Goal: Task Accomplishment & Management: Use online tool/utility

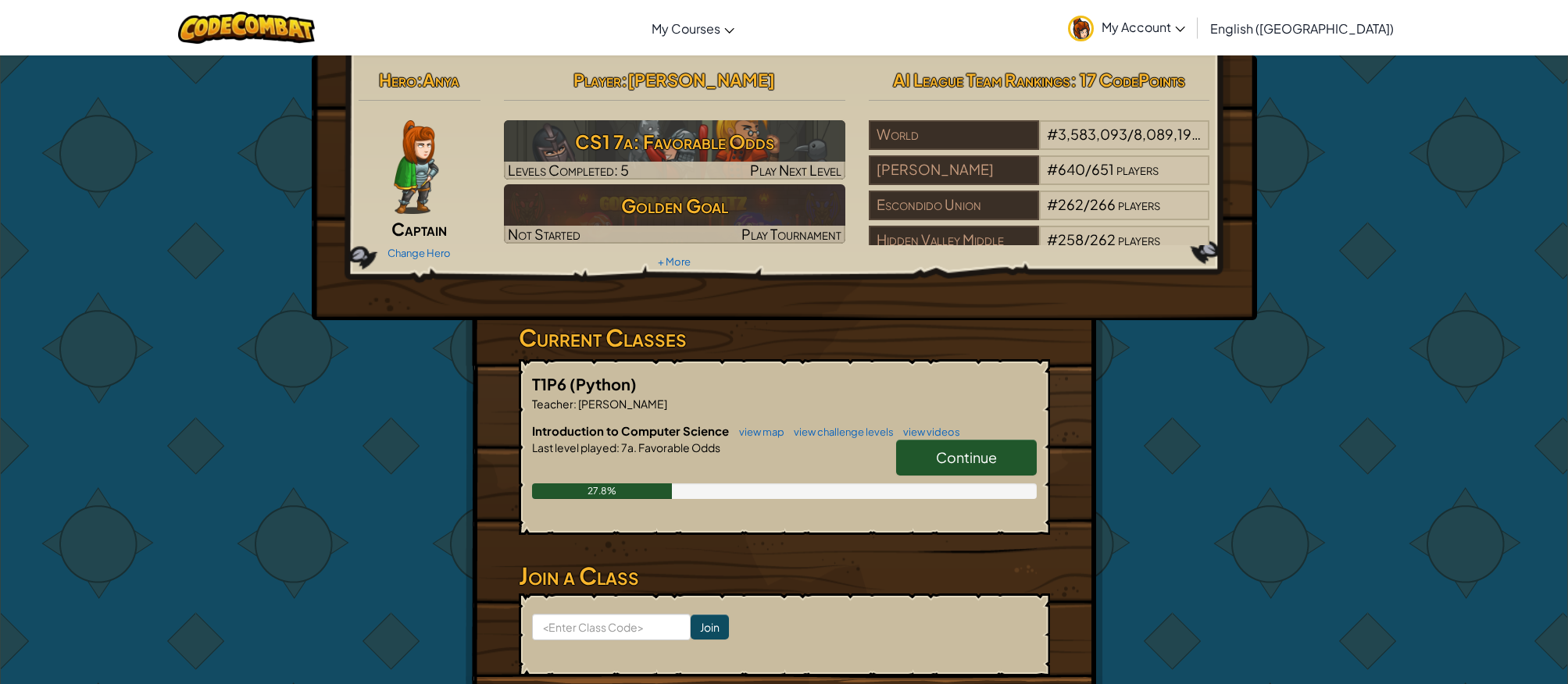
click at [974, 458] on span "Continue" at bounding box center [966, 457] width 61 height 18
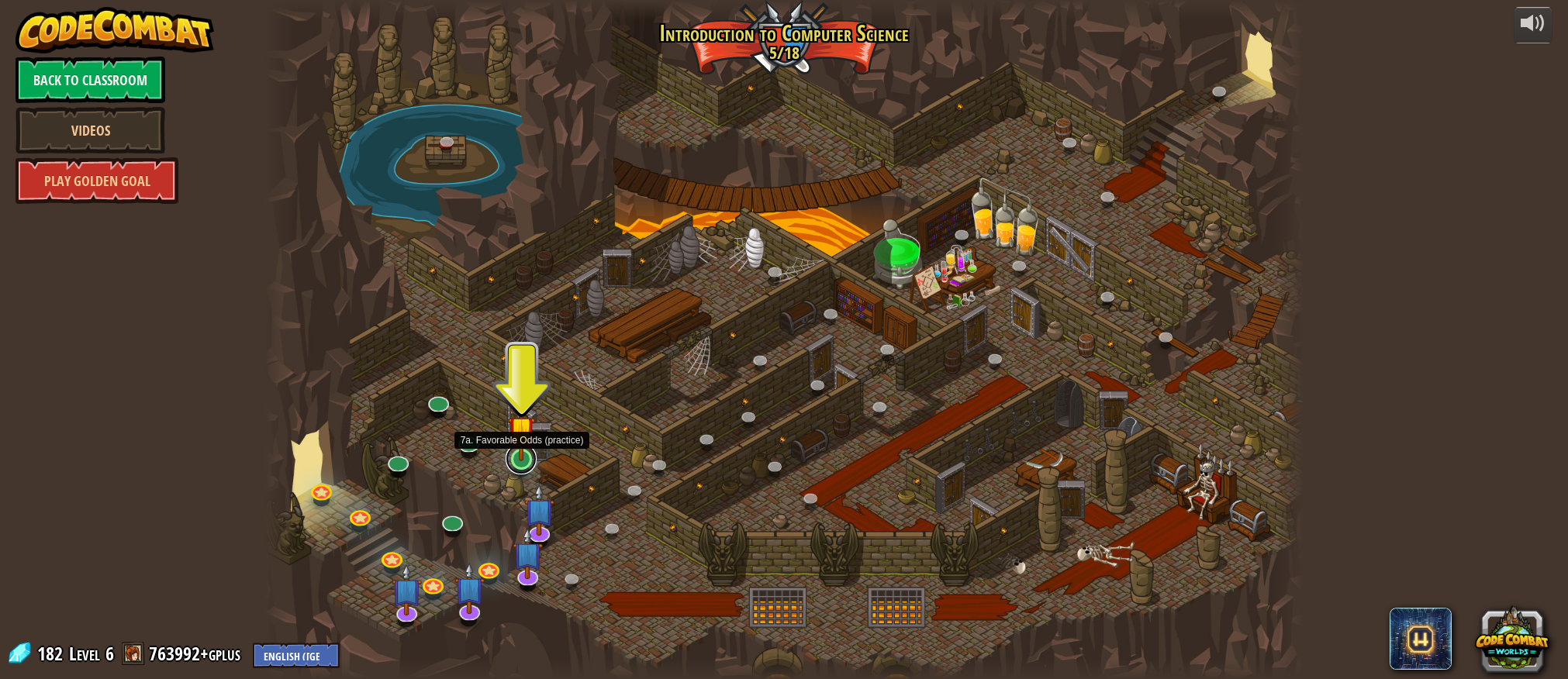
click at [525, 462] on link at bounding box center [521, 459] width 31 height 31
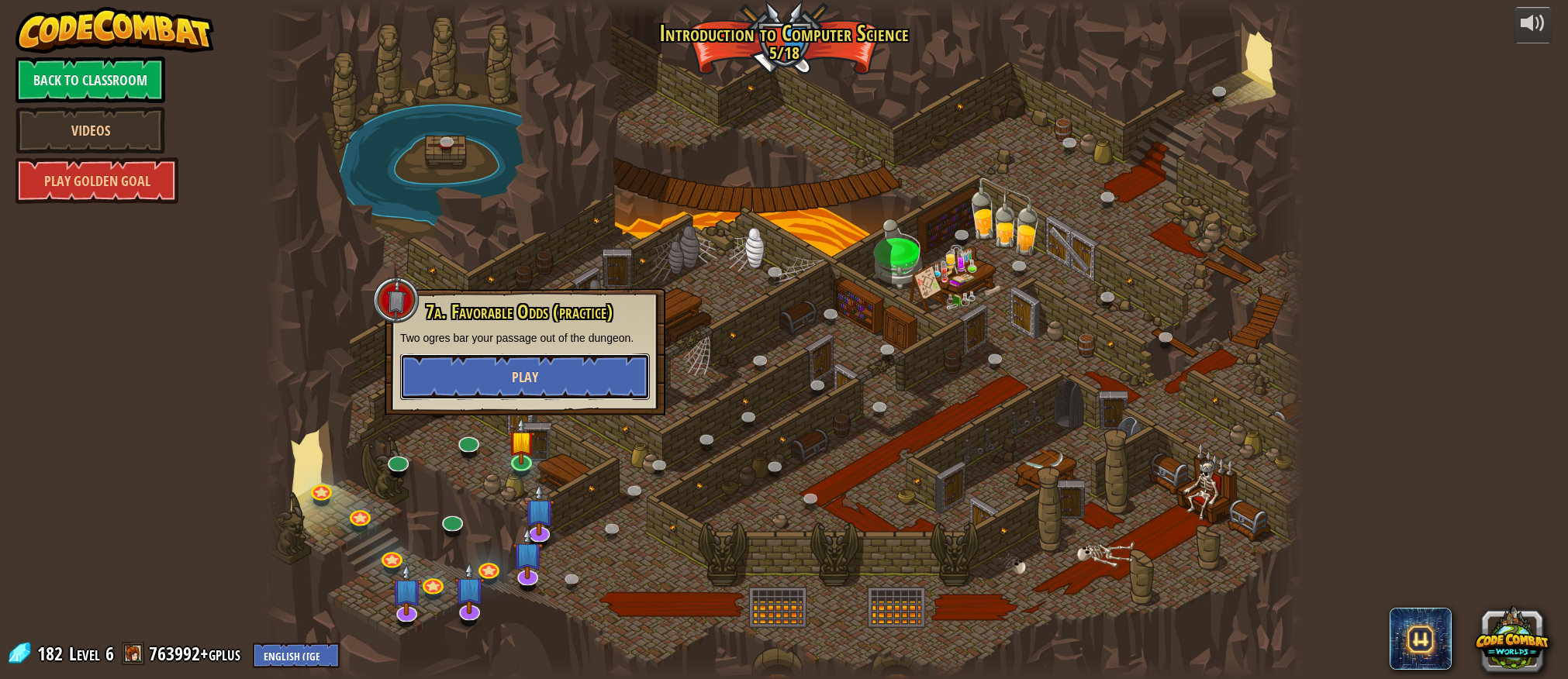
click at [578, 375] on button "Play" at bounding box center [524, 376] width 250 height 46
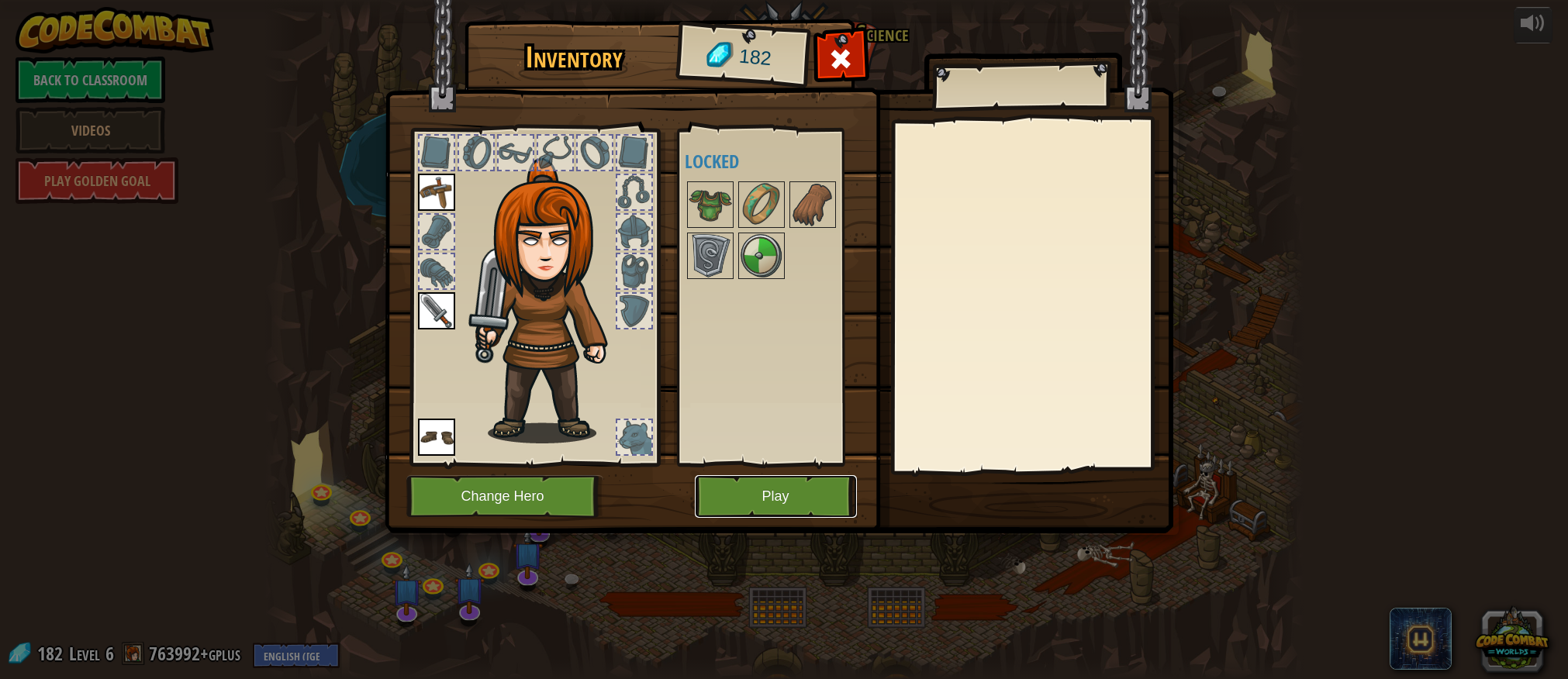
click at [768, 500] on button "Play" at bounding box center [776, 496] width 162 height 42
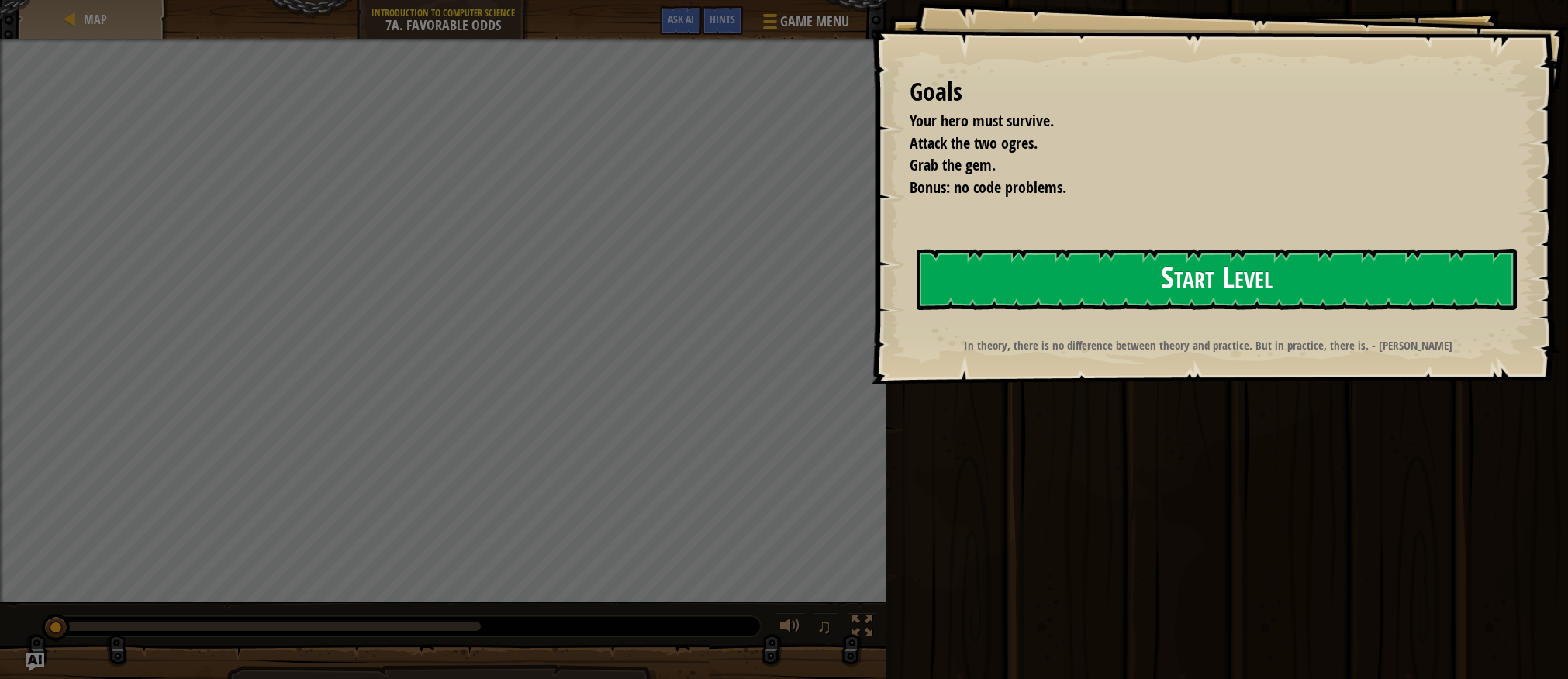
click at [1076, 265] on button "Start Level" at bounding box center [1217, 279] width 600 height 61
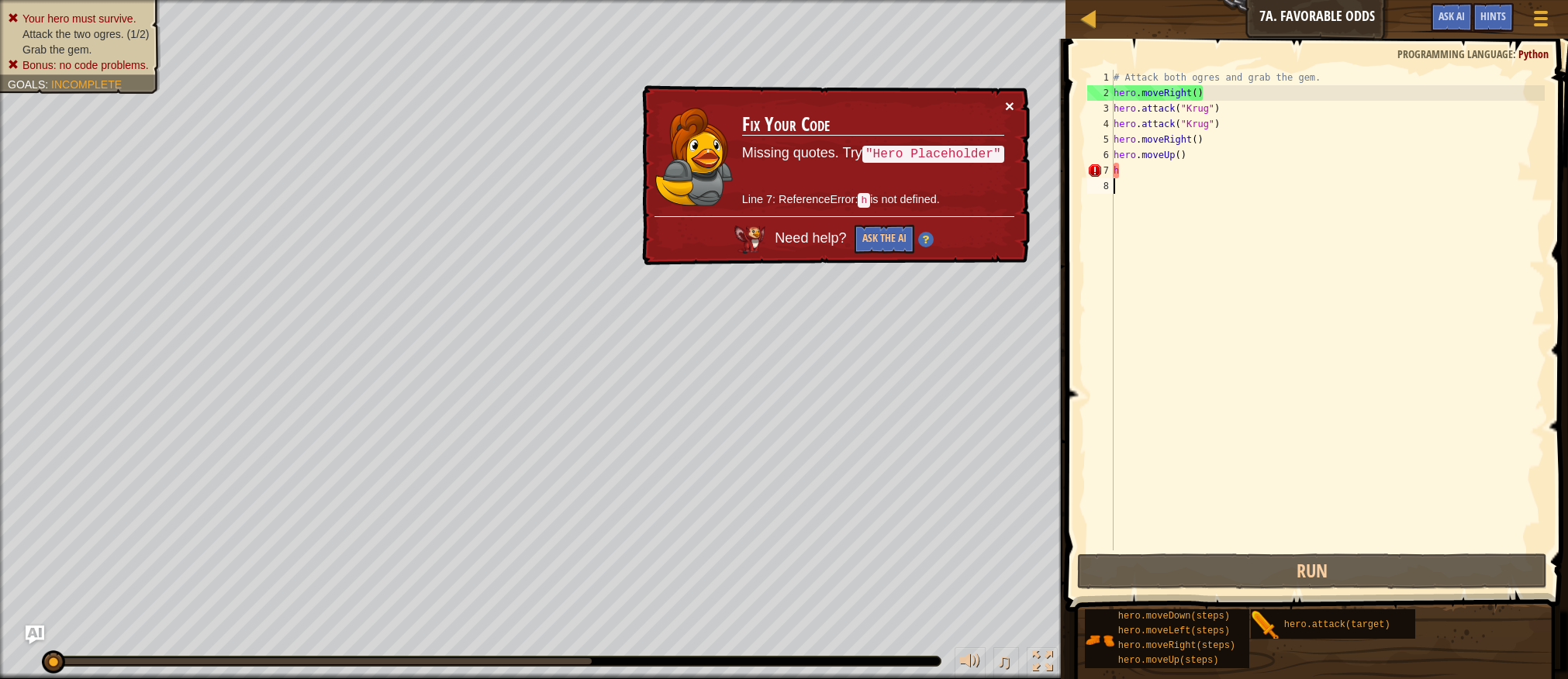
click at [1007, 102] on button "×" at bounding box center [1010, 106] width 9 height 16
type textarea "h"
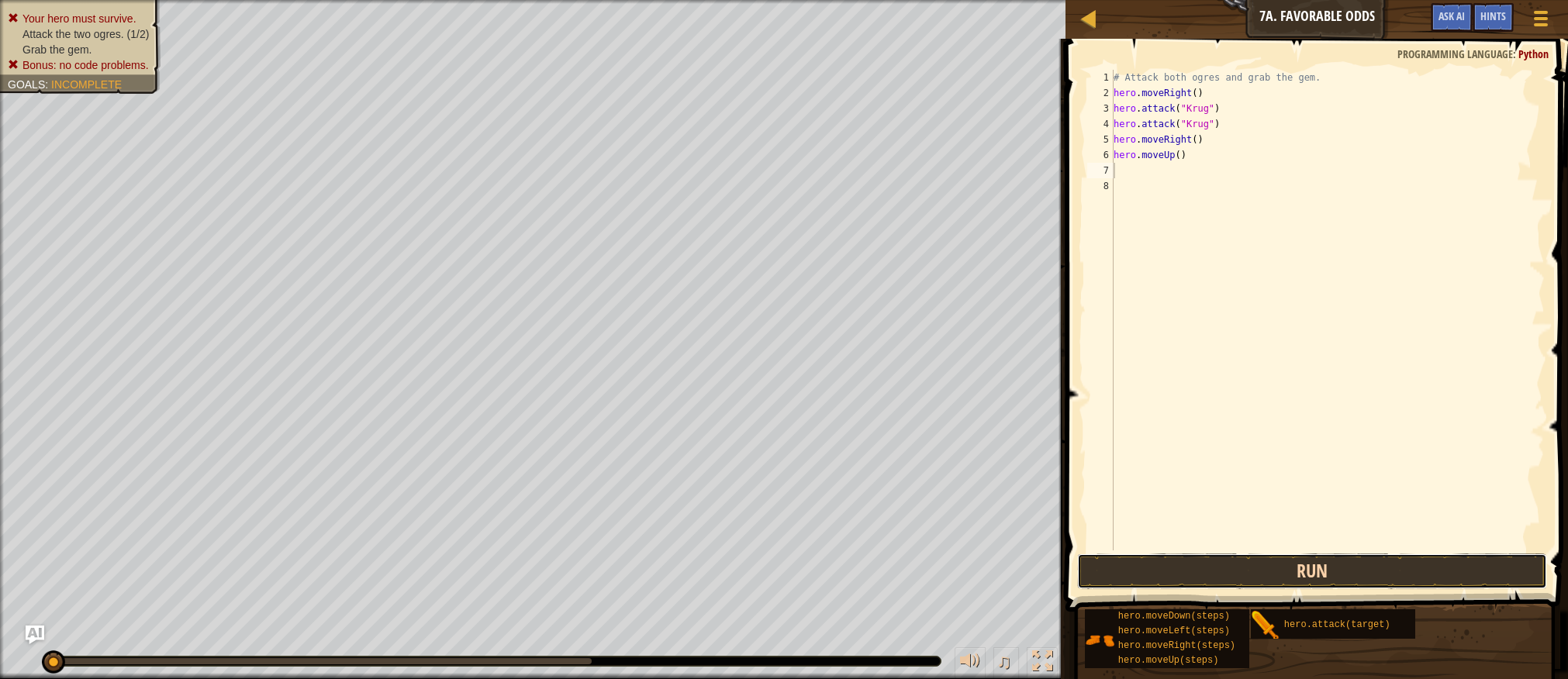
click at [1191, 563] on button "Run" at bounding box center [1311, 571] width 469 height 36
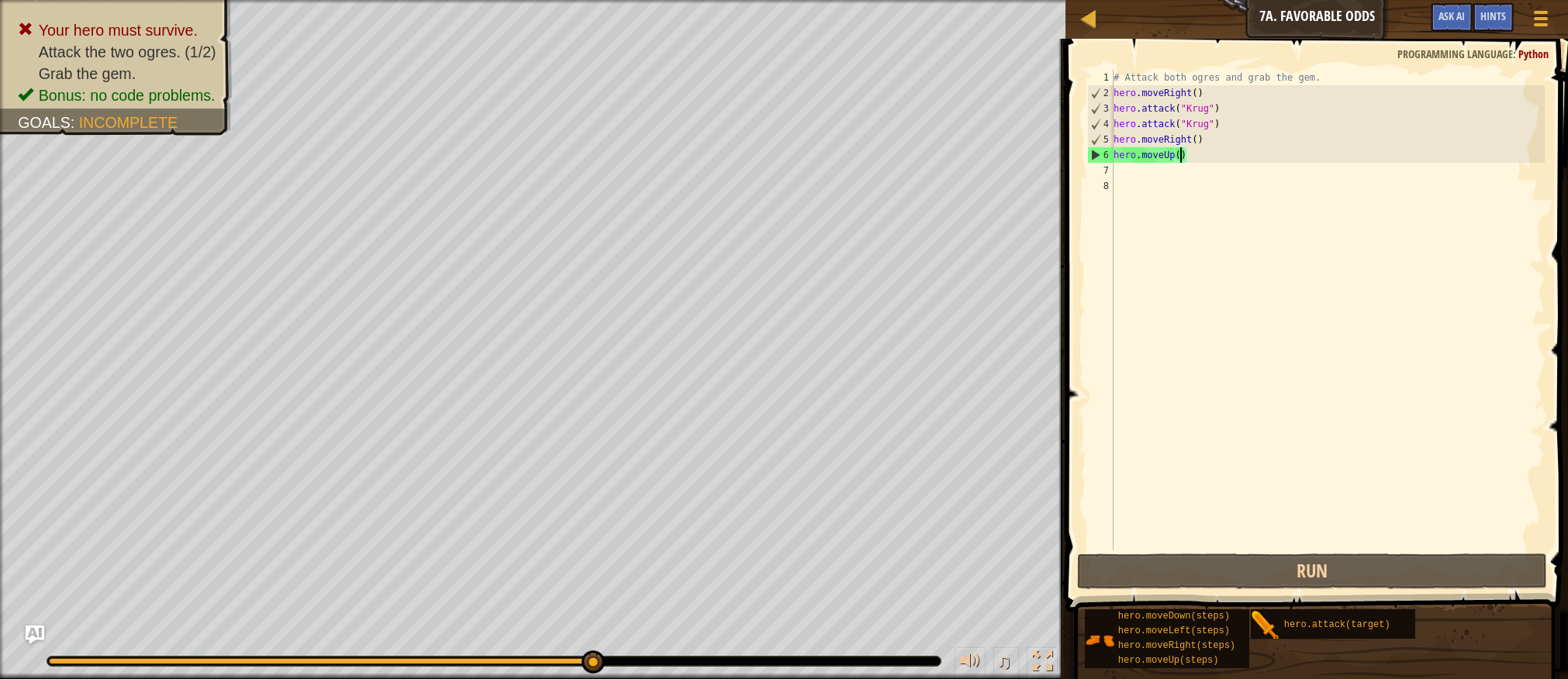
click at [1179, 156] on div "# Attack both ogres and grab the gem. hero . moveRight ( ) hero . attack ( "[PE…" at bounding box center [1328, 325] width 434 height 512
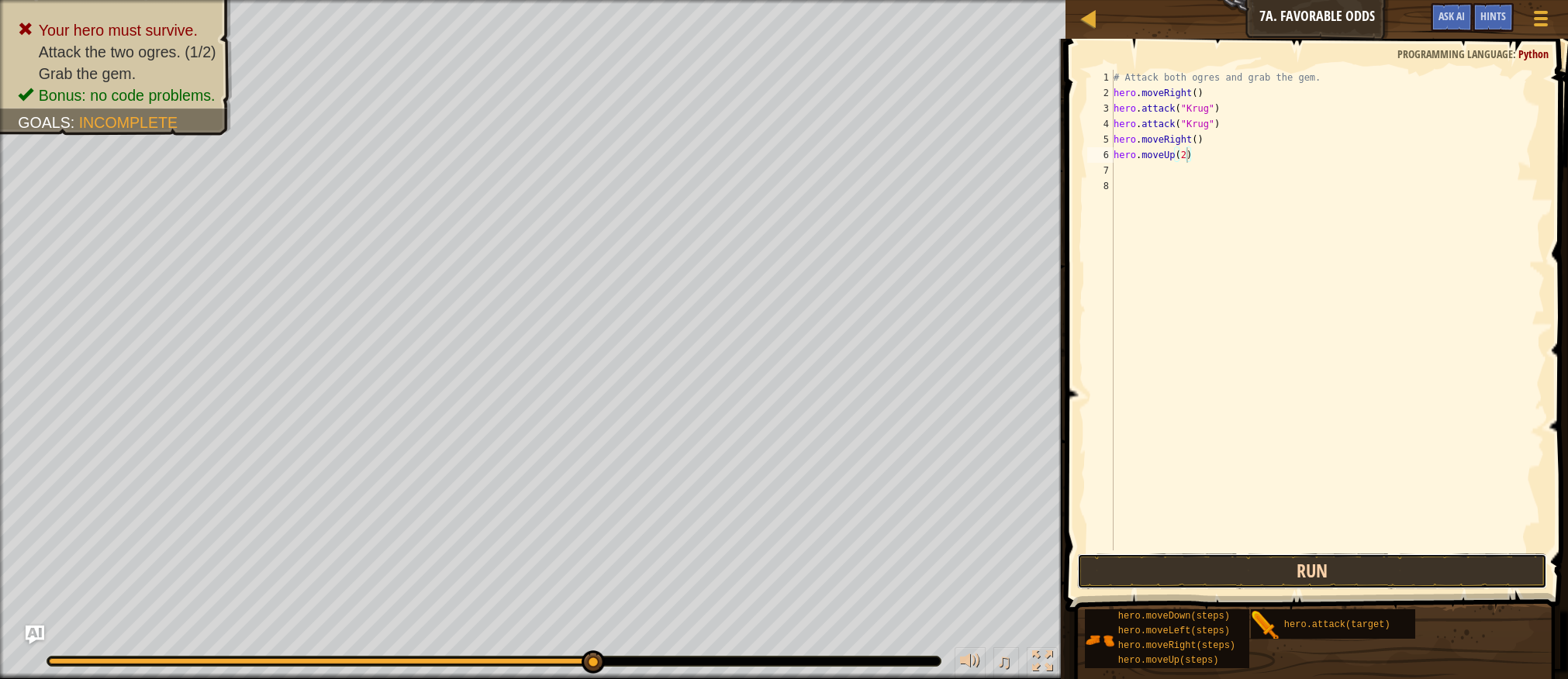
click at [1266, 569] on button "Run" at bounding box center [1311, 571] width 469 height 36
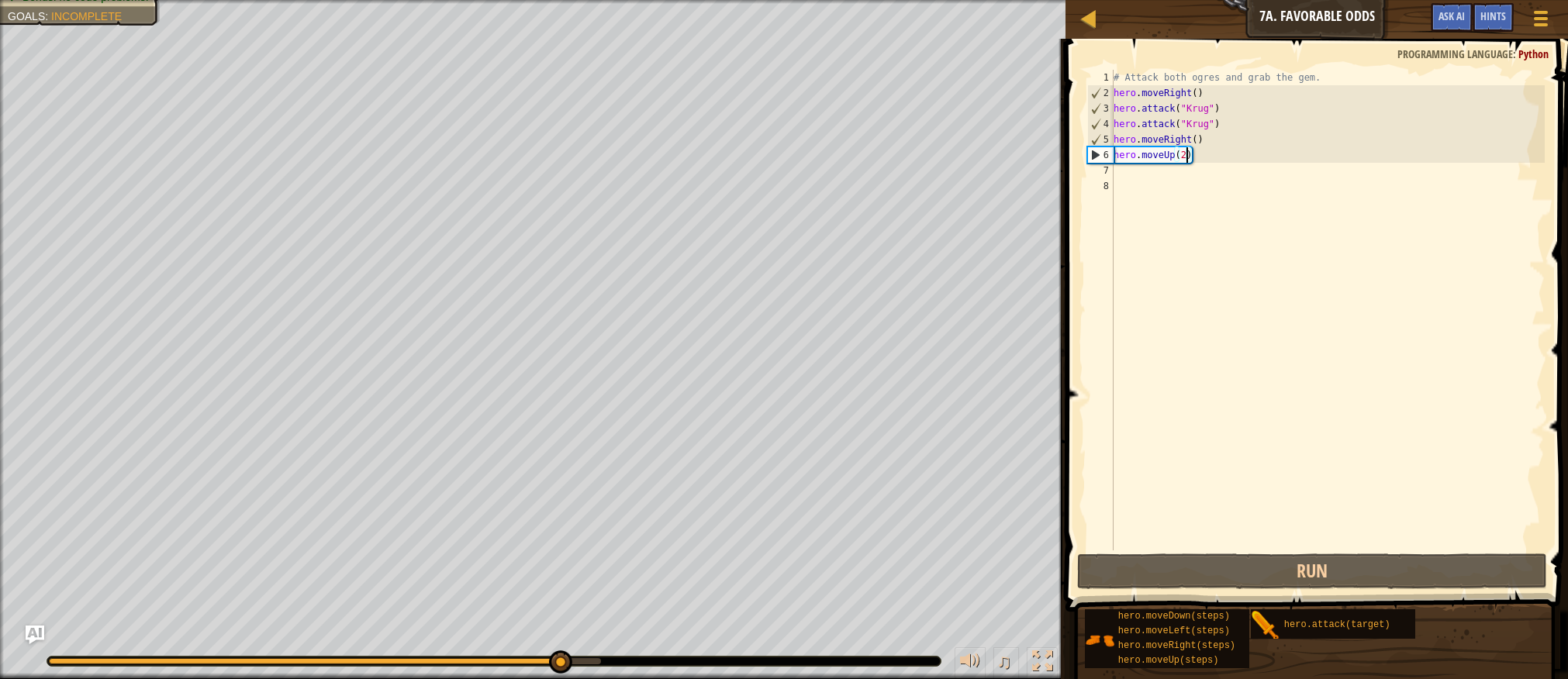
type textarea "hero.moveUp()"
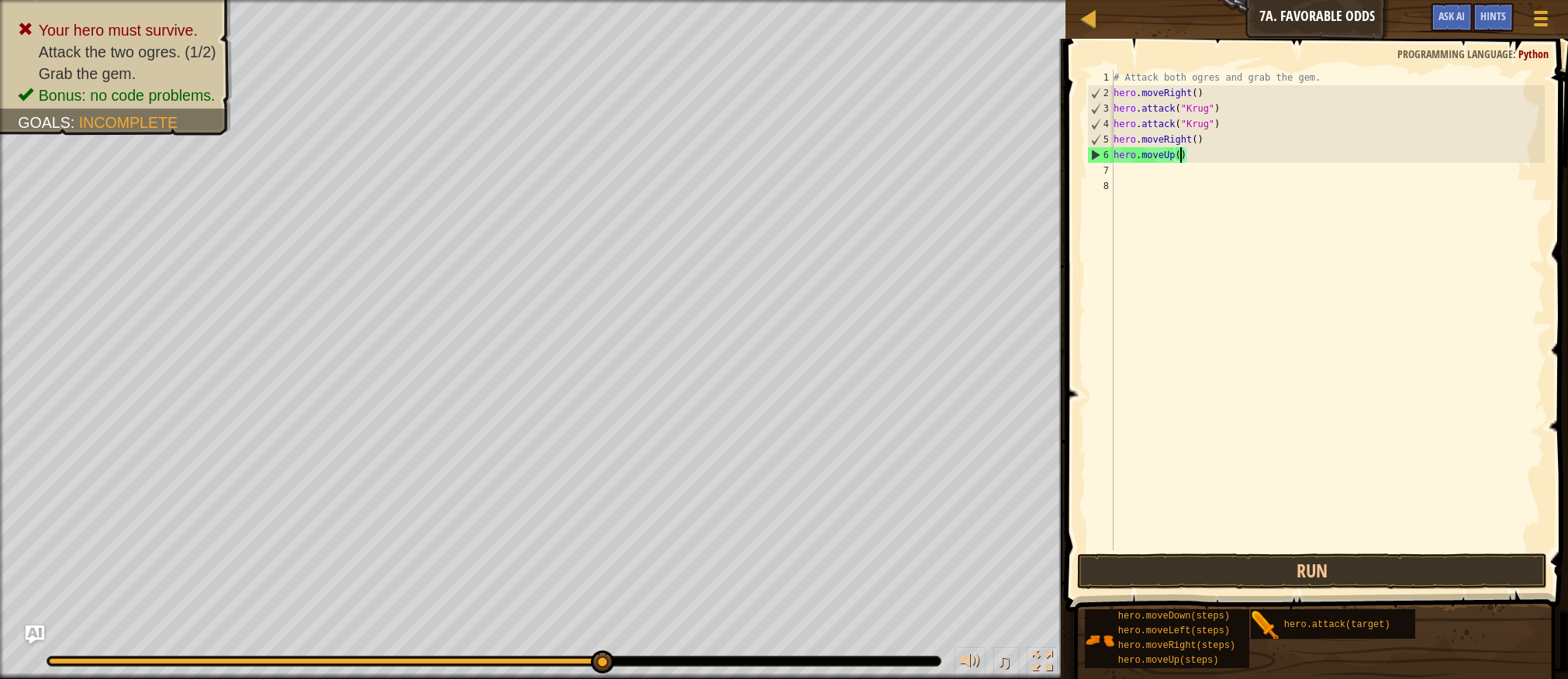
drag, startPoint x: 1137, startPoint y: 199, endPoint x: 1143, endPoint y: 181, distance: 19.0
click at [1141, 189] on div "# Attack both ogres and grab the gem. hero . moveRight ( ) hero . attack ( "[PE…" at bounding box center [1328, 325] width 434 height 512
click at [1141, 171] on div "# Attack both ogres and grab the gem. hero . moveRight ( ) hero . attack ( "[PE…" at bounding box center [1328, 325] width 434 height 512
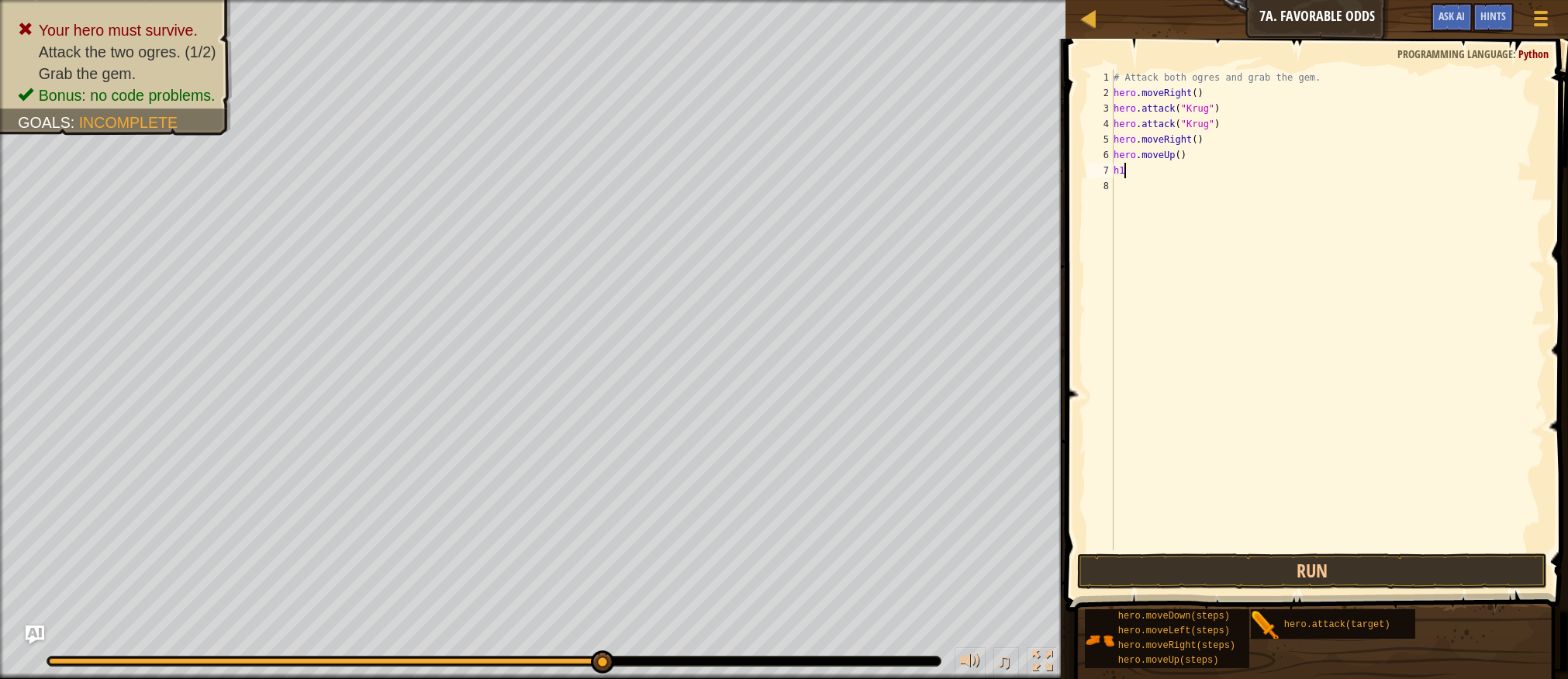
type textarea "h"
click at [1289, 573] on button "Run" at bounding box center [1311, 571] width 469 height 36
click at [1285, 562] on button "Run" at bounding box center [1311, 571] width 469 height 36
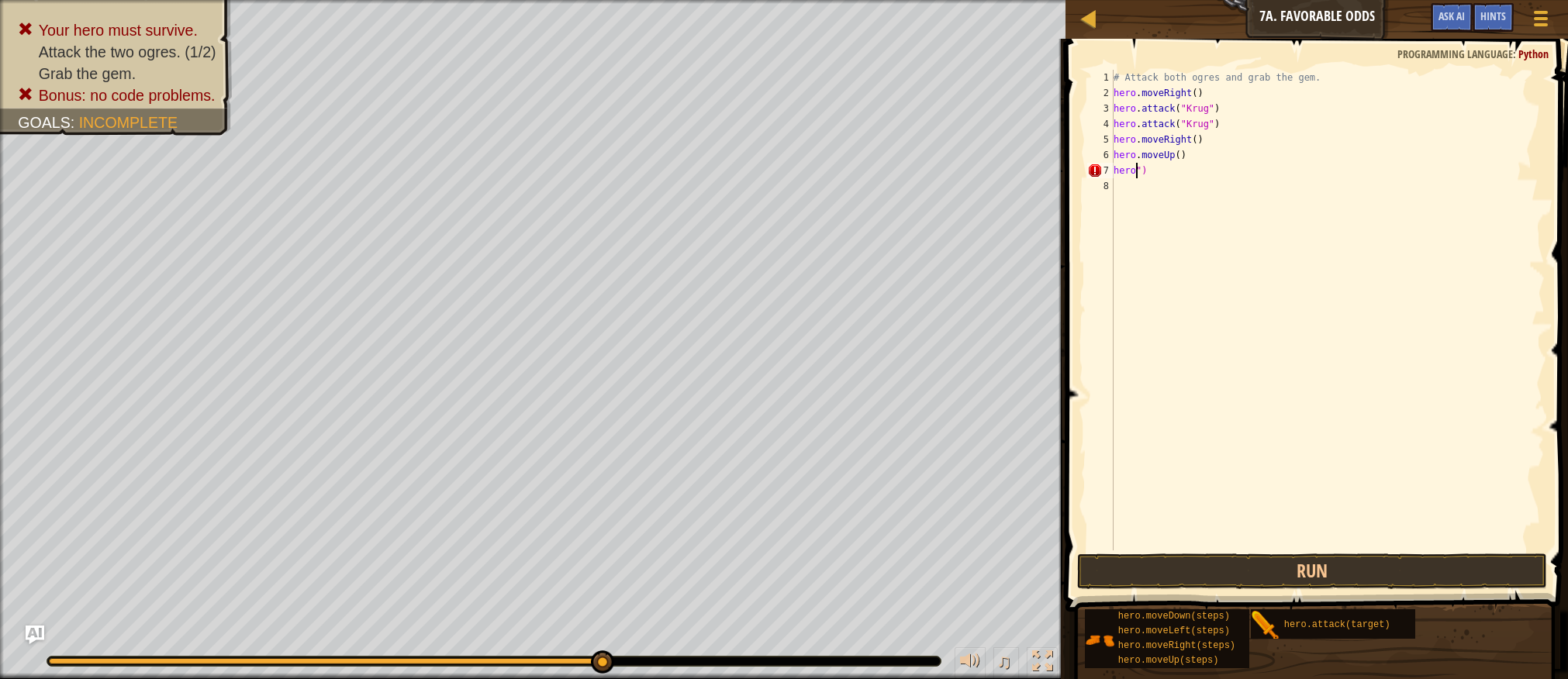
scroll to position [7, 1]
type textarea "")"
click at [1164, 178] on div "# Attack both ogres and grab the gem. hero . moveRight ( ) hero . attack ( "[PE…" at bounding box center [1328, 325] width 434 height 512
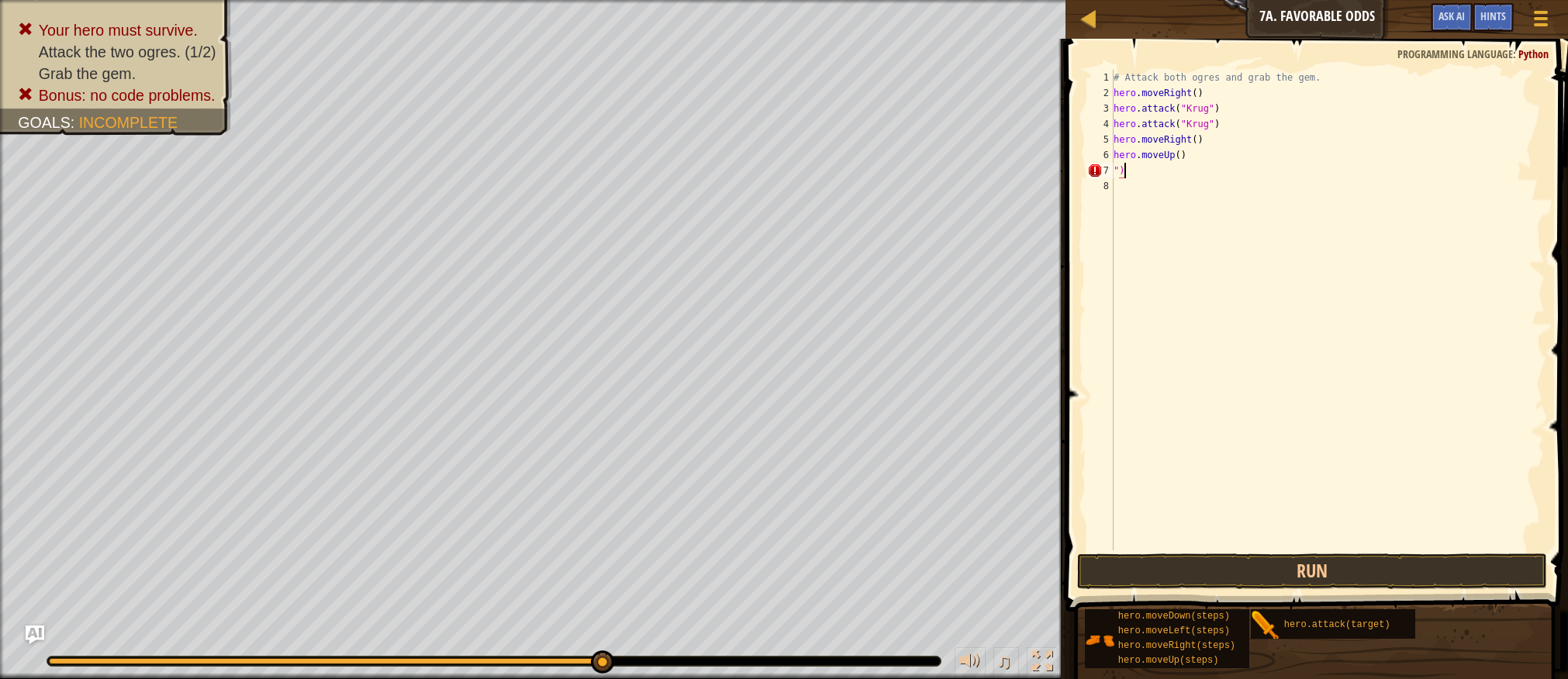
click at [1146, 171] on div "# Attack both ogres and grab the gem. hero . moveRight ( ) hero . attack ( "[PE…" at bounding box center [1328, 325] width 434 height 512
type textarea """
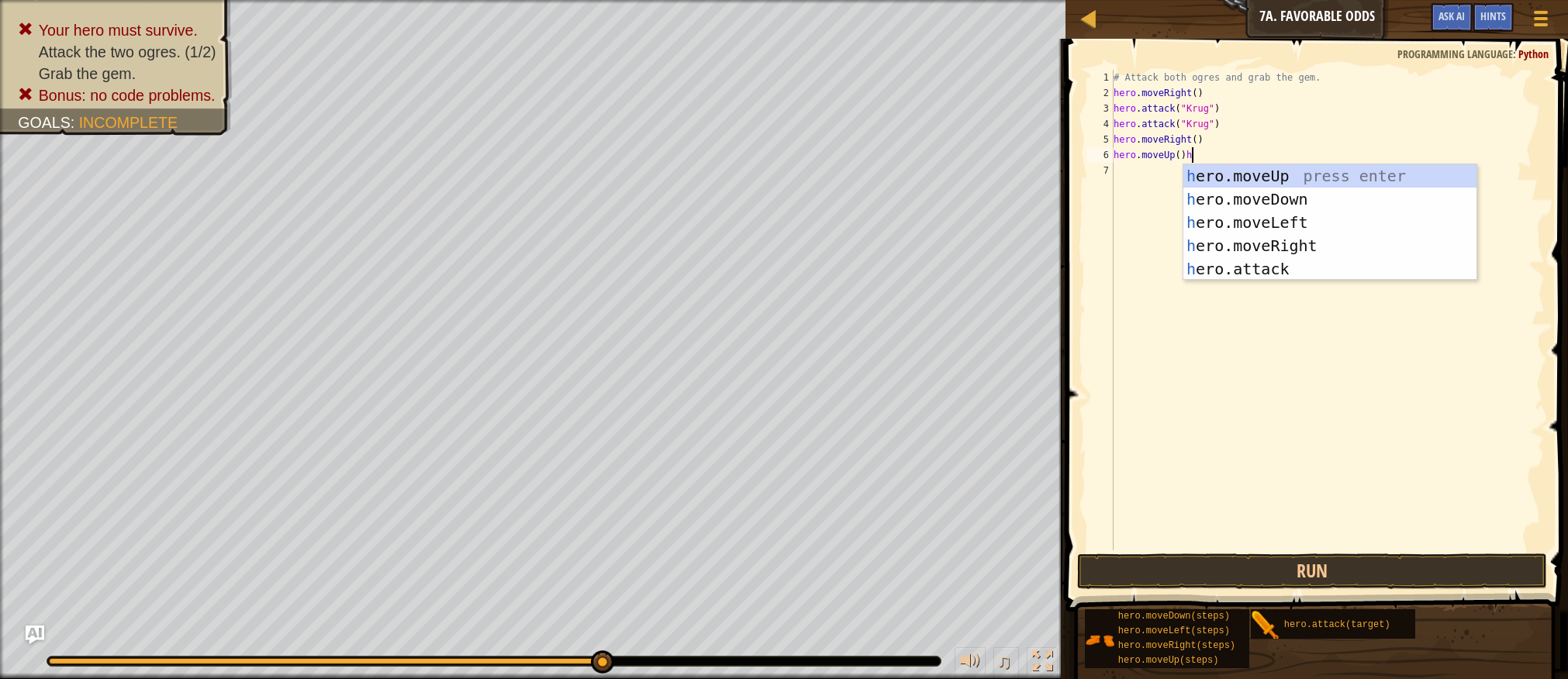
scroll to position [7, 5]
type textarea "hero.moveUp()"
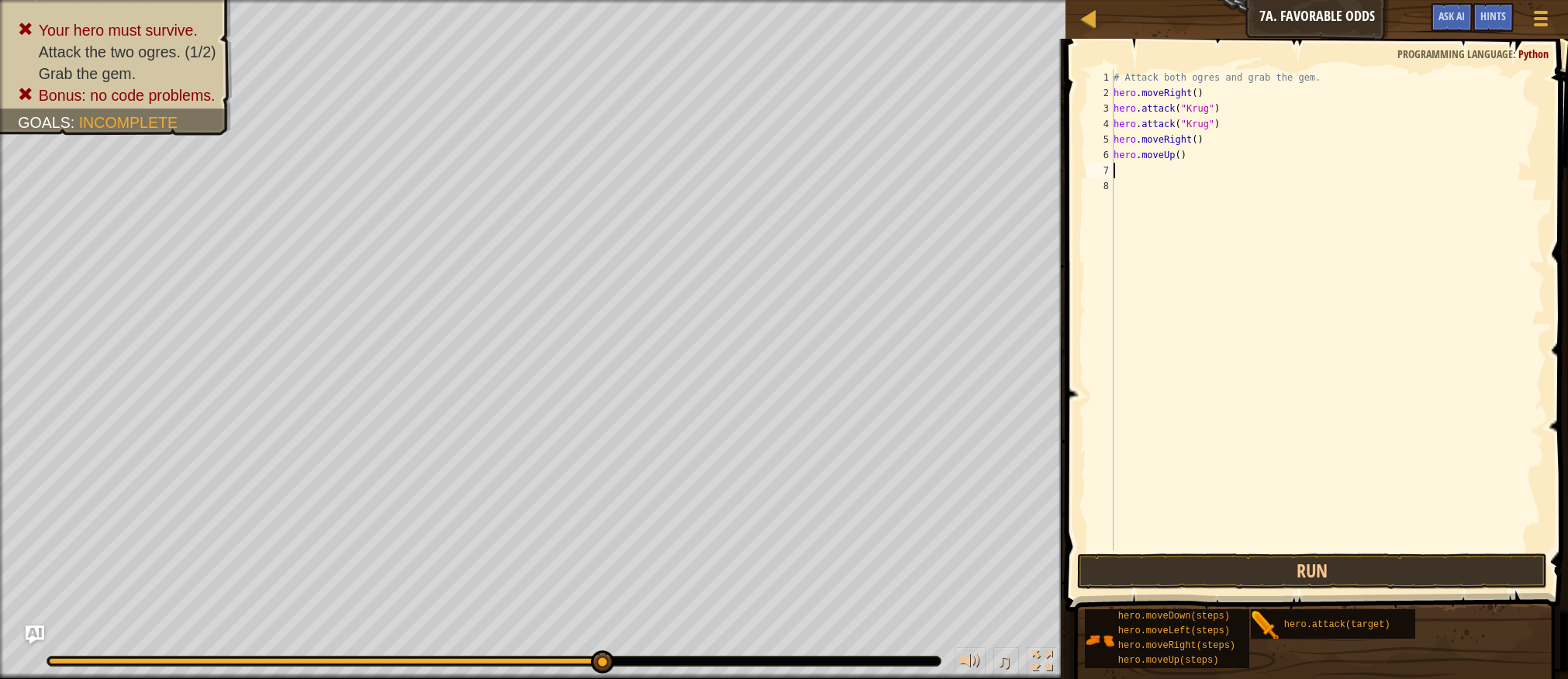
scroll to position [7, 0]
type textarea "h"
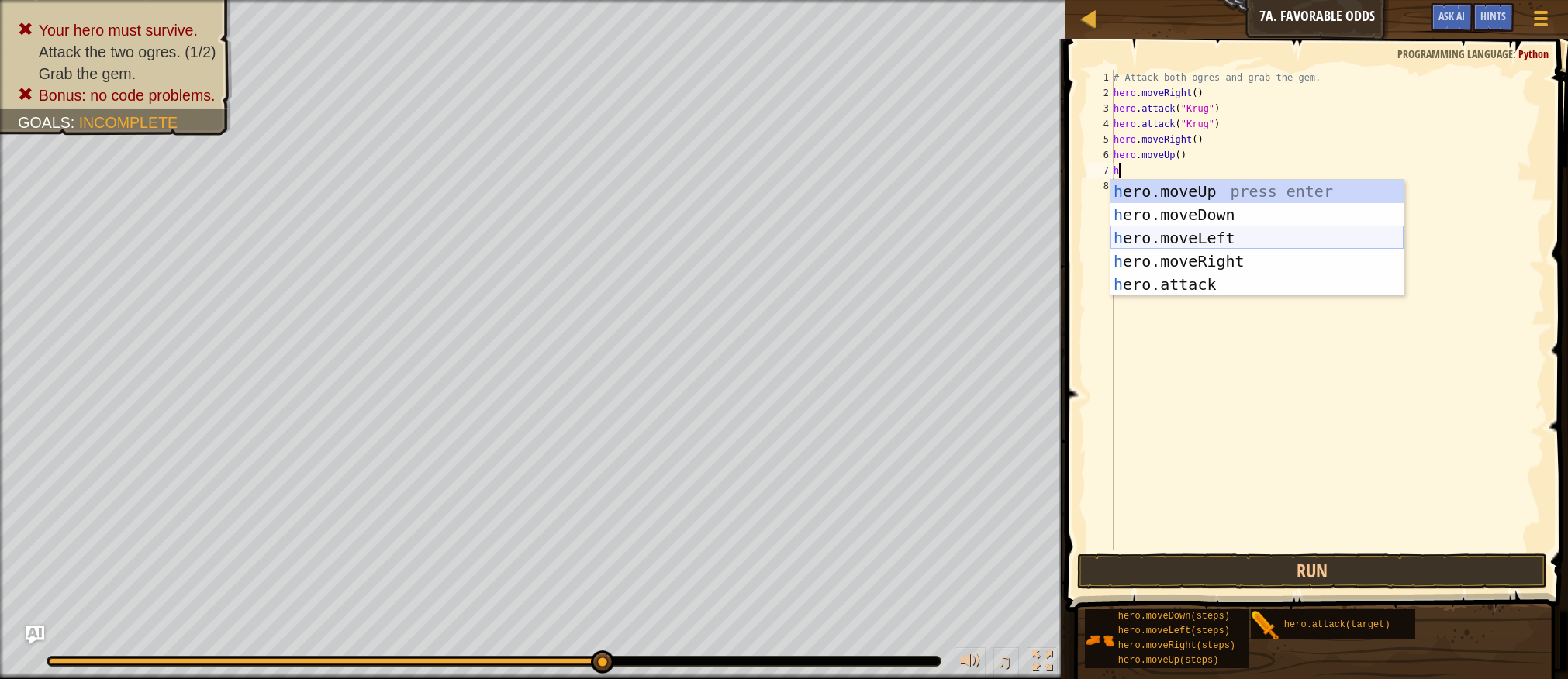
click at [1224, 239] on div "h ero.moveUp press enter h ero.moveDown press enter h ero.moveLeft press enter …" at bounding box center [1257, 261] width 294 height 163
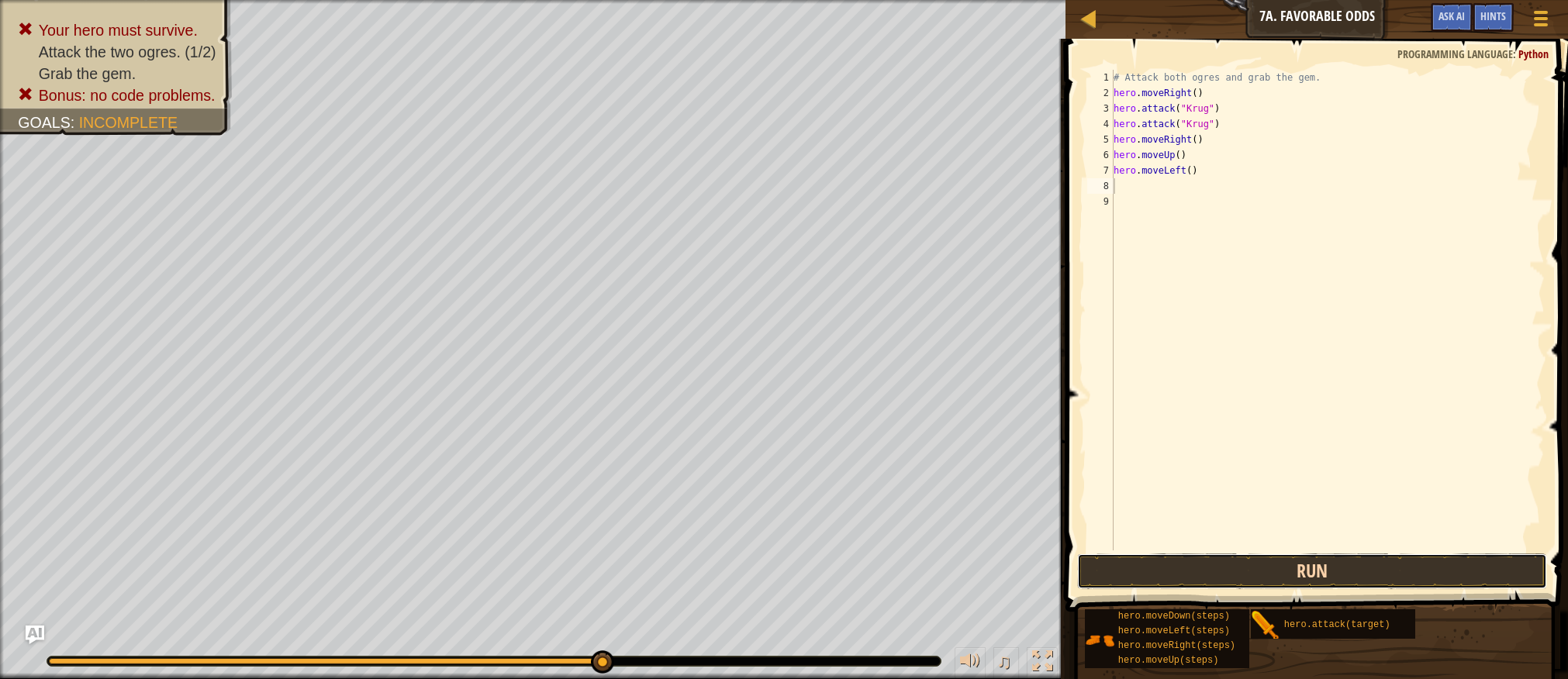
click at [1225, 574] on button "Run" at bounding box center [1311, 571] width 469 height 36
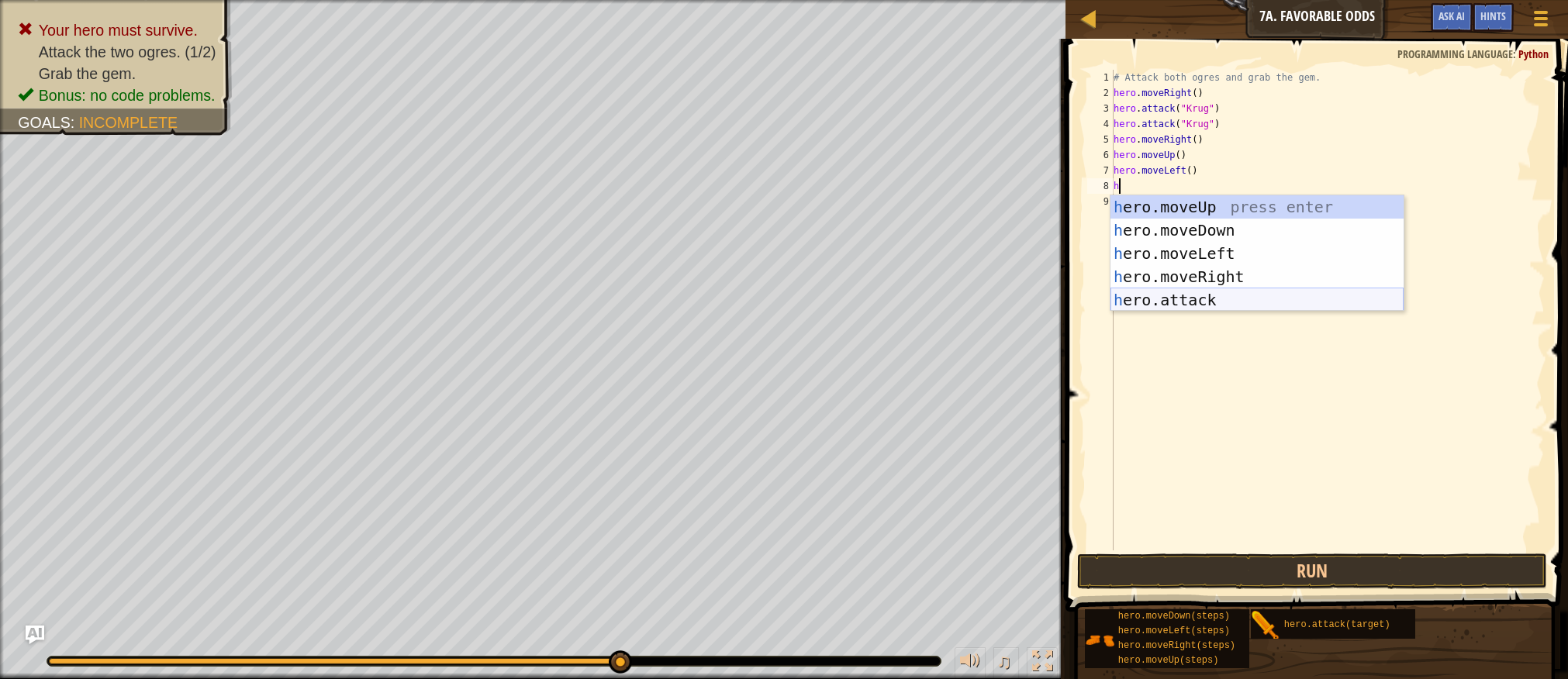
click at [1199, 300] on div "h ero.moveUp press enter h ero.moveDown press enter h ero.moveLeft press enter …" at bounding box center [1257, 277] width 294 height 163
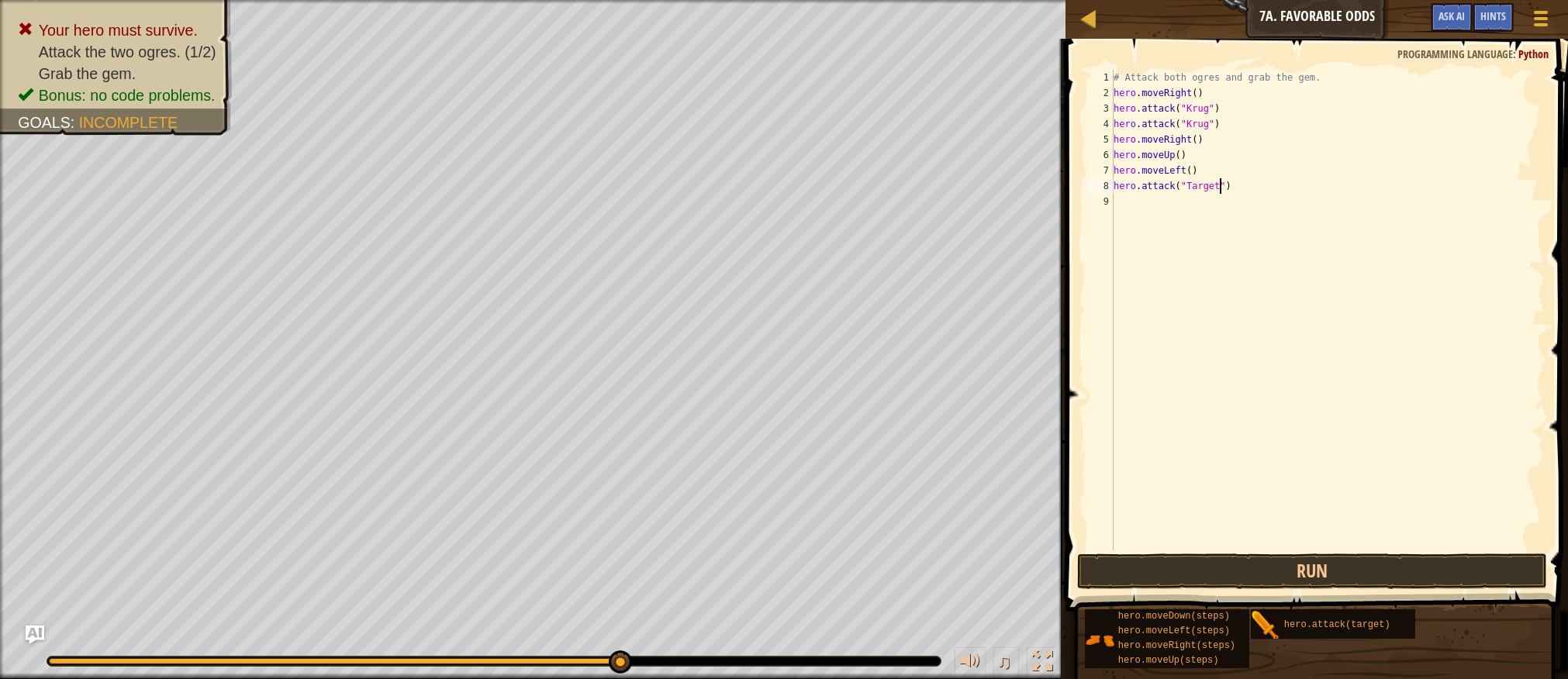
scroll to position [7, 9]
click at [1300, 561] on button "Run" at bounding box center [1311, 571] width 469 height 36
type textarea "hero.attack("Krug")"
click at [1245, 559] on button "Run" at bounding box center [1311, 571] width 469 height 36
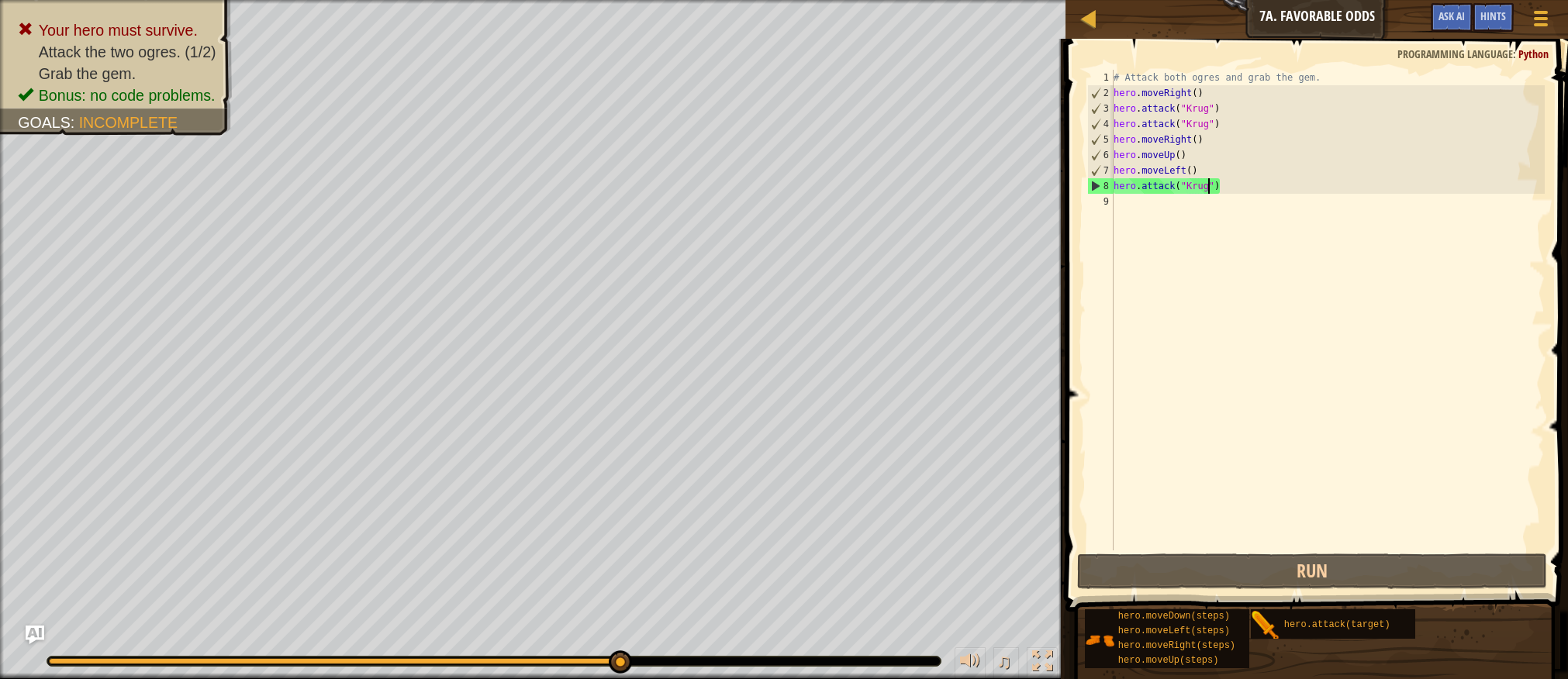
click at [1125, 207] on div "# Attack both ogres and grab the gem. hero . moveRight ( ) hero . attack ( "[PE…" at bounding box center [1328, 325] width 434 height 512
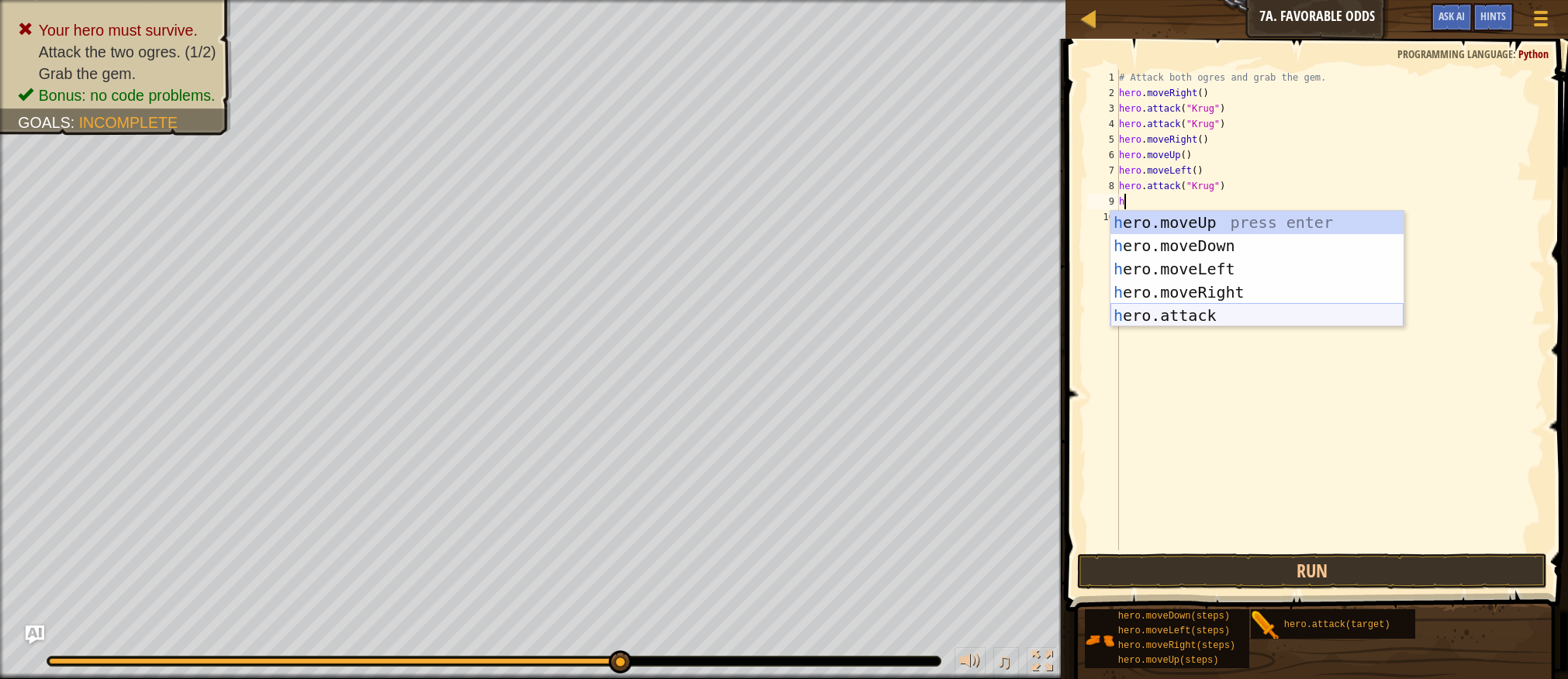
click at [1159, 318] on div "h ero.moveUp press enter h ero.moveDown press enter h ero.moveLeft press enter …" at bounding box center [1257, 292] width 294 height 163
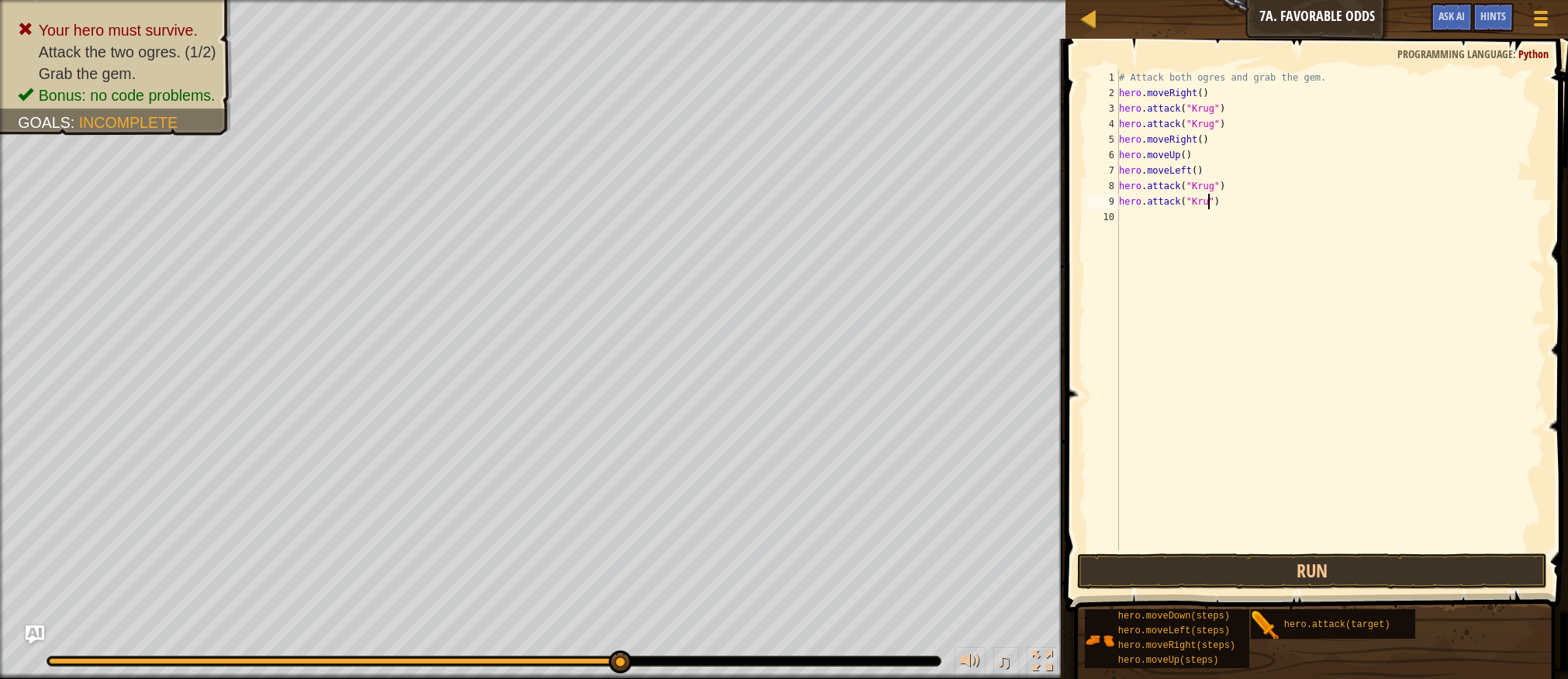
scroll to position [7, 8]
click at [1295, 564] on button "Run" at bounding box center [1311, 571] width 469 height 36
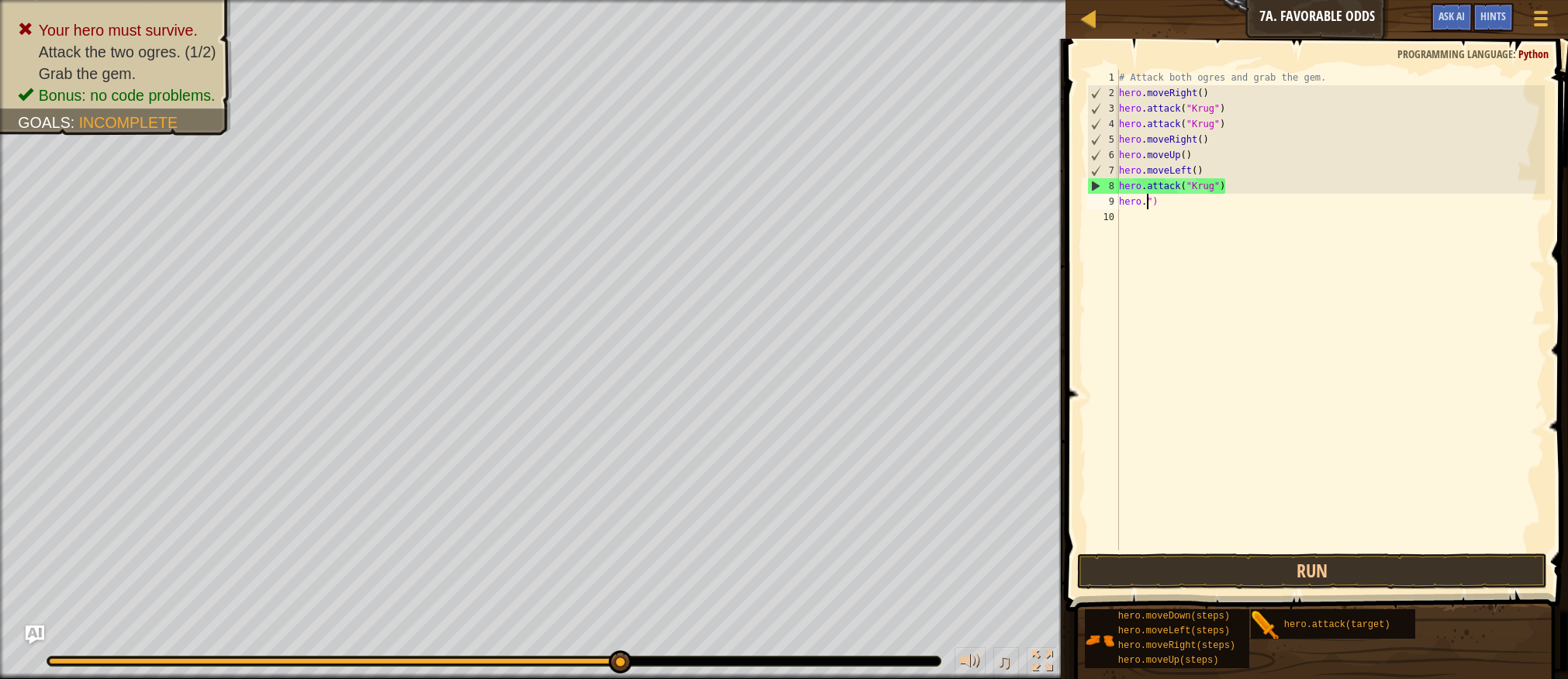
scroll to position [7, 2]
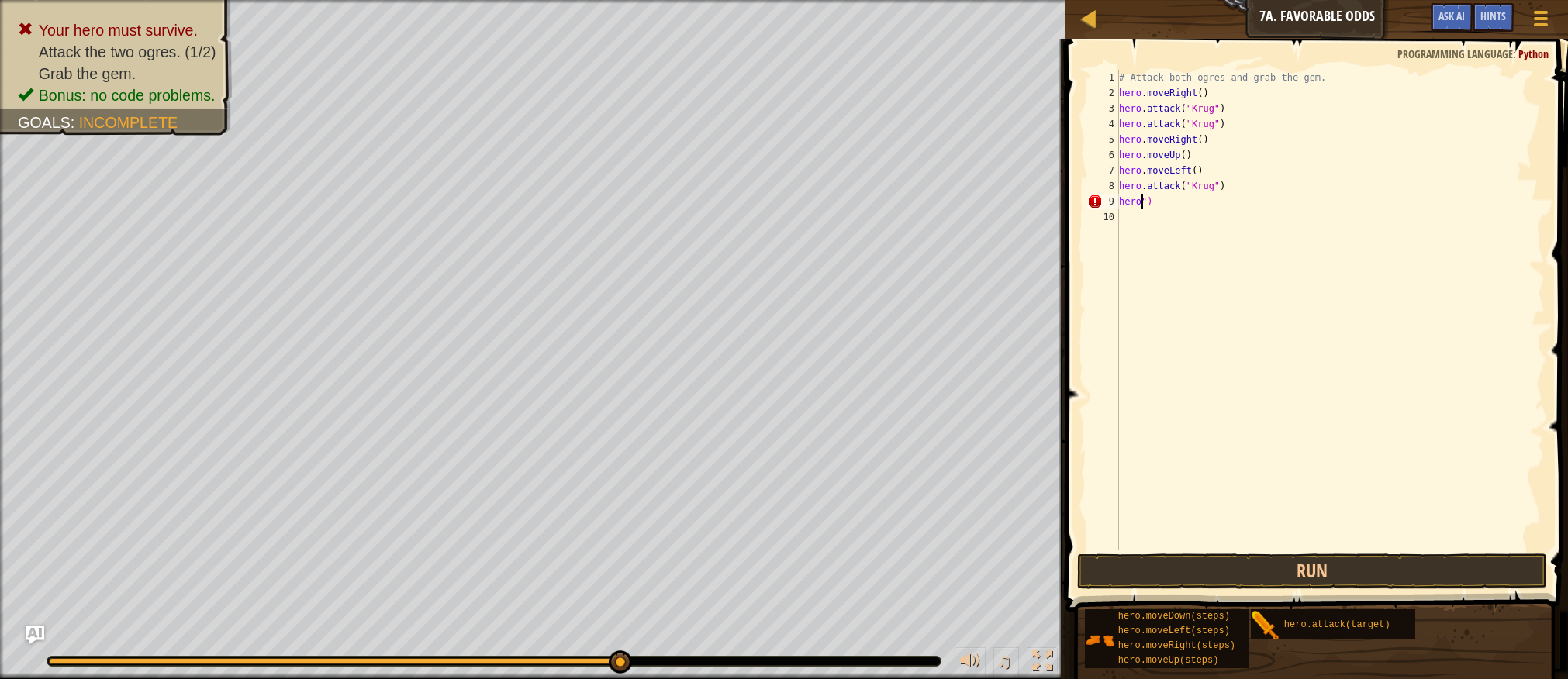
click at [1184, 199] on div "# Attack both ogres and grab the gem. hero . moveRight ( ) hero . attack ( "[PE…" at bounding box center [1331, 325] width 430 height 512
type textarea "h"
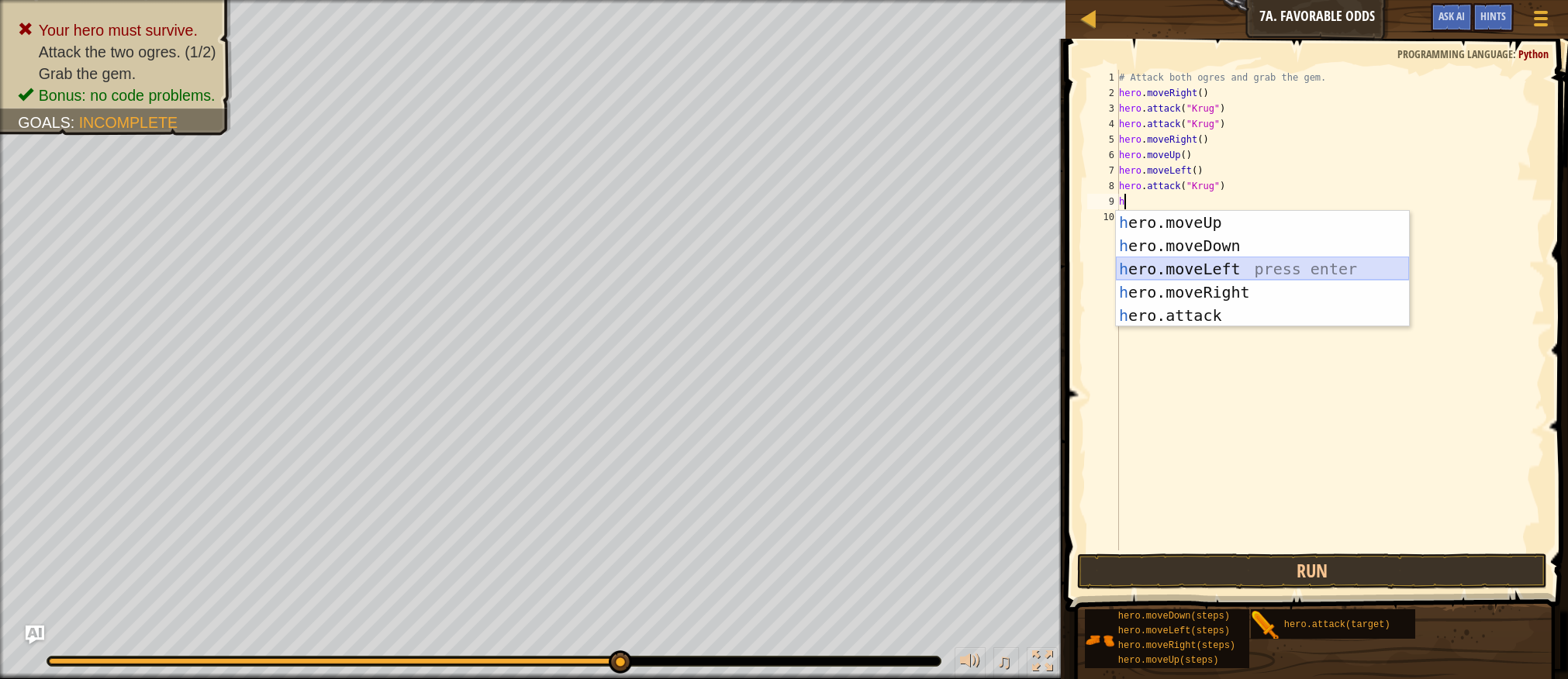
click at [1191, 266] on div "h ero.moveUp press enter h ero.moveDown press enter h ero.moveLeft press enter …" at bounding box center [1263, 292] width 294 height 163
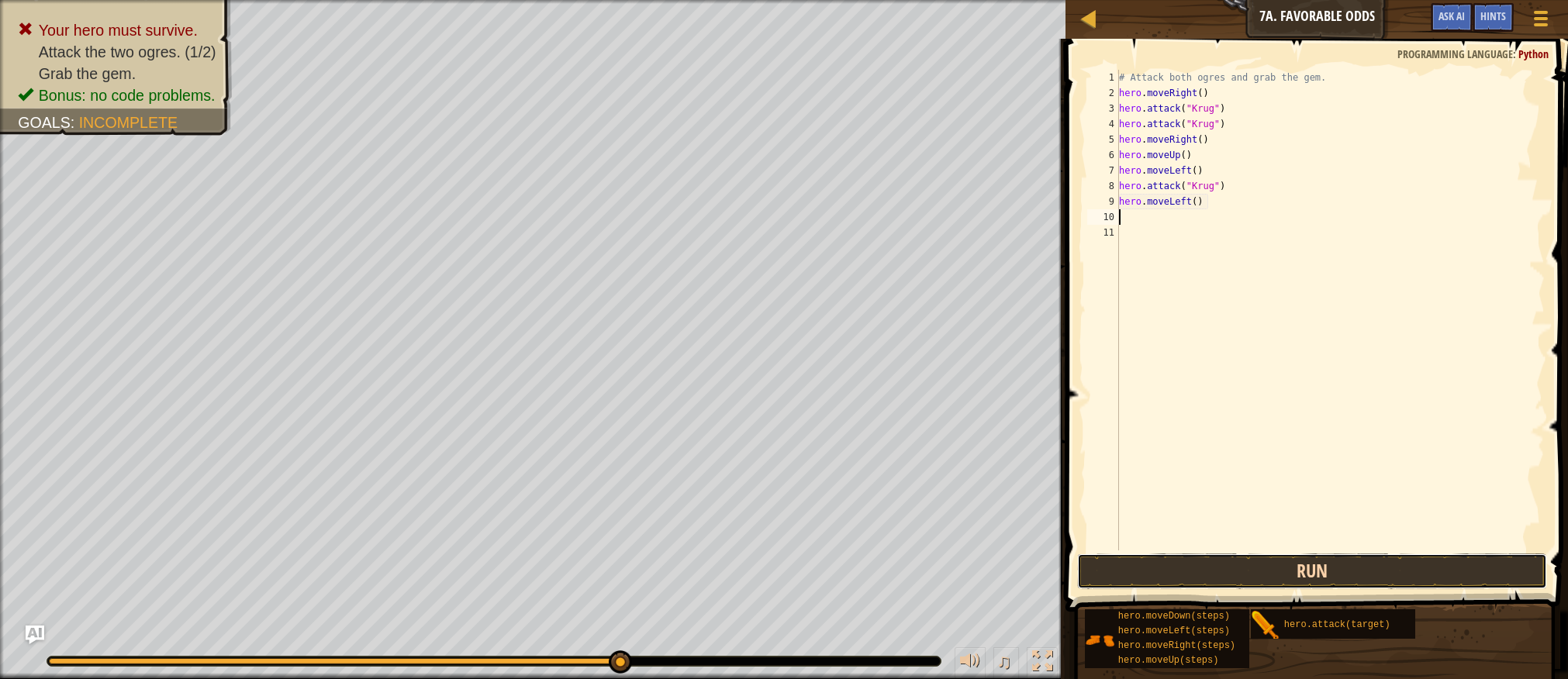
click at [1214, 570] on button "Run" at bounding box center [1311, 571] width 469 height 36
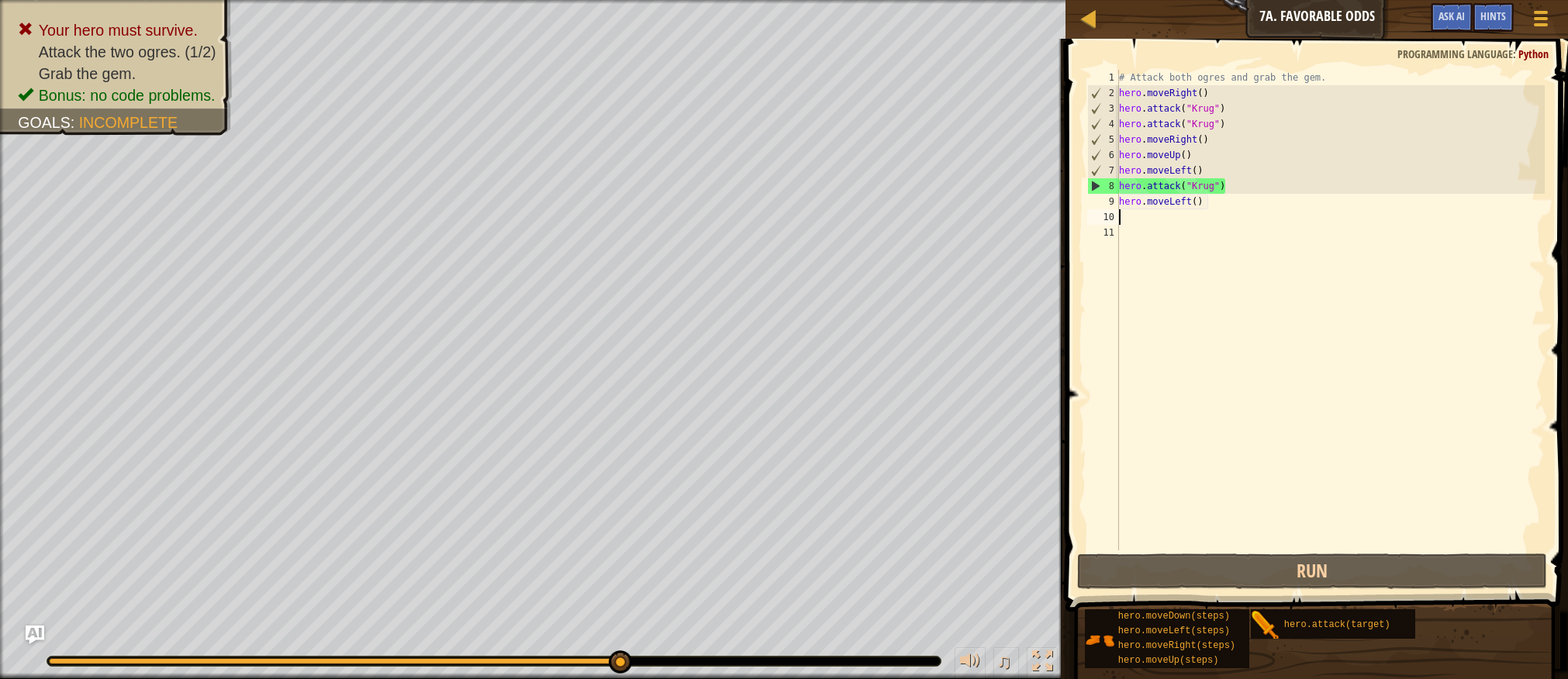
click at [1205, 210] on div "# Attack both ogres and grab the gem. hero . moveRight ( ) hero . attack ( "[PE…" at bounding box center [1331, 325] width 430 height 512
click at [1207, 203] on div "# Attack both ogres and grab the gem. hero . moveRight ( ) hero . attack ( "[PE…" at bounding box center [1331, 325] width 430 height 512
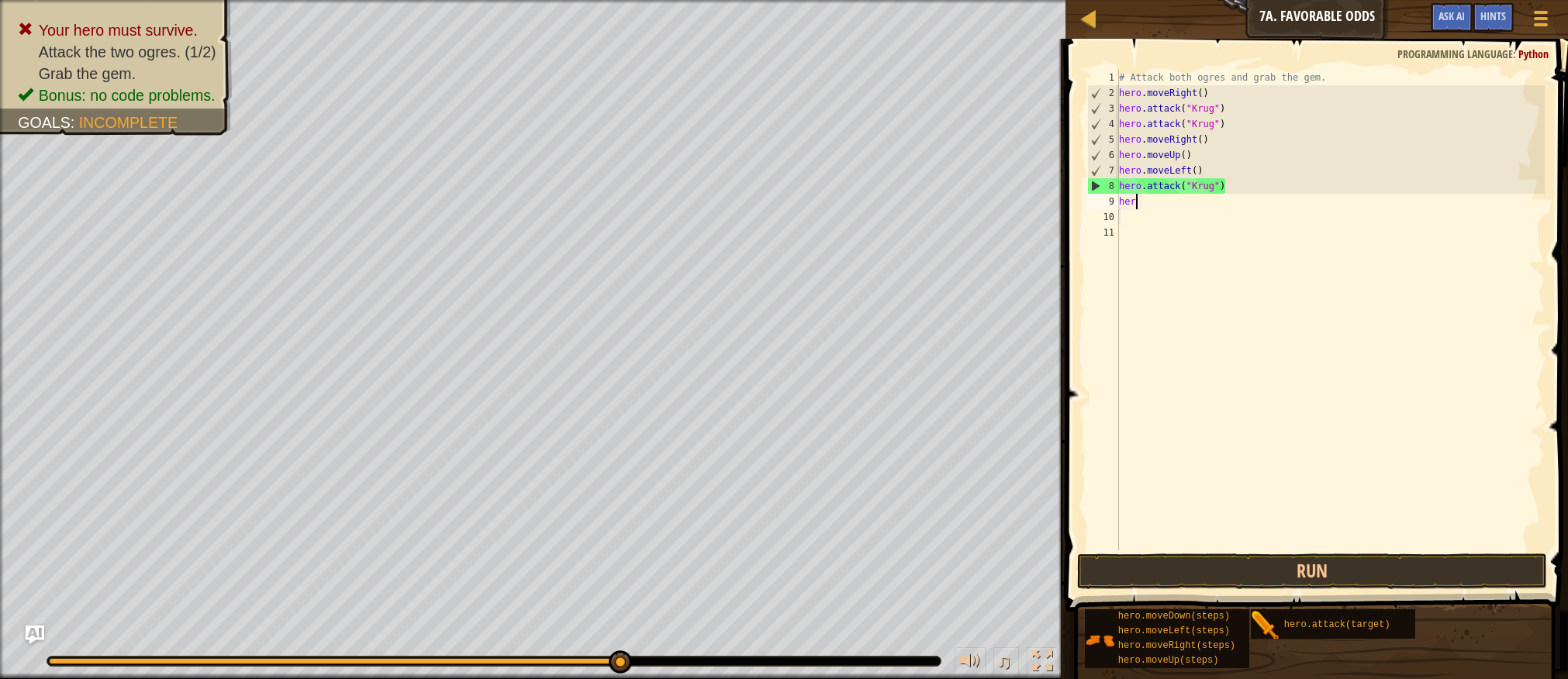
type textarea "h"
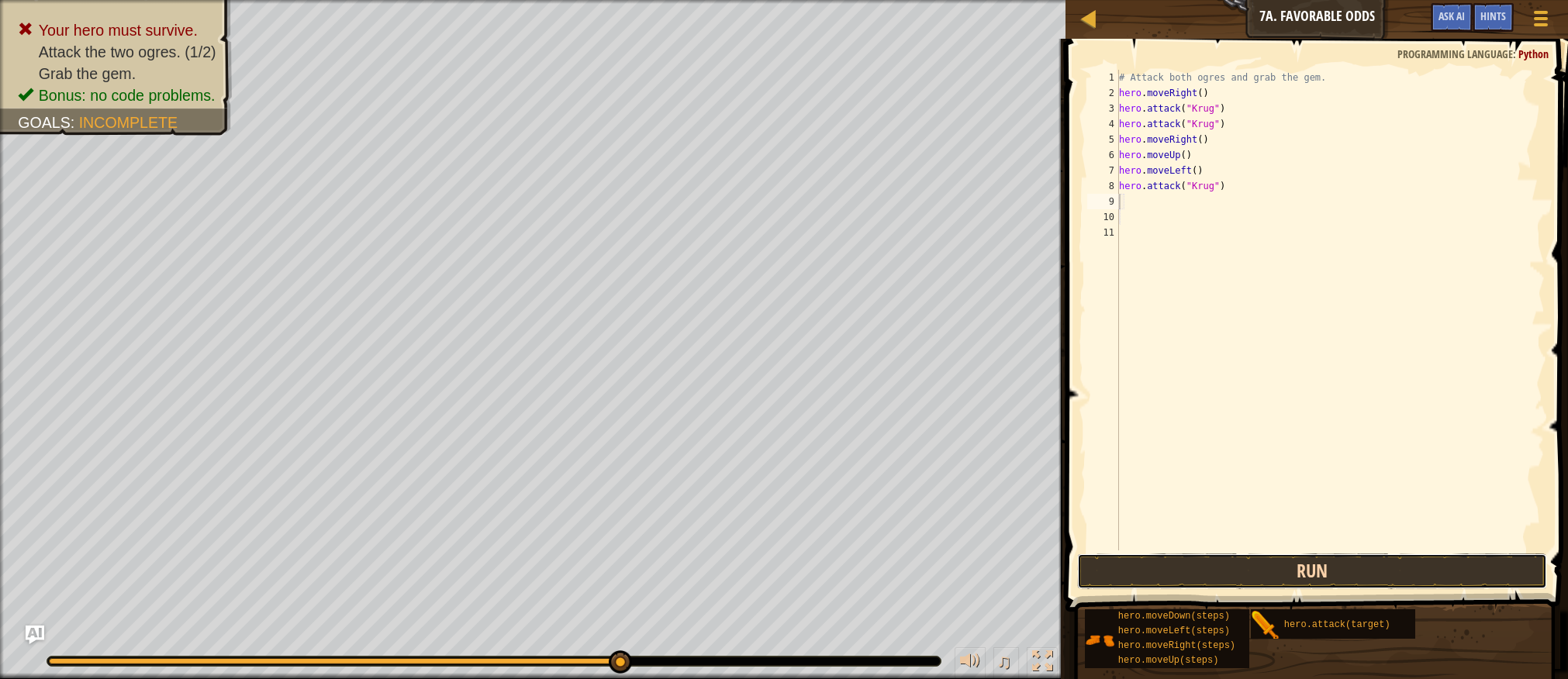
click at [1243, 572] on button "Run" at bounding box center [1311, 571] width 469 height 36
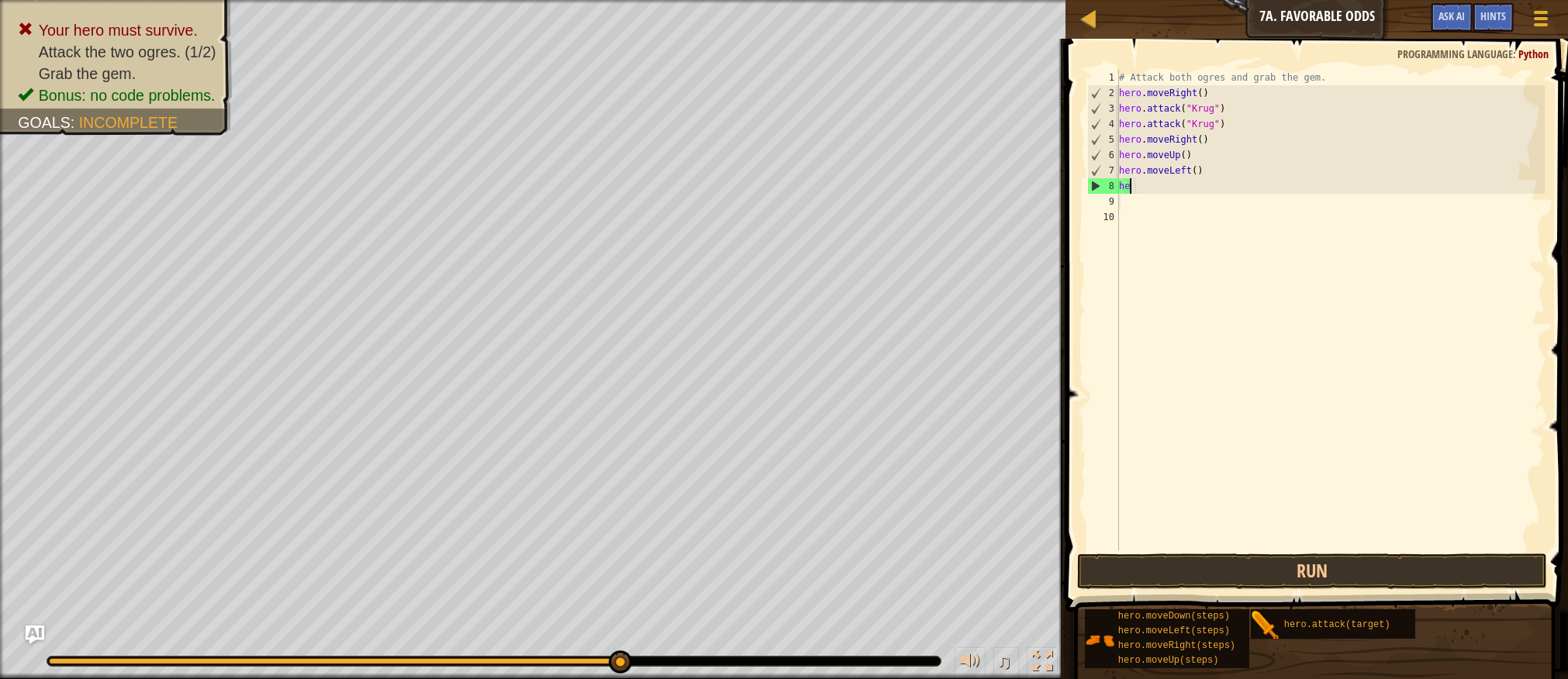
type textarea "h"
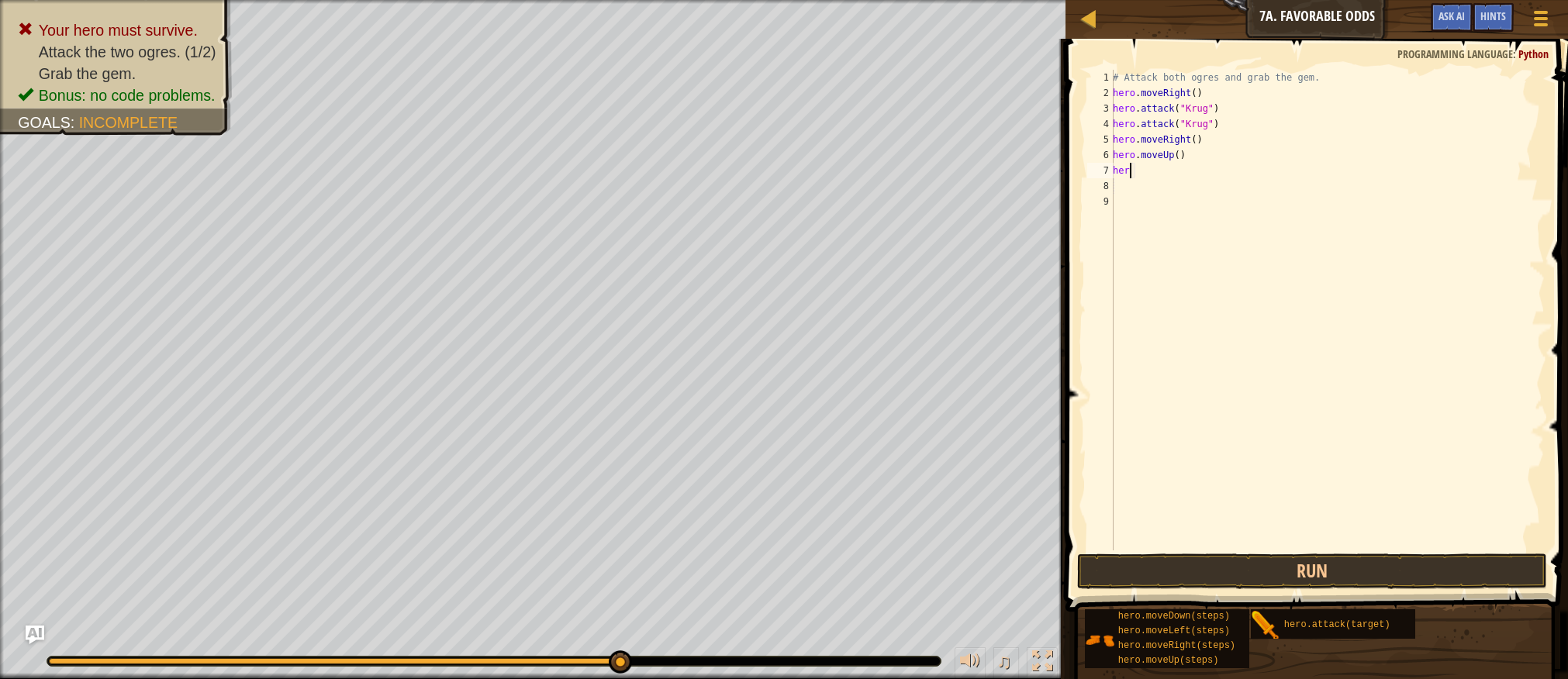
type textarea "h"
click at [1170, 566] on button "Run" at bounding box center [1311, 571] width 469 height 36
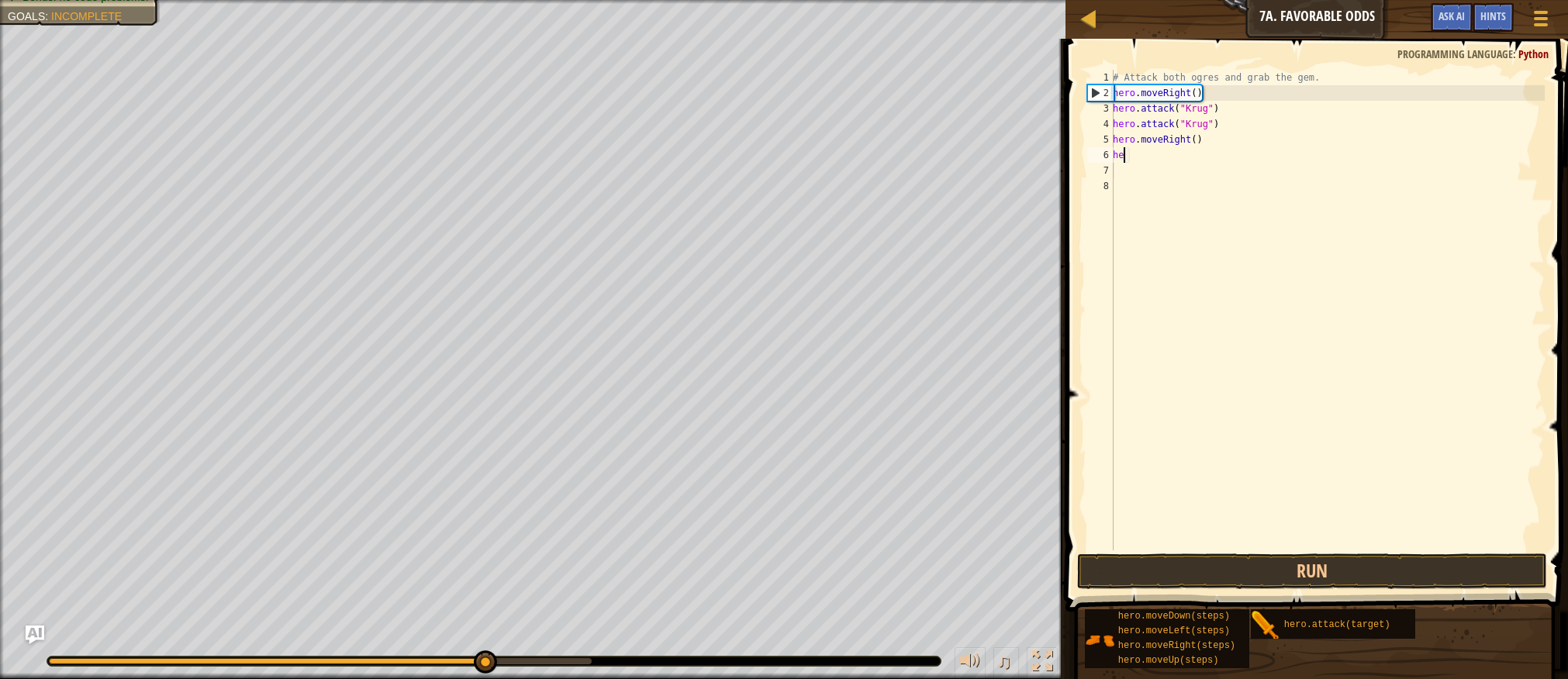
type textarea "h"
click at [1113, 573] on button "Run" at bounding box center [1311, 571] width 469 height 36
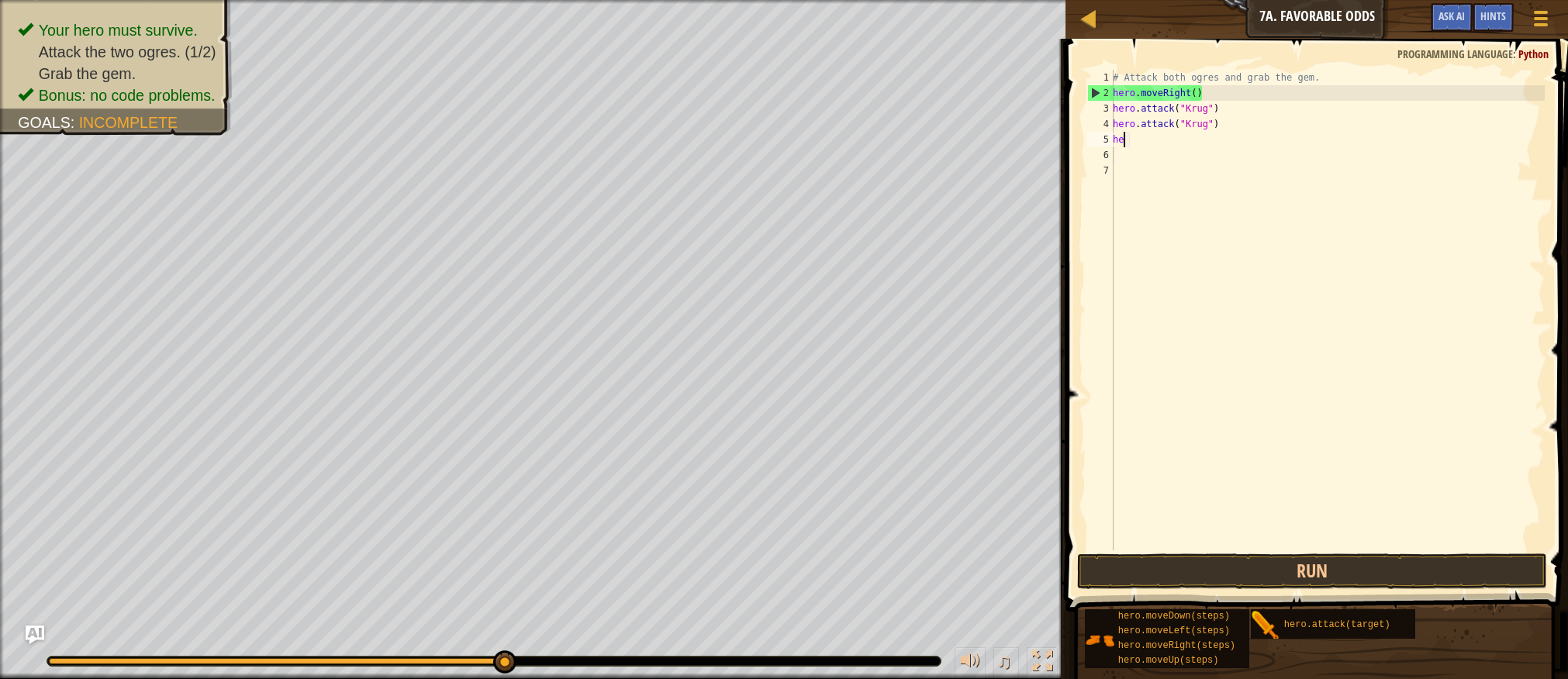
type textarea "h"
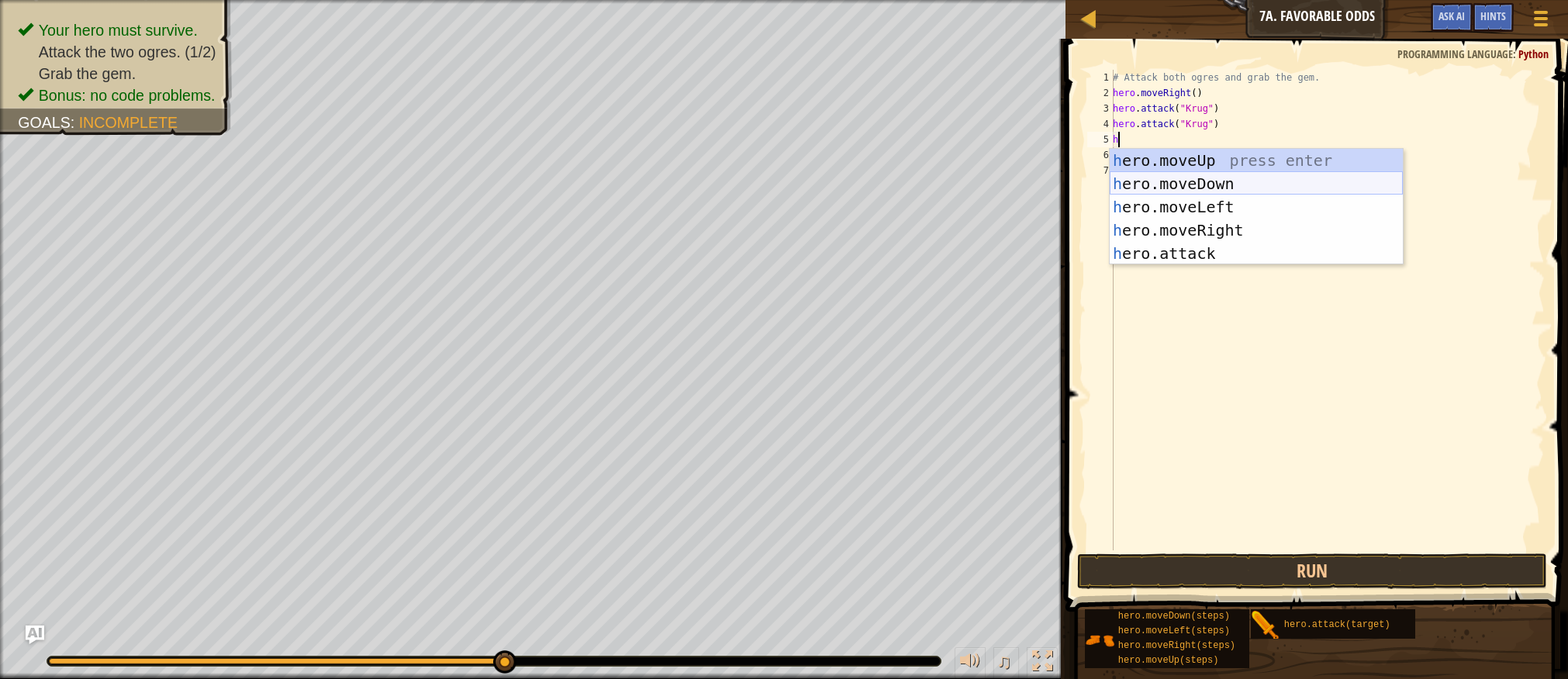
drag, startPoint x: 1120, startPoint y: 180, endPoint x: 1126, endPoint y: 173, distance: 9.2
click at [1126, 173] on div "h ero.moveUp press enter h ero.moveDown press enter h ero.moveLeft press enter …" at bounding box center [1256, 230] width 294 height 163
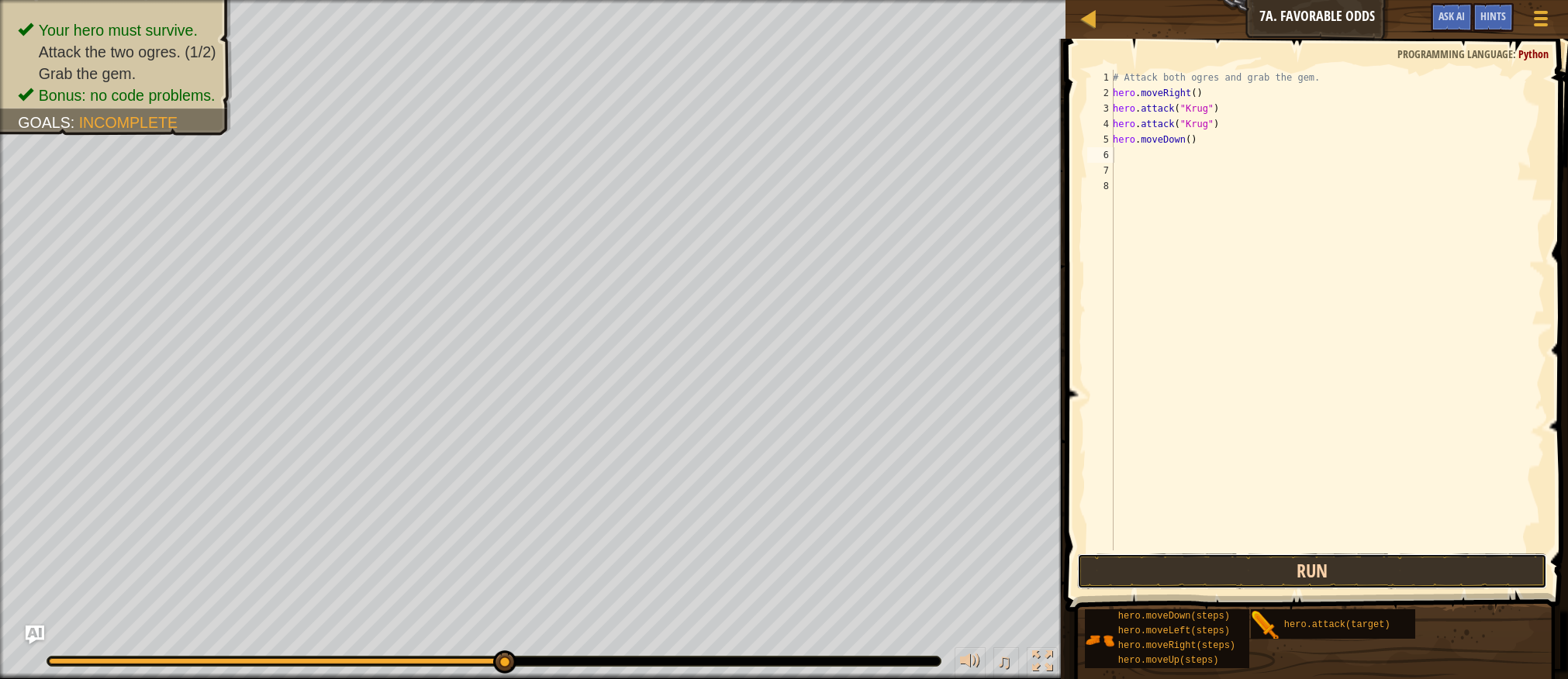
click at [1204, 557] on button "Run" at bounding box center [1311, 571] width 469 height 36
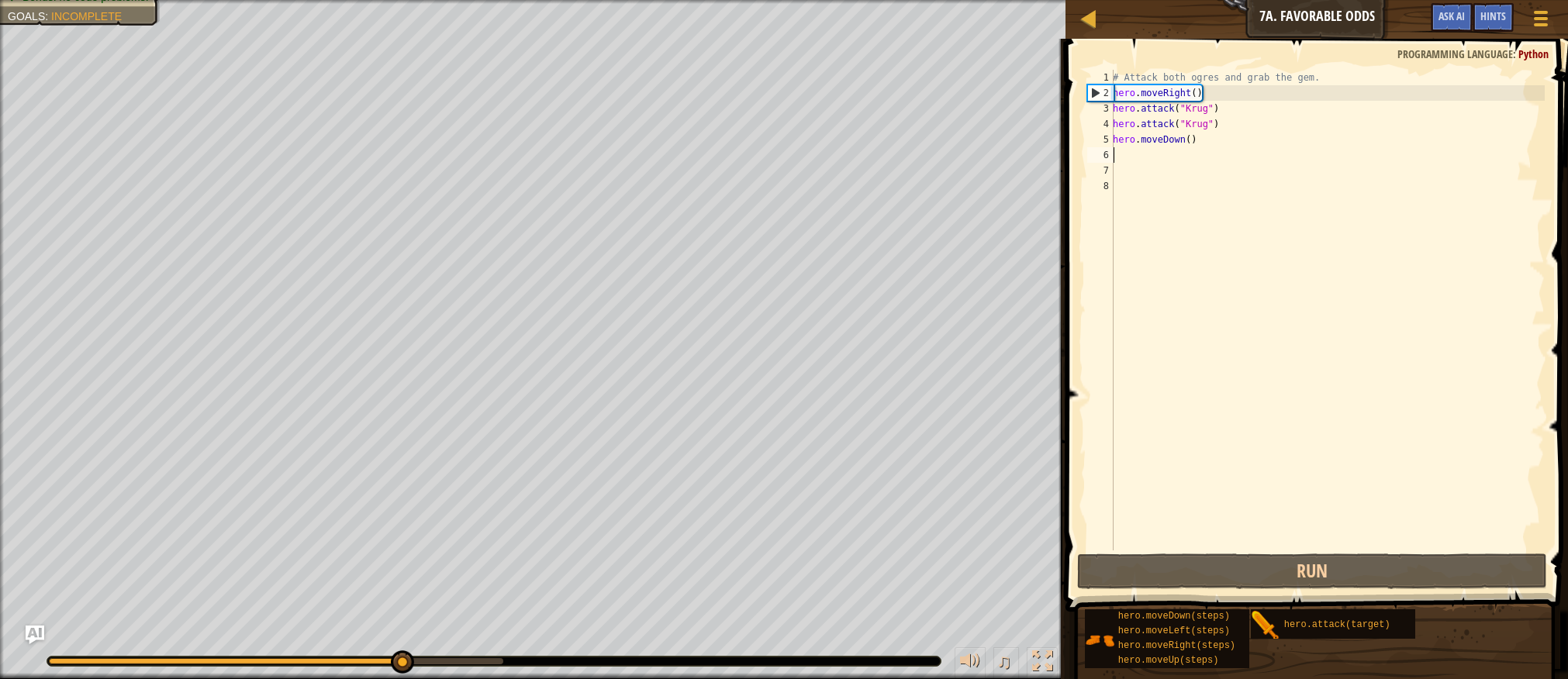
type textarea "h"
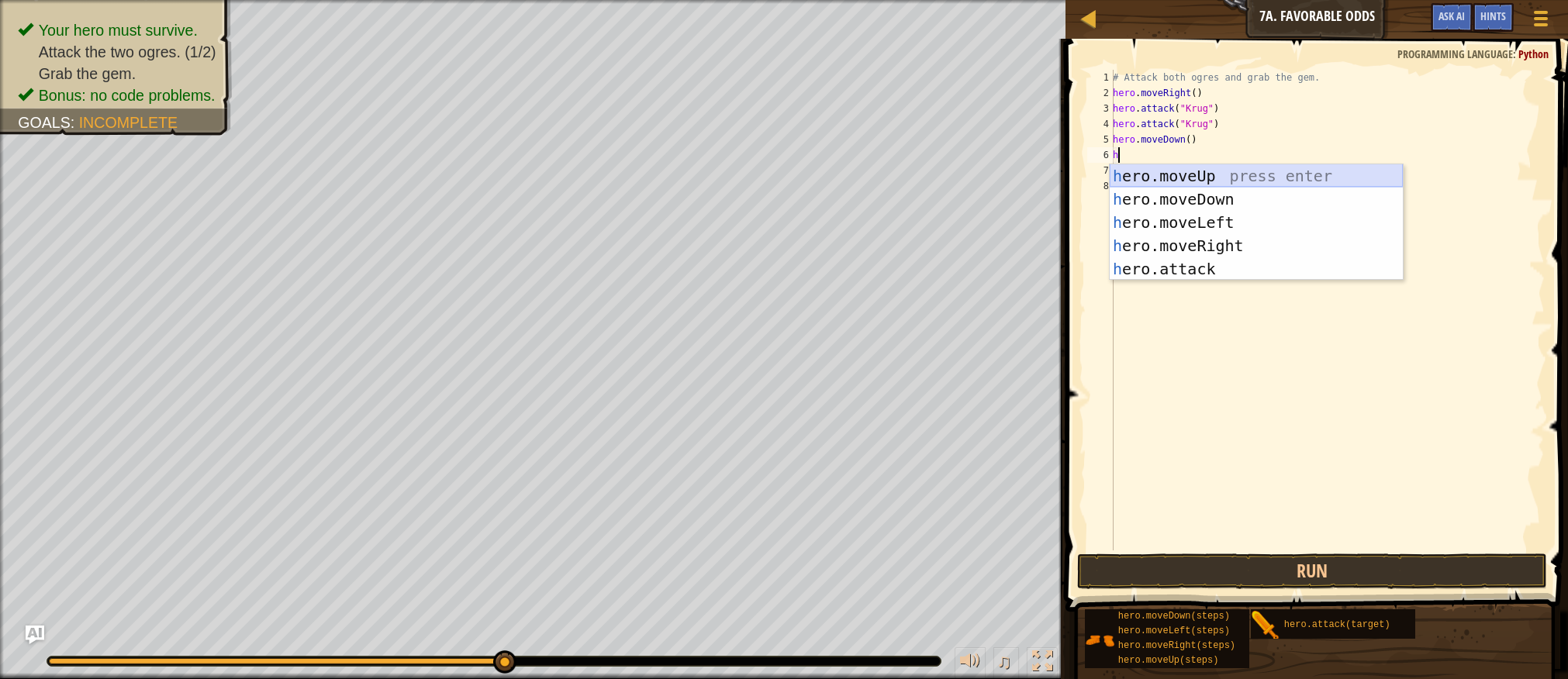
click at [1175, 178] on div "h ero.moveUp press enter h ero.moveDown press enter h ero.moveLeft press enter …" at bounding box center [1256, 246] width 294 height 163
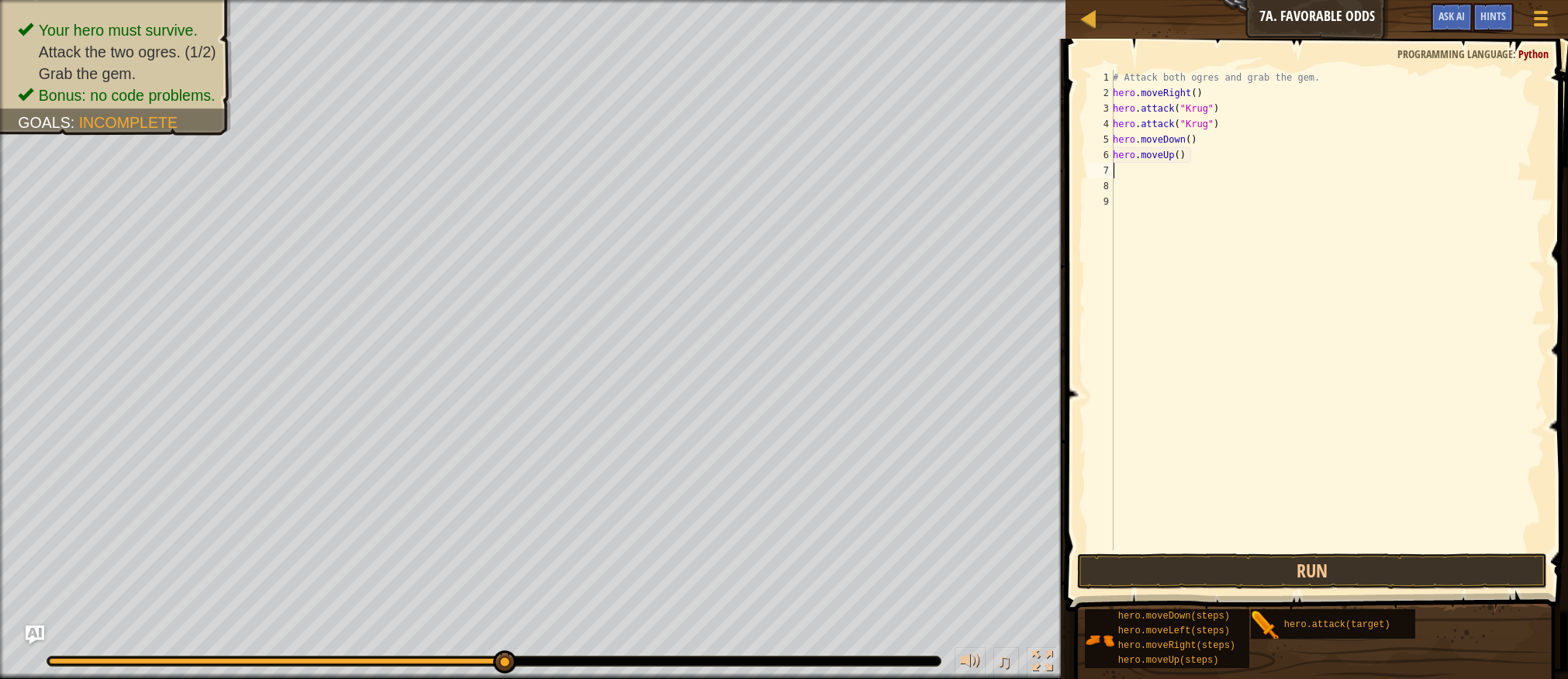
type textarea "h"
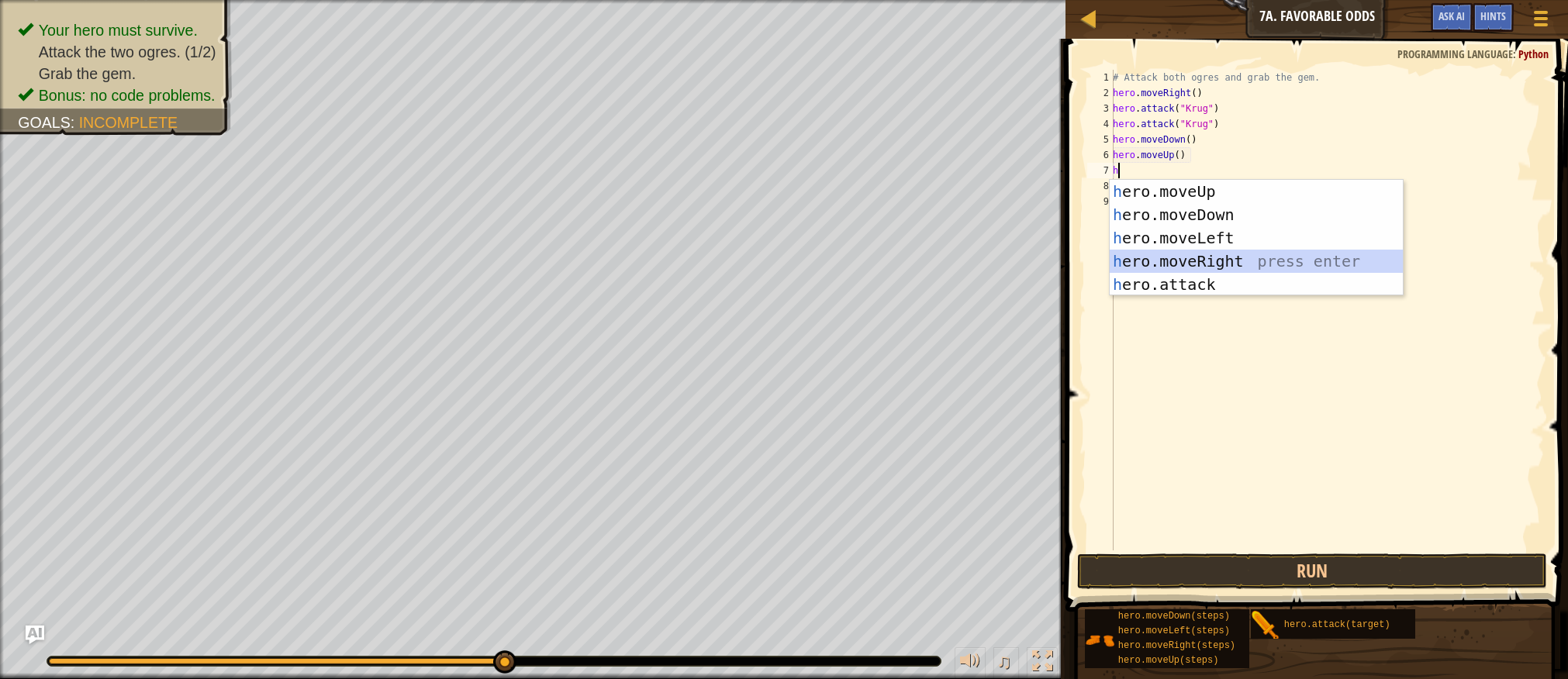
click at [1222, 258] on div "h ero.moveUp press enter h ero.moveDown press enter h ero.moveLeft press enter …" at bounding box center [1256, 261] width 294 height 163
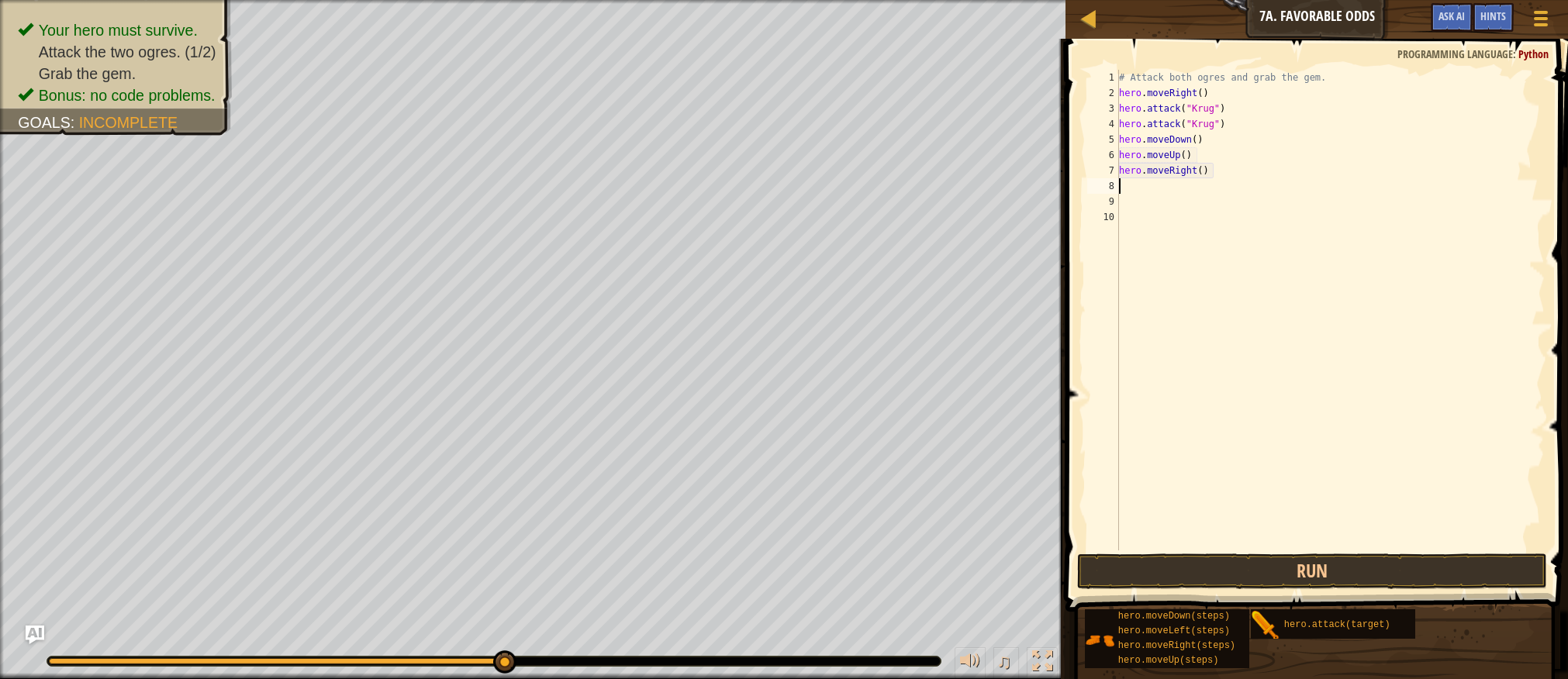
type textarea "h"
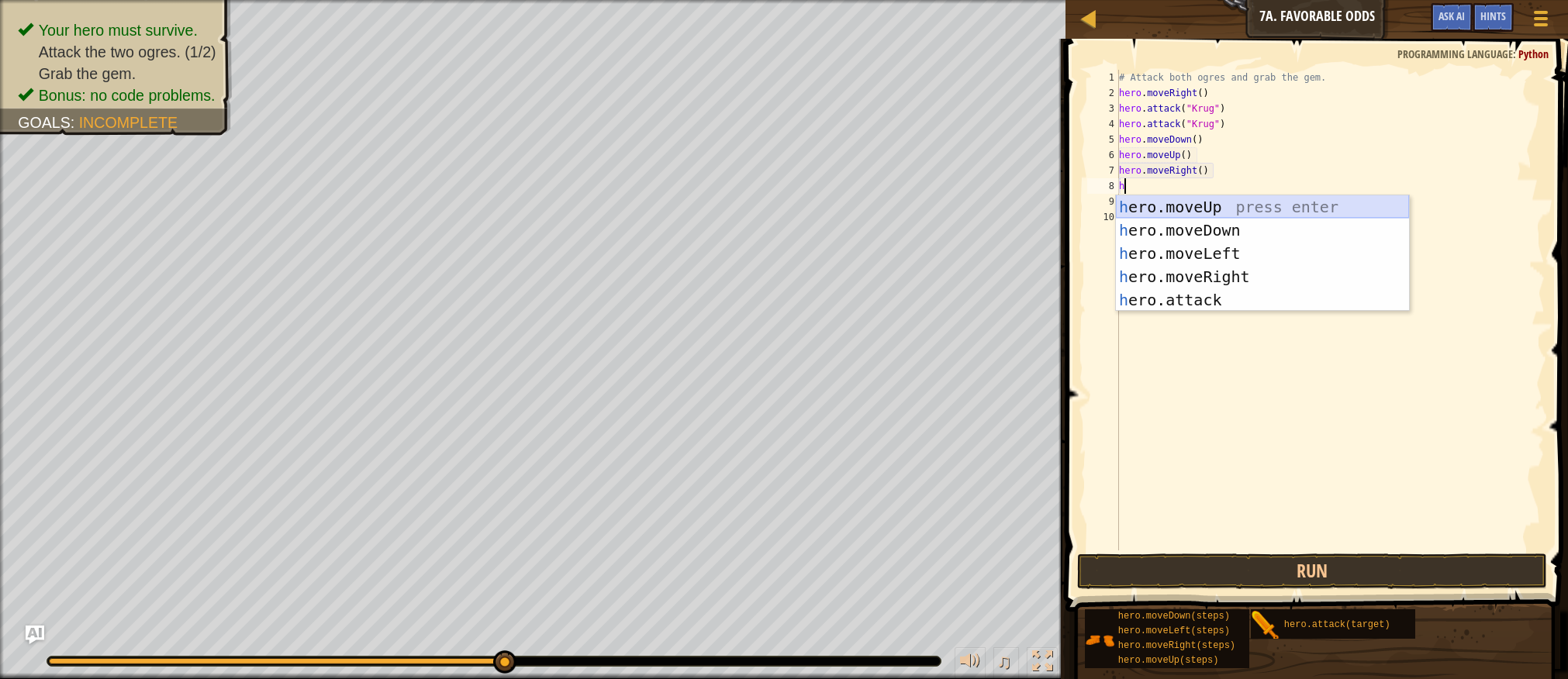
click at [1222, 210] on div "h ero.moveUp press enter h ero.moveDown press enter h ero.moveLeft press enter …" at bounding box center [1263, 277] width 294 height 163
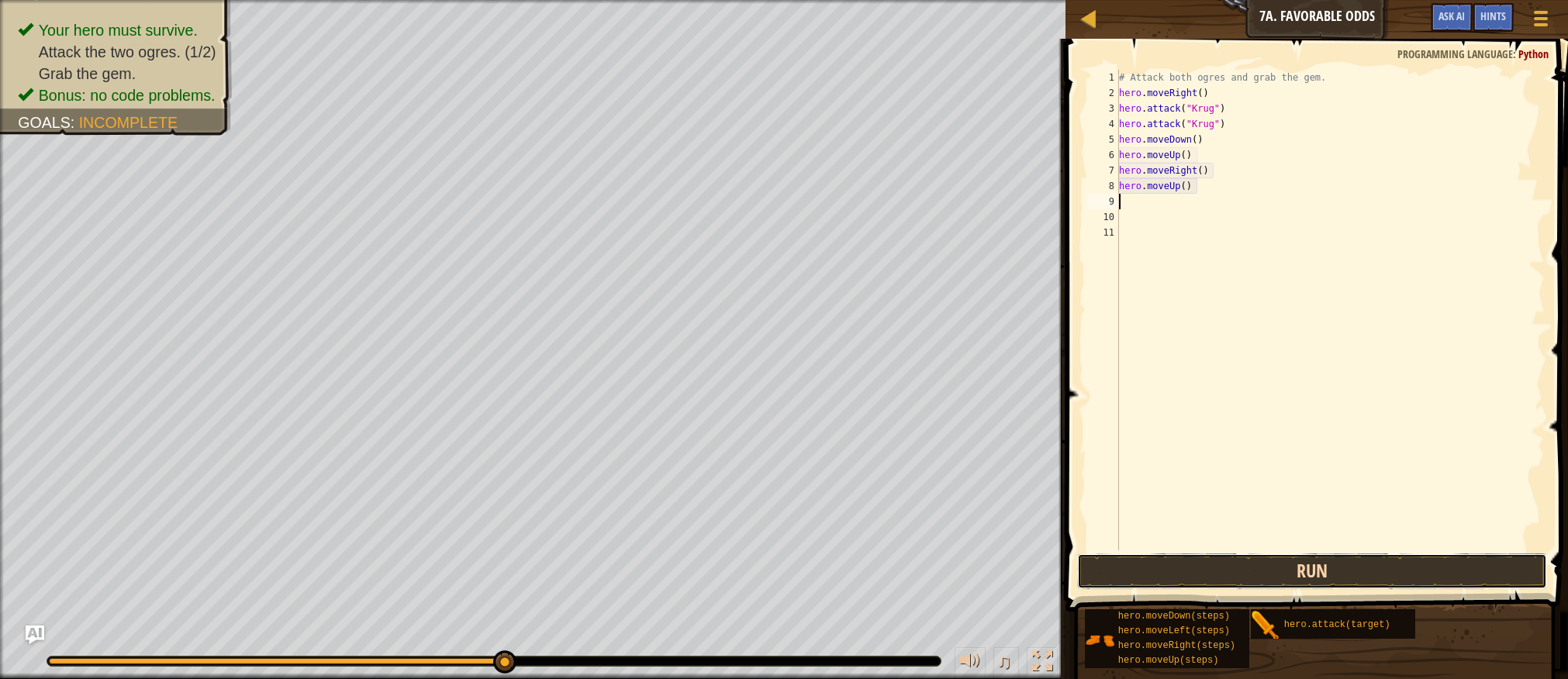
click at [1260, 567] on button "Run" at bounding box center [1311, 571] width 469 height 36
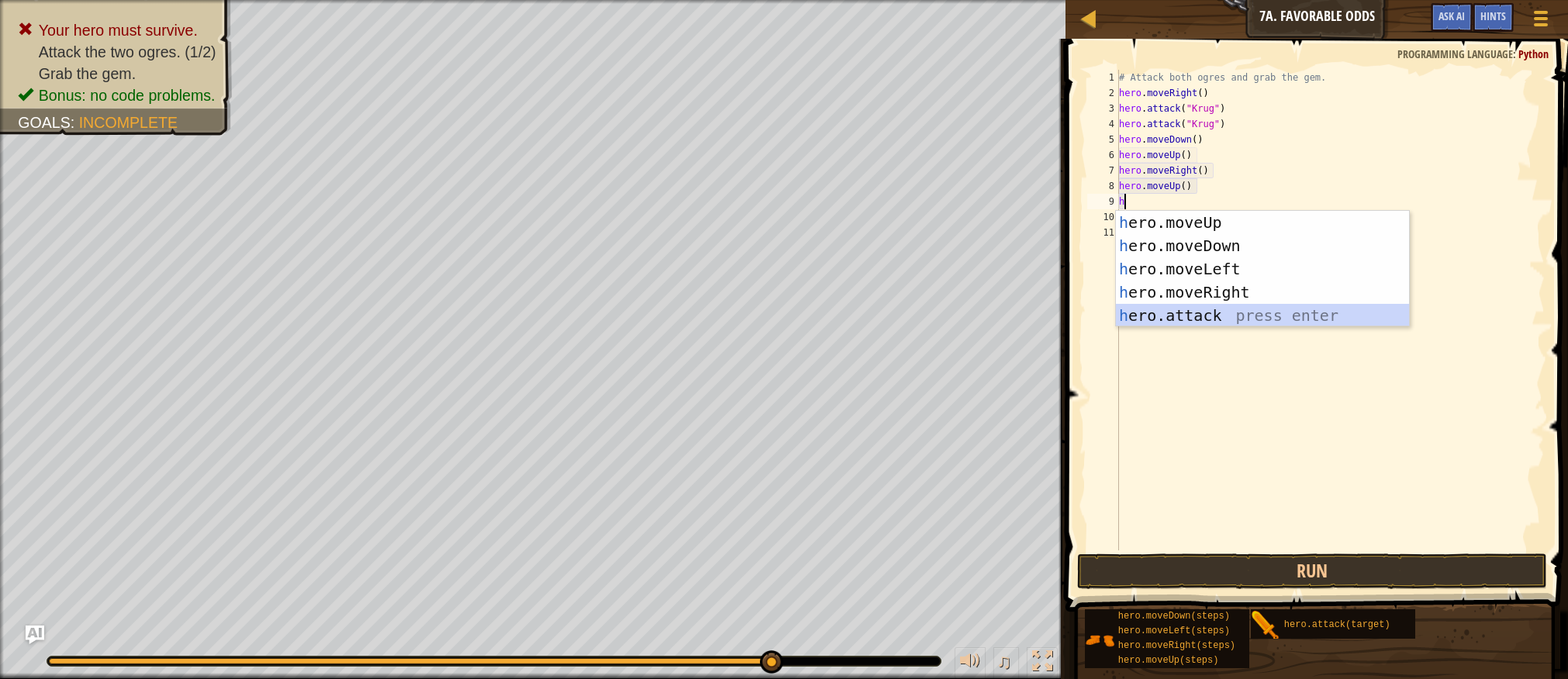
click at [1250, 314] on div "h ero.moveUp press enter h ero.moveDown press enter h ero.moveLeft press enter …" at bounding box center [1263, 292] width 294 height 163
type textarea "hero.attack("Enemy Name")"
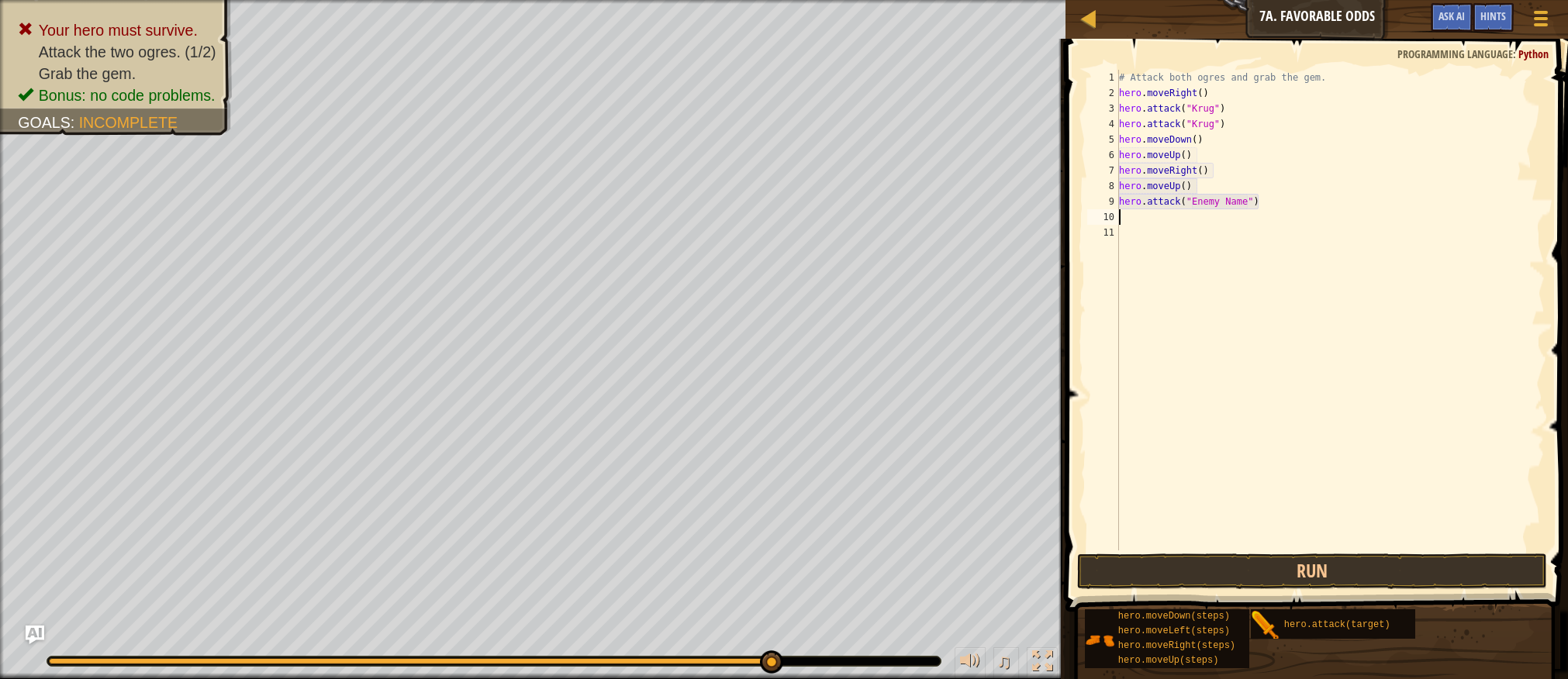
click at [1126, 221] on div "# Attack both ogres and grab the gem. hero . moveRight ( ) hero . attack ( "[PE…" at bounding box center [1331, 325] width 430 height 512
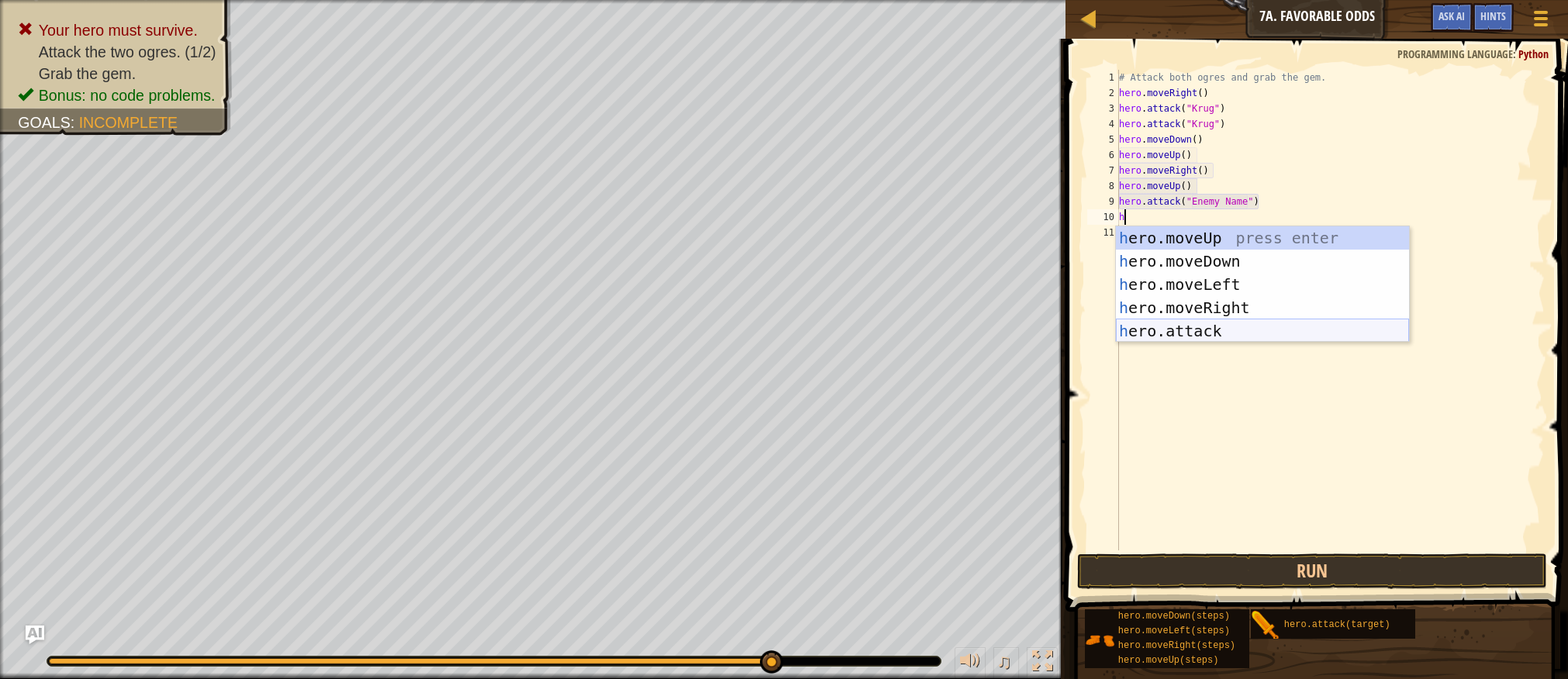
click at [1226, 334] on div "h ero.moveUp press enter h ero.moveDown press enter h ero.moveLeft press enter …" at bounding box center [1263, 307] width 294 height 163
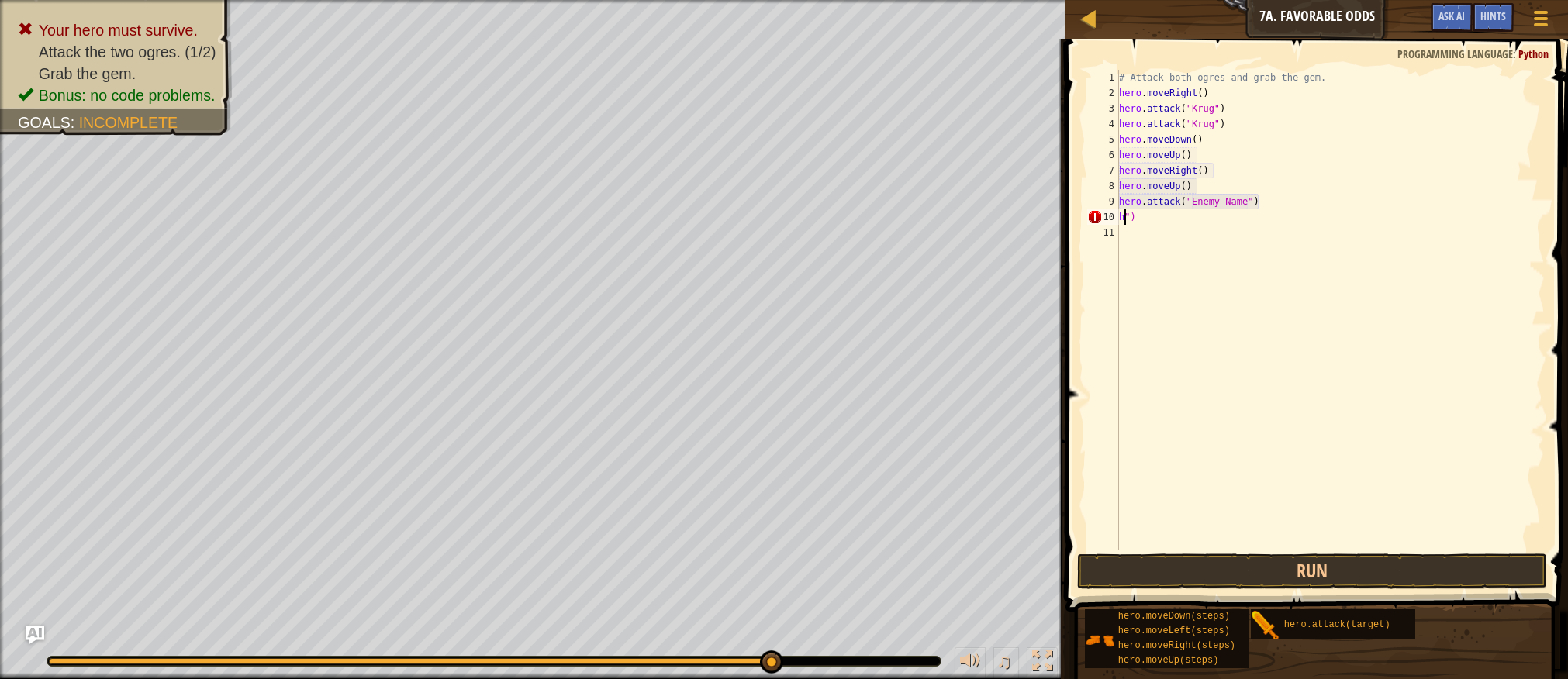
type textarea "")"
type textarea """
click at [1249, 199] on div "# Attack both ogres and grab the gem. hero . moveRight ( ) hero . attack ( "[PE…" at bounding box center [1331, 325] width 430 height 512
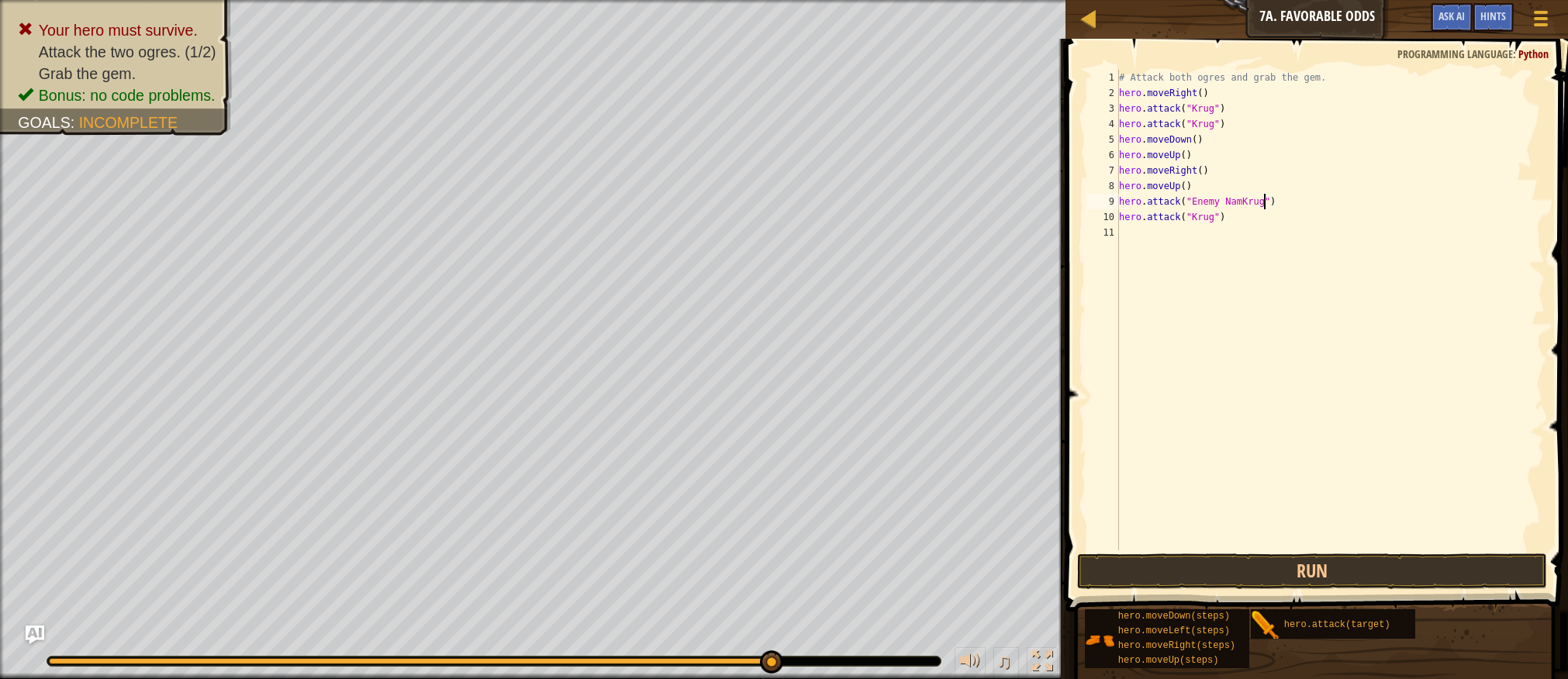
click at [1242, 196] on div "# Attack both ogres and grab the gem. hero . moveRight ( ) hero . attack ( "[PE…" at bounding box center [1331, 325] width 430 height 512
click at [1274, 582] on button "Run" at bounding box center [1311, 571] width 469 height 36
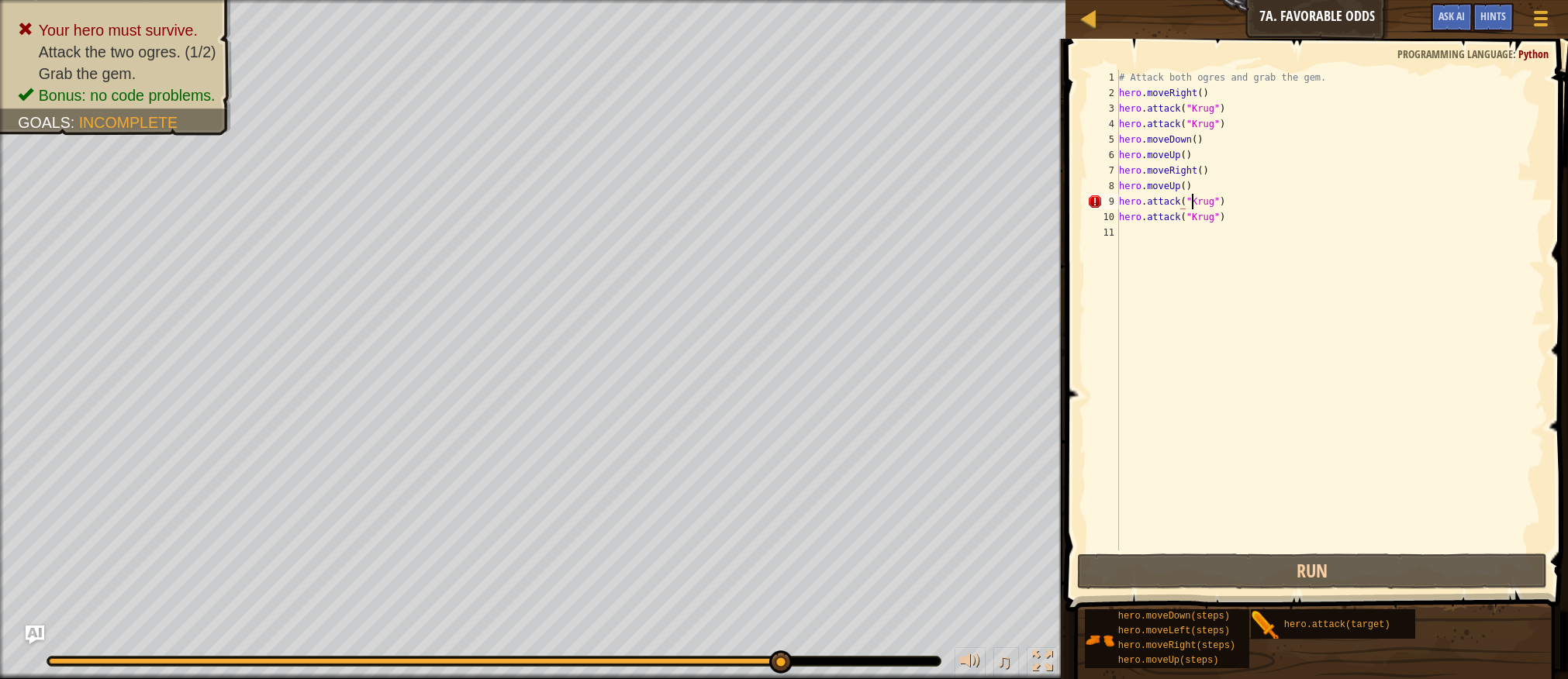
scroll to position [7, 6]
drag, startPoint x: 1214, startPoint y: 203, endPoint x: 1194, endPoint y: 202, distance: 20.0
click at [1194, 202] on div "# Attack both ogres and grab the gem. hero . moveRight ( ) hero . attack ( "[PE…" at bounding box center [1331, 325] width 430 height 512
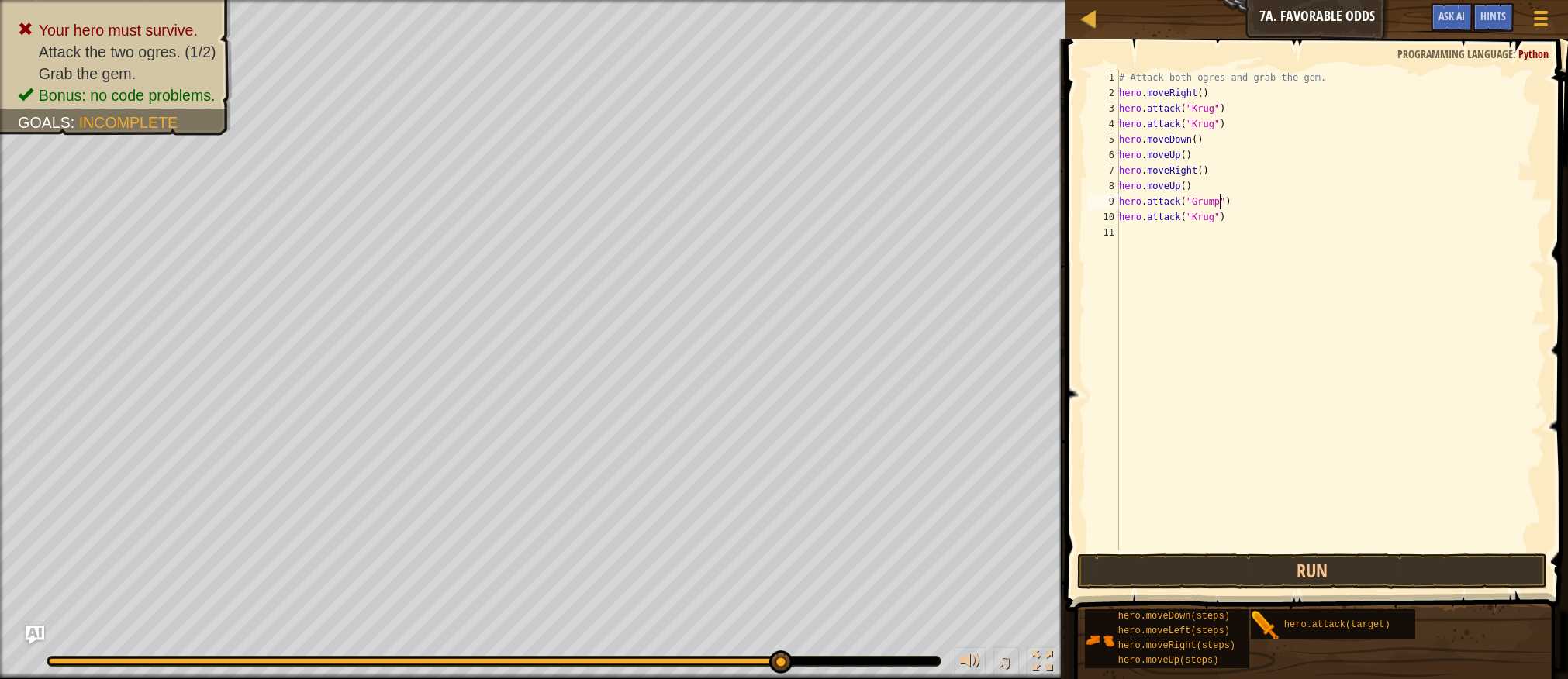
scroll to position [7, 9]
click at [1211, 214] on div "# Attack both ogres and grab the gem. hero . moveRight ( ) hero . attack ( "[PE…" at bounding box center [1331, 325] width 430 height 512
click at [1215, 214] on div "# Attack both ogres and grab the gem. hero . moveRight ( ) hero . attack ( "[PE…" at bounding box center [1331, 325] width 430 height 512
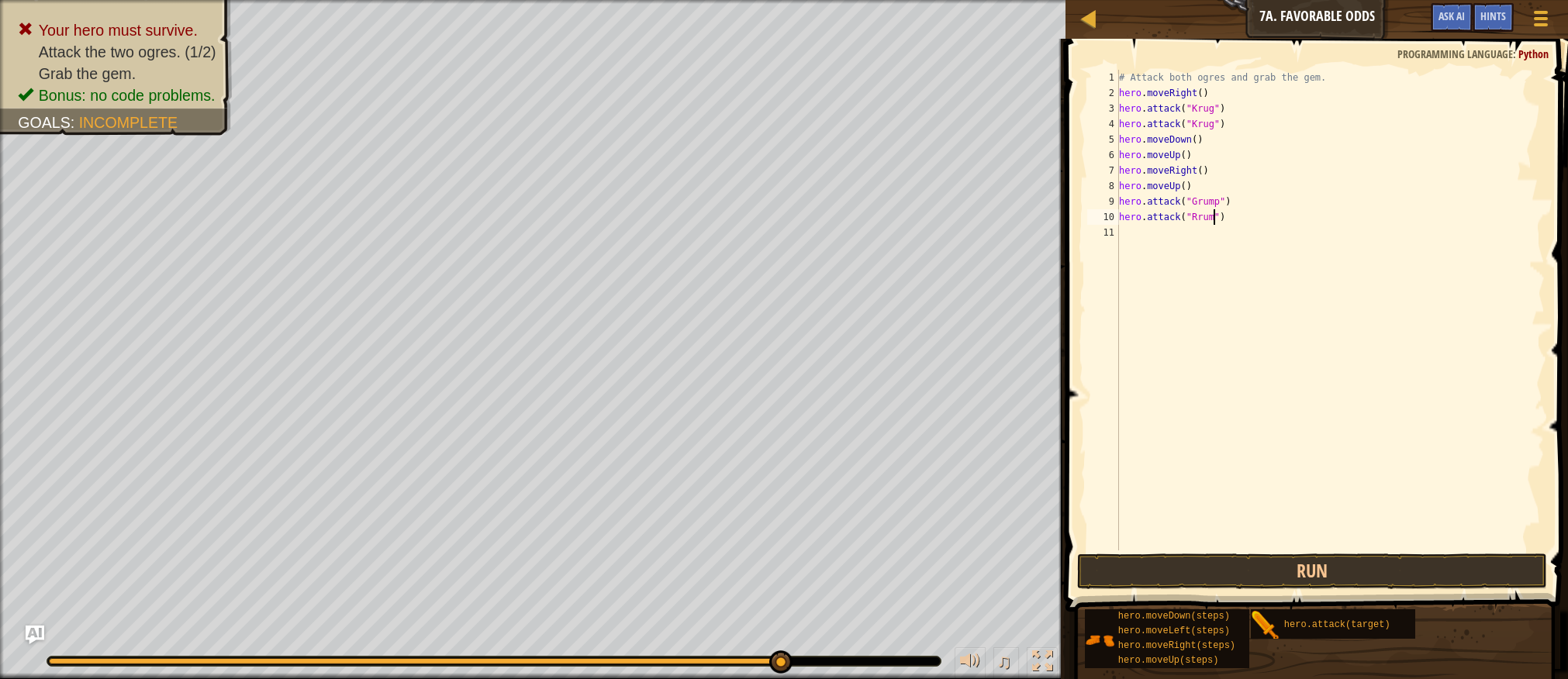
scroll to position [7, 9]
click at [1288, 563] on button "Run" at bounding box center [1311, 571] width 469 height 36
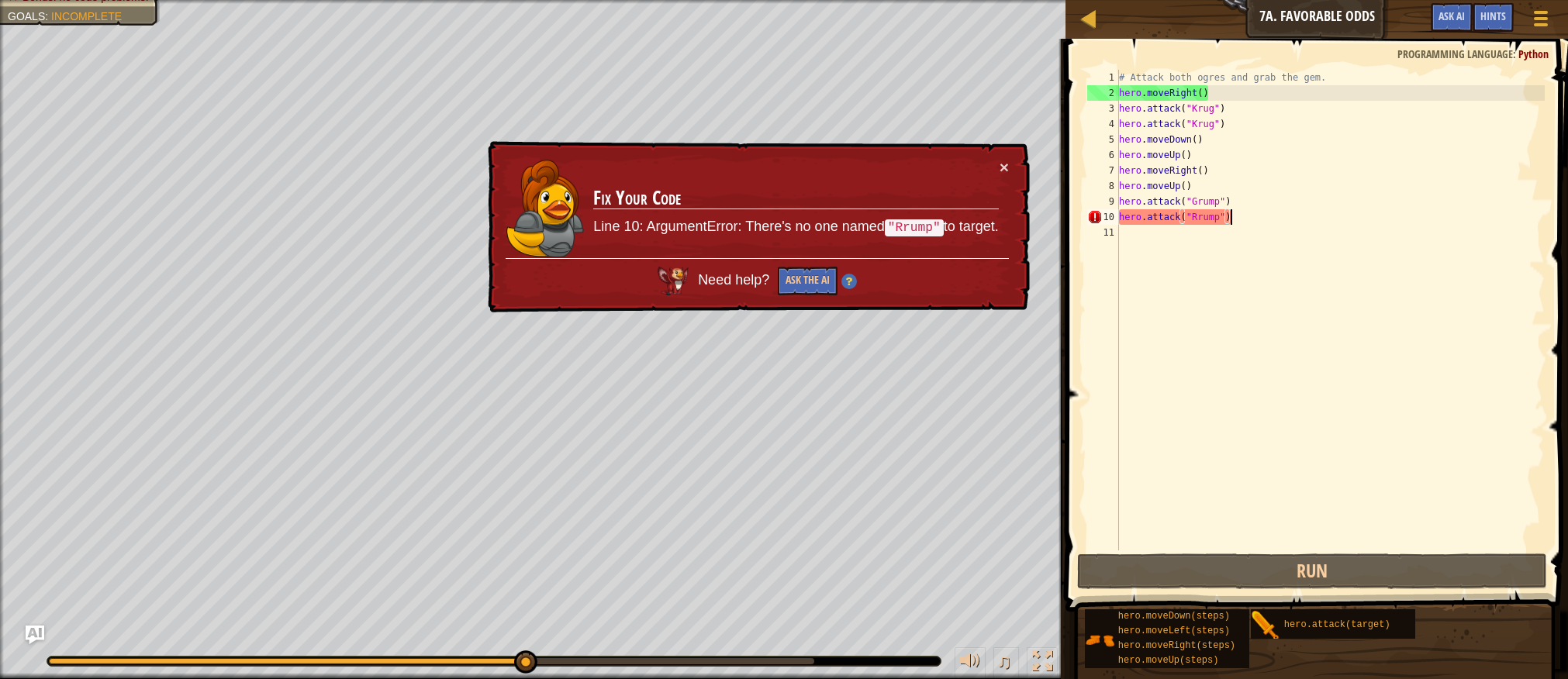
click at [1249, 218] on div "# Attack both ogres and grab the gem. hero . moveRight ( ) hero . attack ( "[PE…" at bounding box center [1331, 325] width 430 height 512
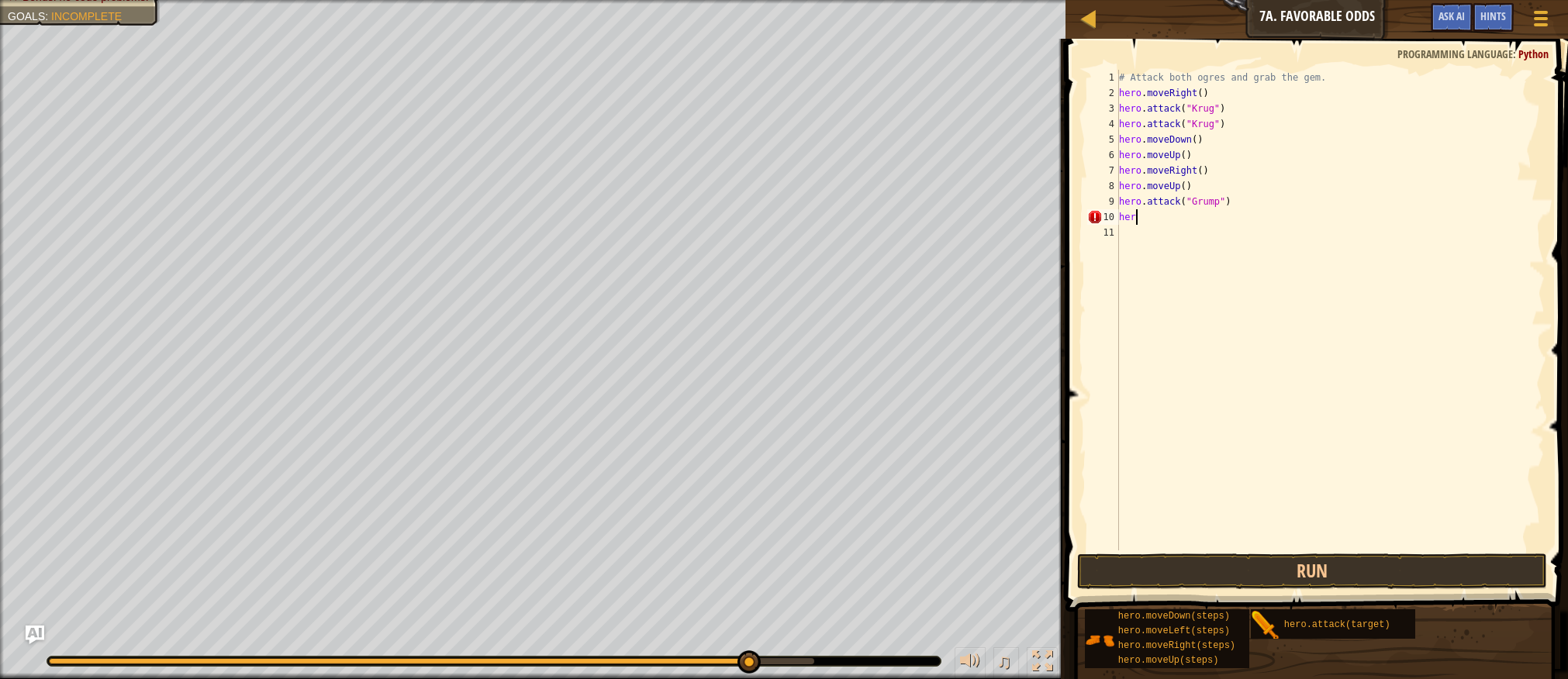
scroll to position [7, 0]
type textarea "h"
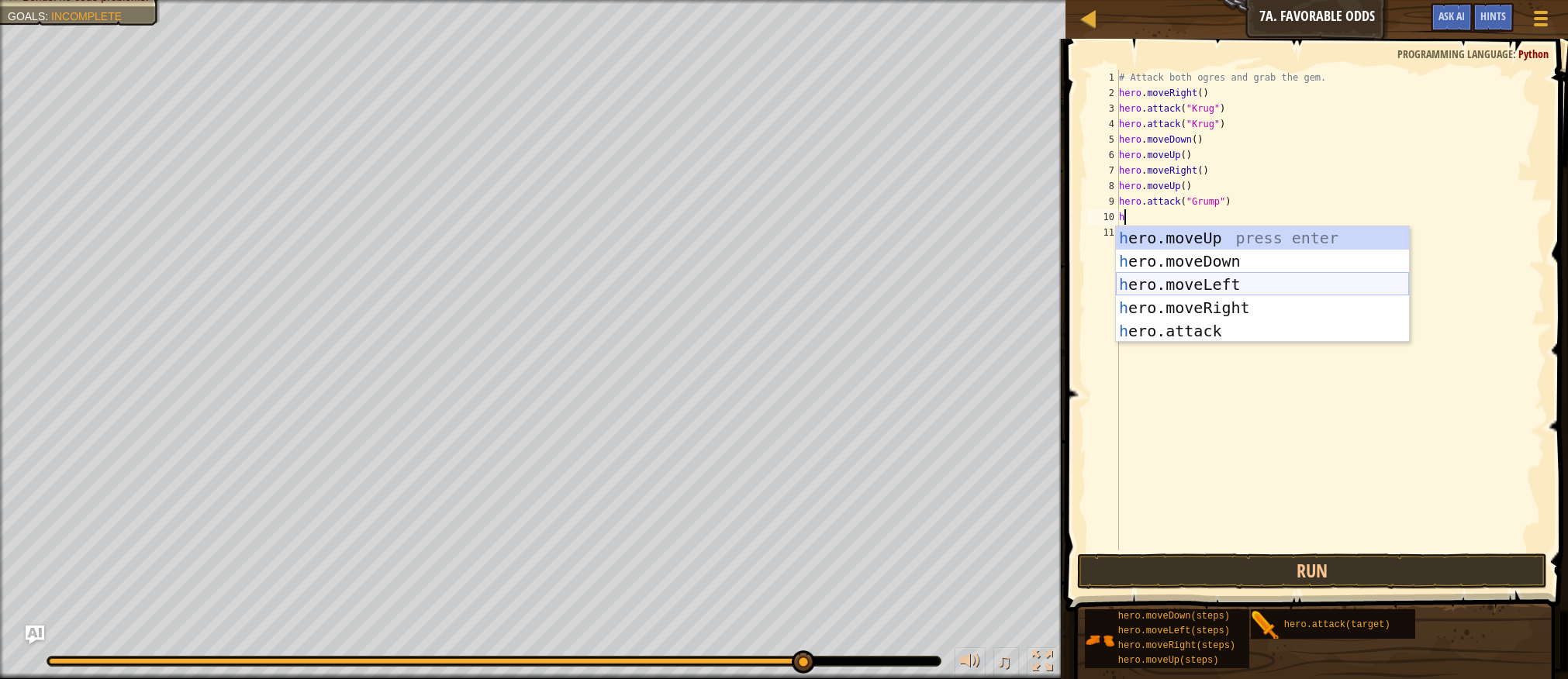
click at [1237, 278] on div "h ero.moveUp press enter h ero.moveDown press enter h ero.moveLeft press enter …" at bounding box center [1263, 307] width 294 height 163
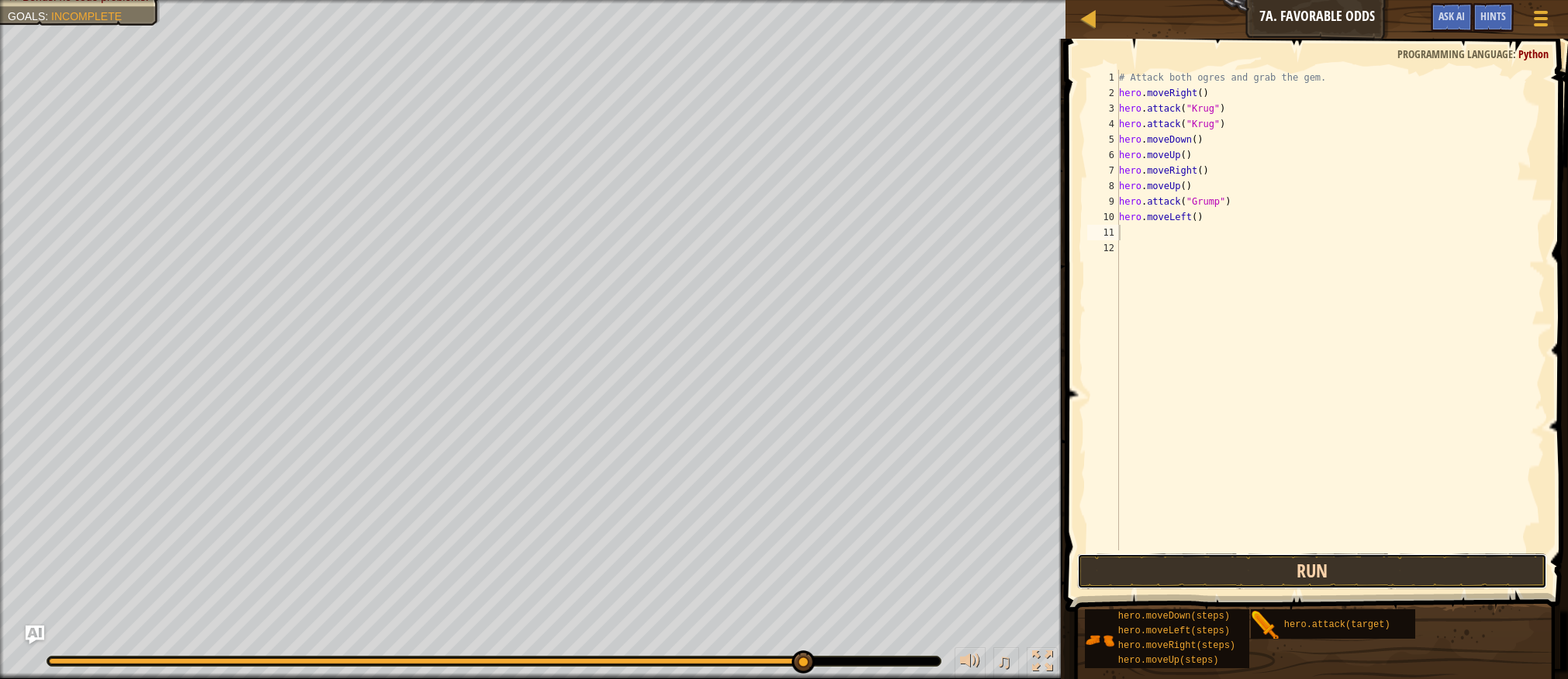
click at [1325, 573] on button "Run" at bounding box center [1311, 571] width 469 height 36
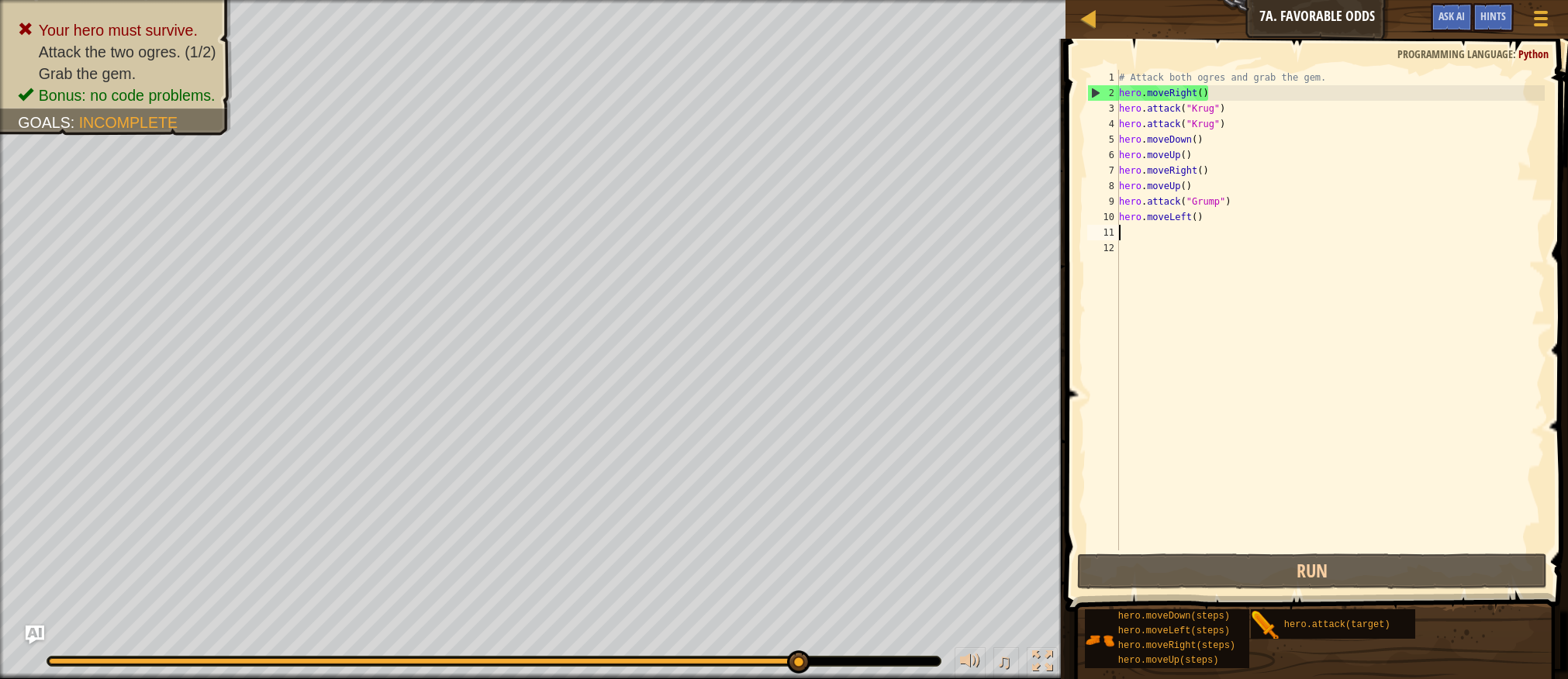
click at [1208, 220] on div "# Attack both ogres and grab the gem. hero . moveRight ( ) hero . attack ( "[PE…" at bounding box center [1331, 325] width 430 height 512
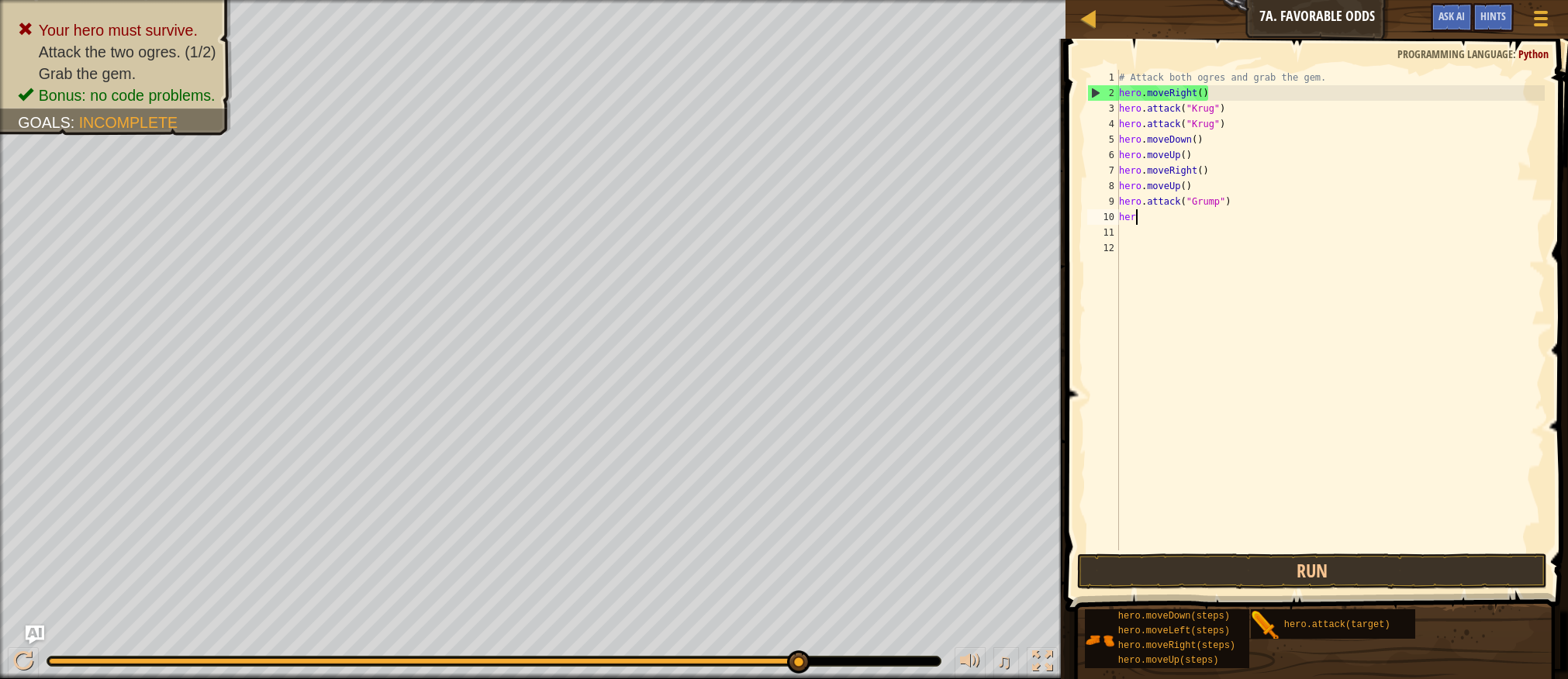
type textarea "h"
click at [1208, 220] on div "# Attack both ogres and grab the gem. hero . moveRight ( ) hero . attack ( "[PE…" at bounding box center [1331, 325] width 430 height 512
click at [1340, 566] on button "Run" at bounding box center [1311, 571] width 469 height 36
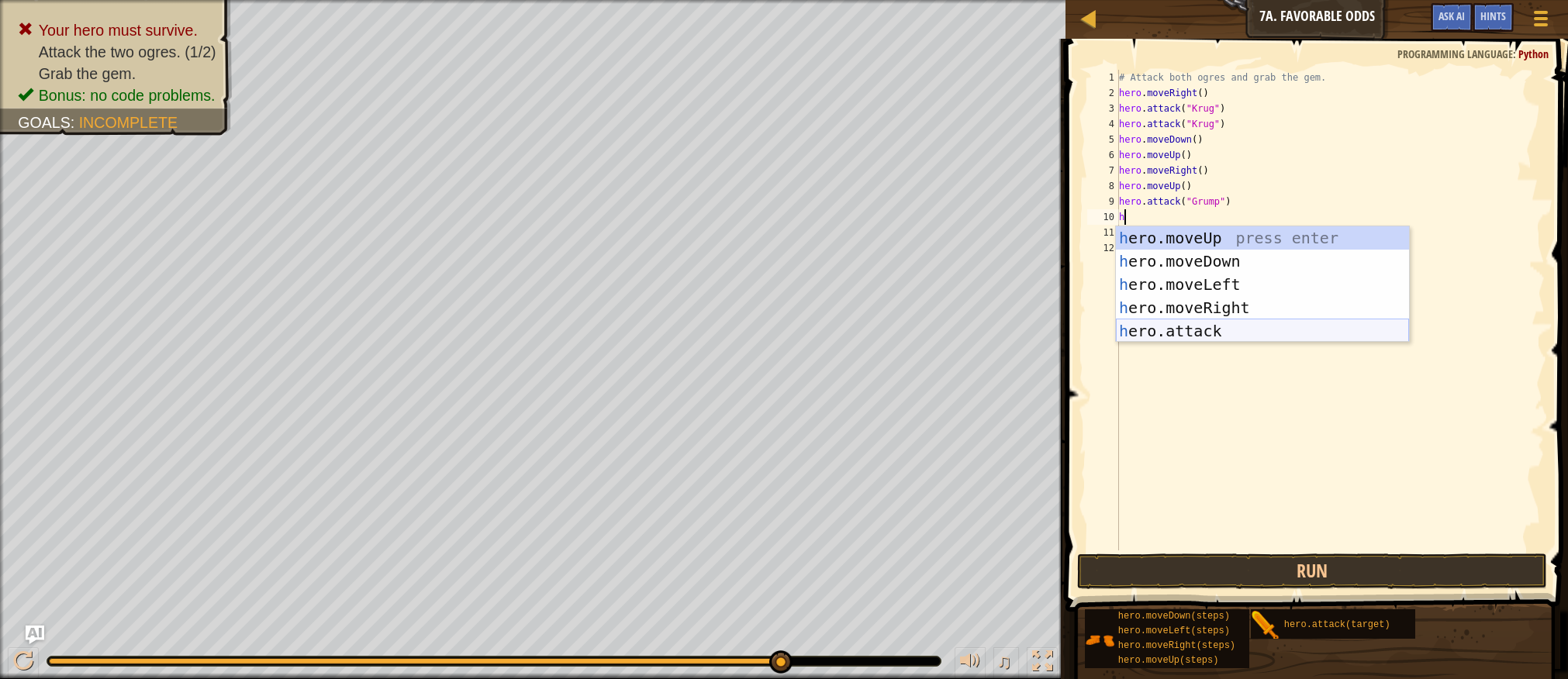
click at [1249, 337] on div "h ero.moveUp press enter h ero.moveDown press enter h ero.moveLeft press enter …" at bounding box center [1263, 307] width 294 height 163
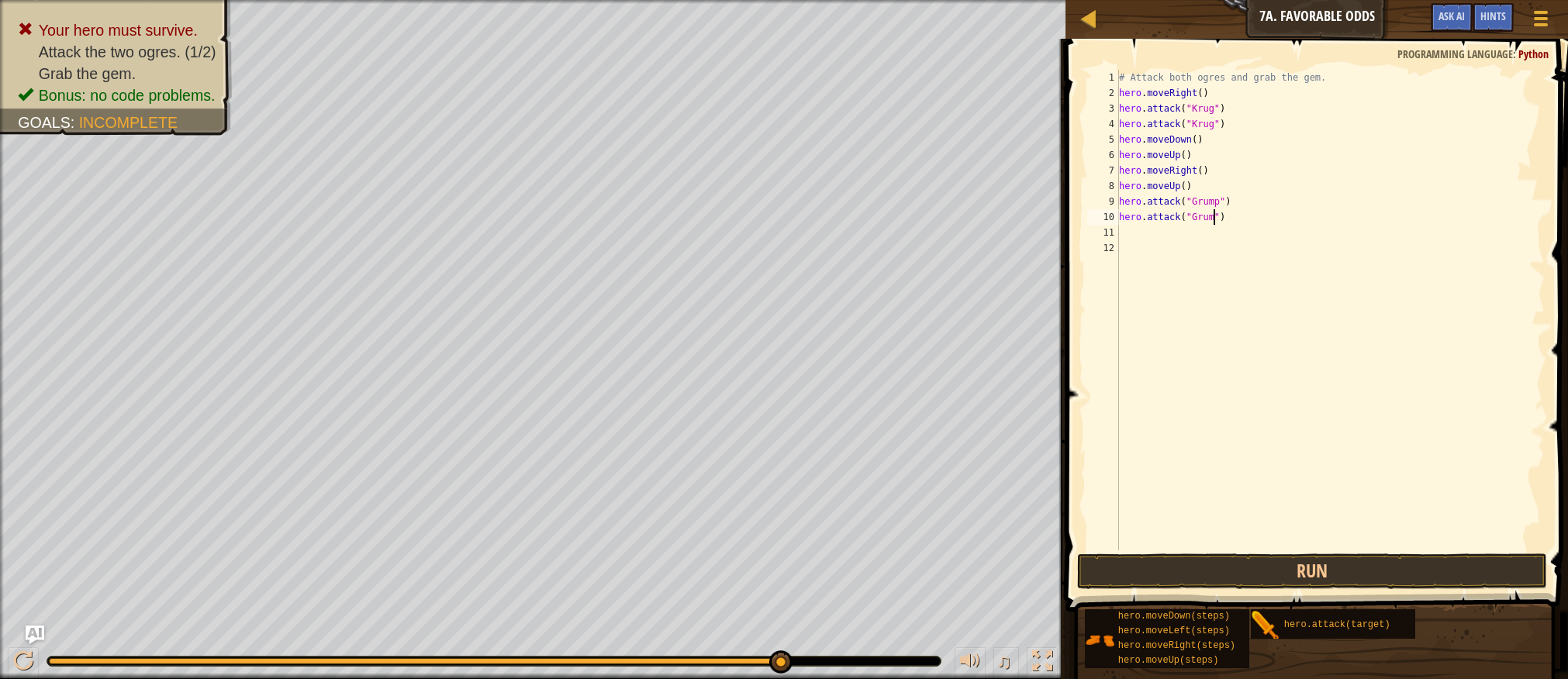
scroll to position [7, 9]
type textarea "hero.attack("Grump")"
click at [1320, 566] on button "Run" at bounding box center [1311, 571] width 469 height 36
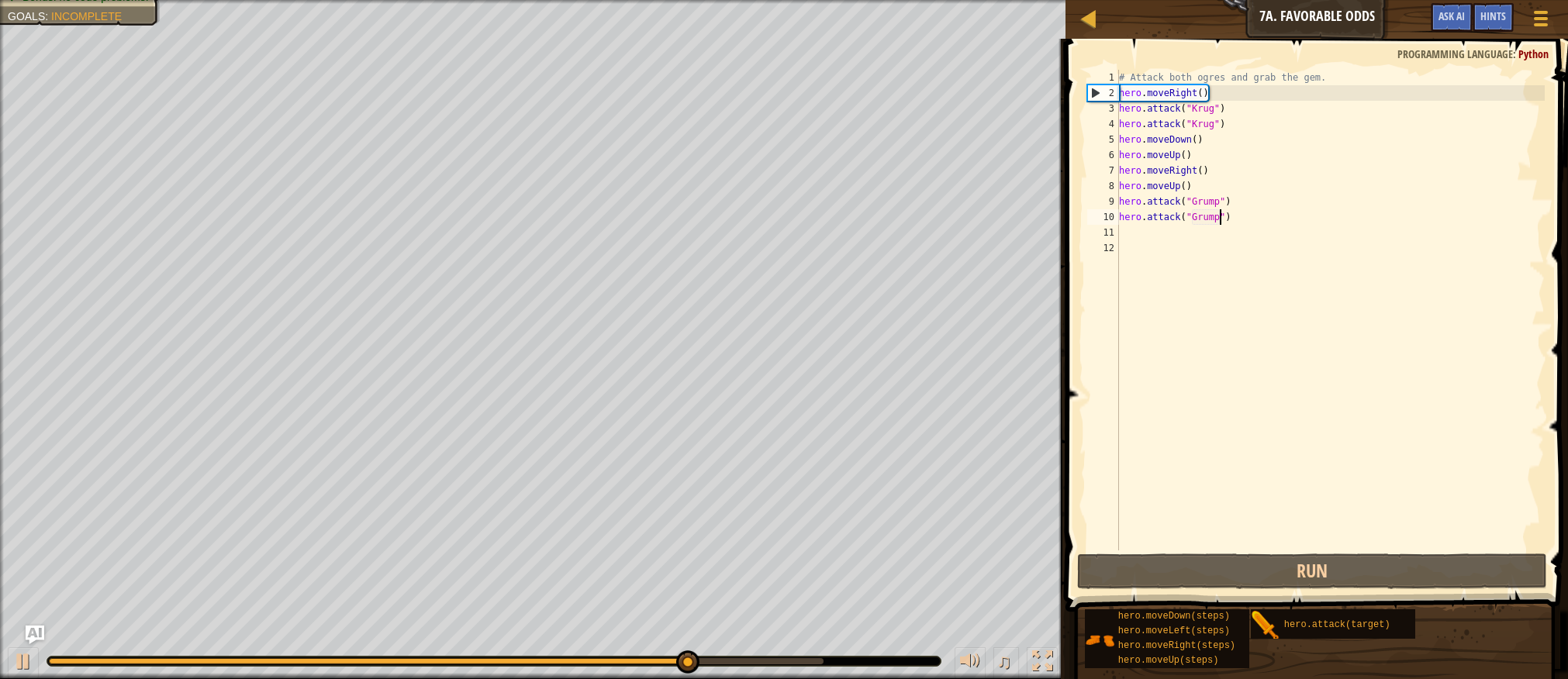
click at [1120, 228] on div "# Attack both ogres and grab the gem. hero . moveRight ( ) hero . attack ( "Kru…" at bounding box center [1331, 325] width 430 height 512
type textarea "h"
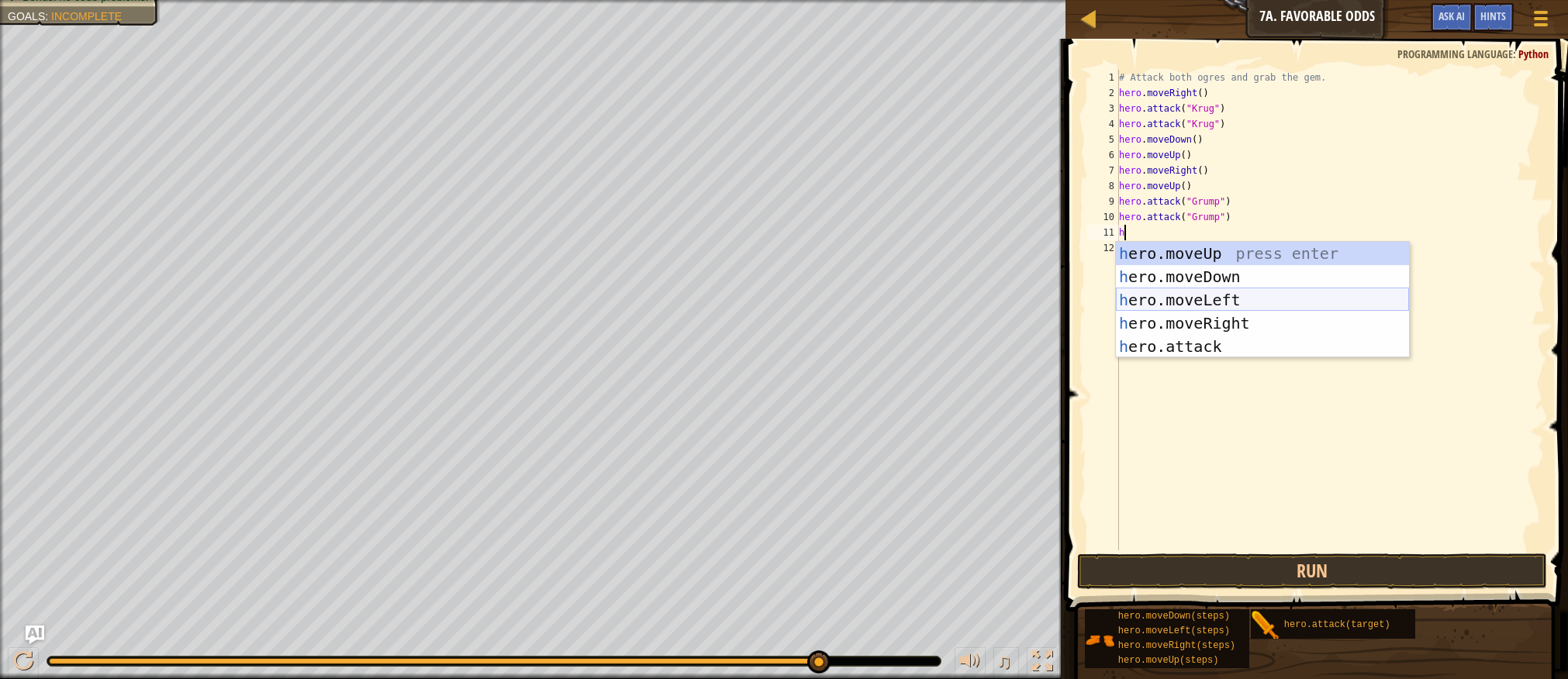
click at [1181, 295] on div "h ero.moveUp press enter h ero.moveDown press enter h ero.moveLeft press enter …" at bounding box center [1263, 323] width 294 height 163
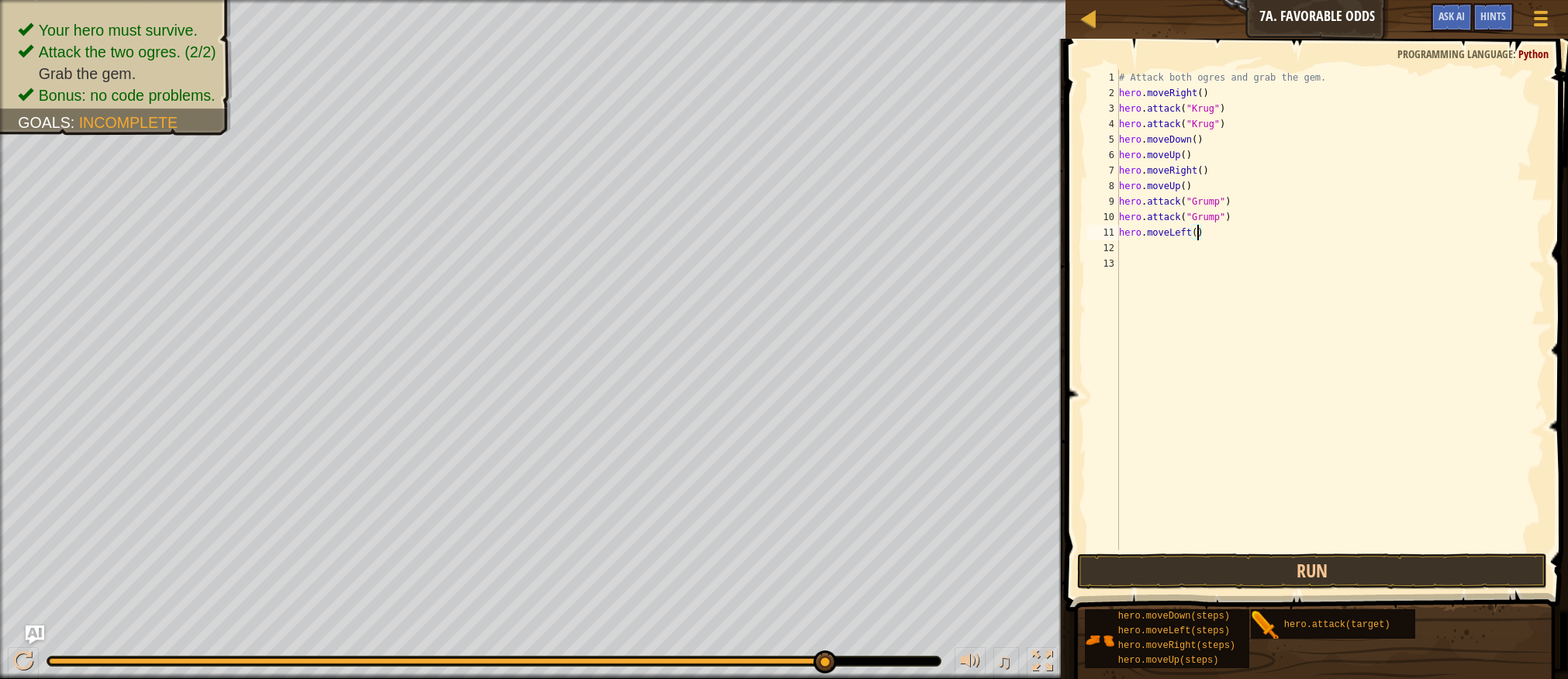
click at [1197, 234] on div "# Attack both ogres and grab the gem. hero . moveRight ( ) hero . attack ( "[PE…" at bounding box center [1331, 325] width 430 height 512
click at [1260, 561] on button "Run" at bounding box center [1311, 571] width 469 height 36
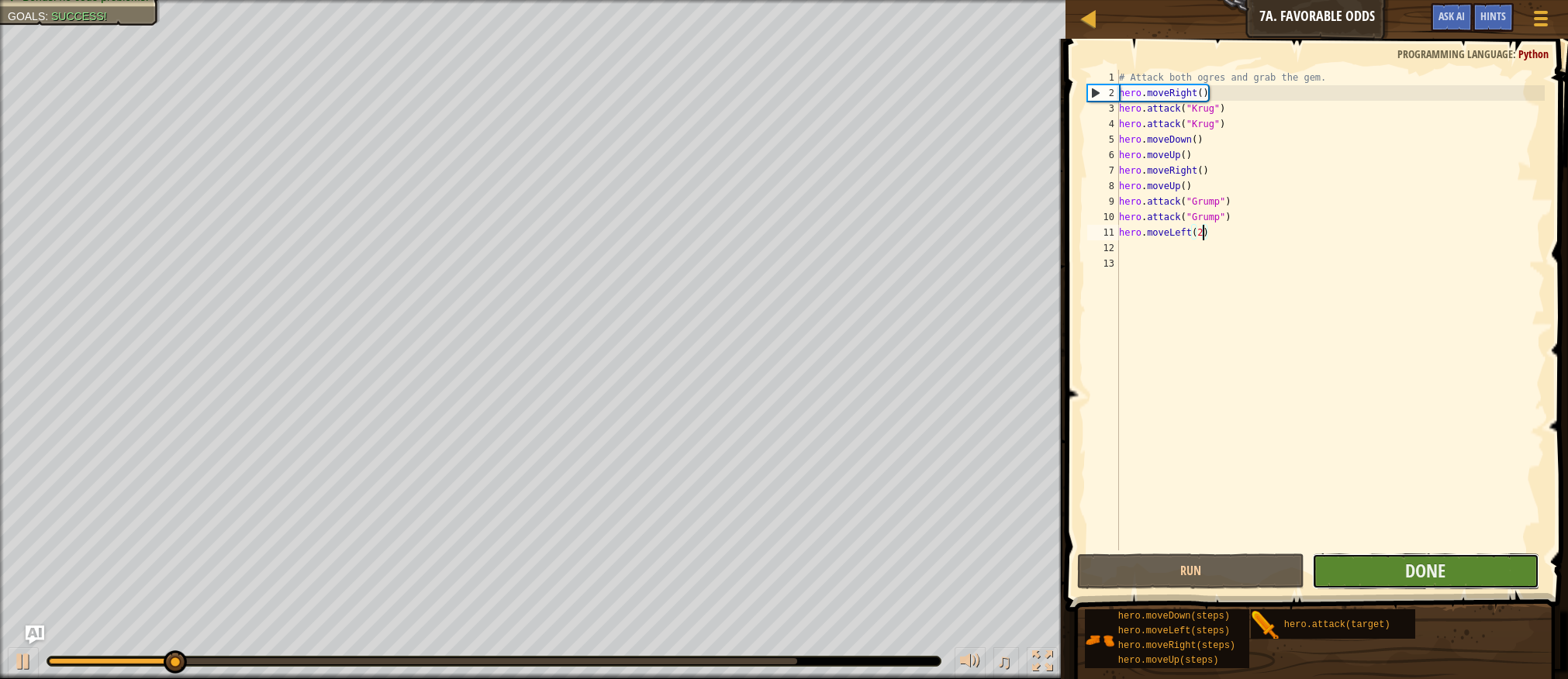
click at [1337, 573] on button "Done" at bounding box center [1426, 571] width 227 height 36
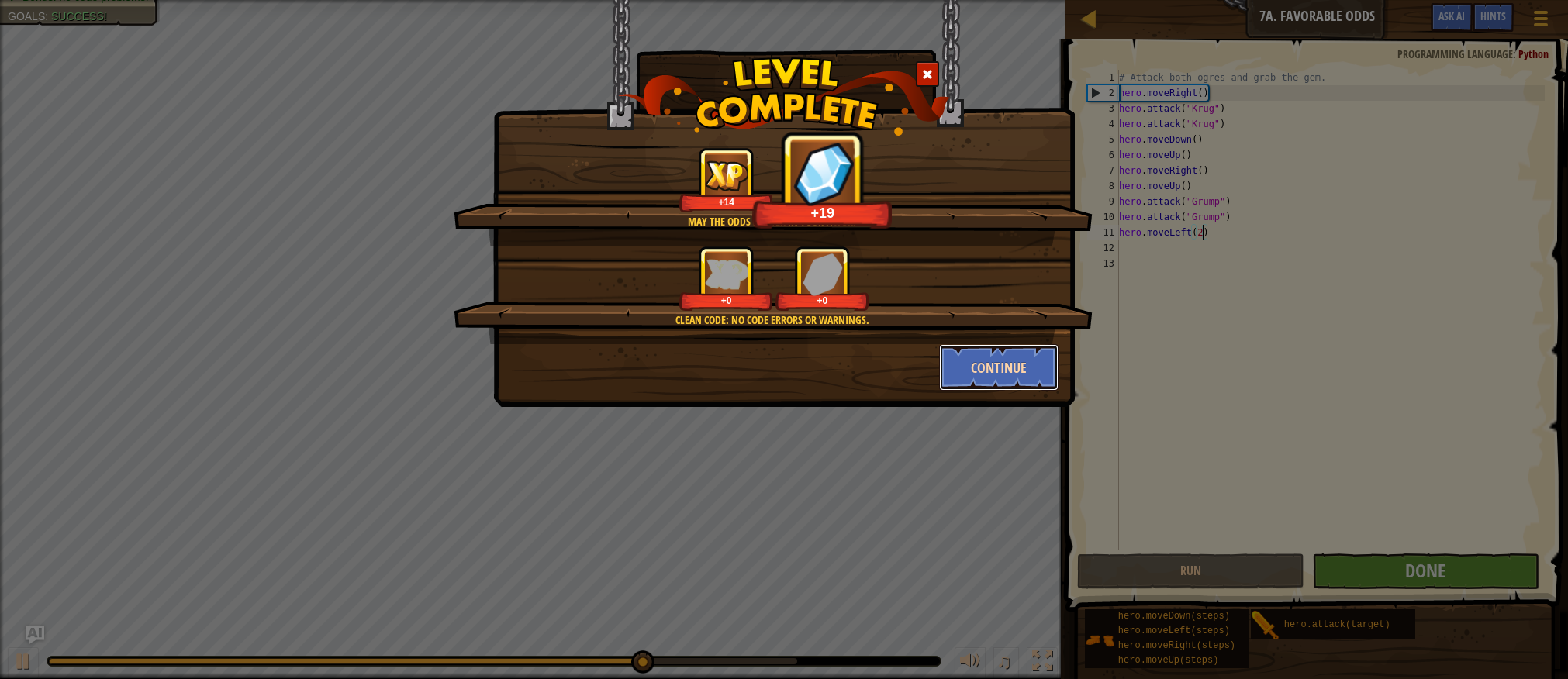
click at [1036, 364] on button "Continue" at bounding box center [1000, 367] width 121 height 46
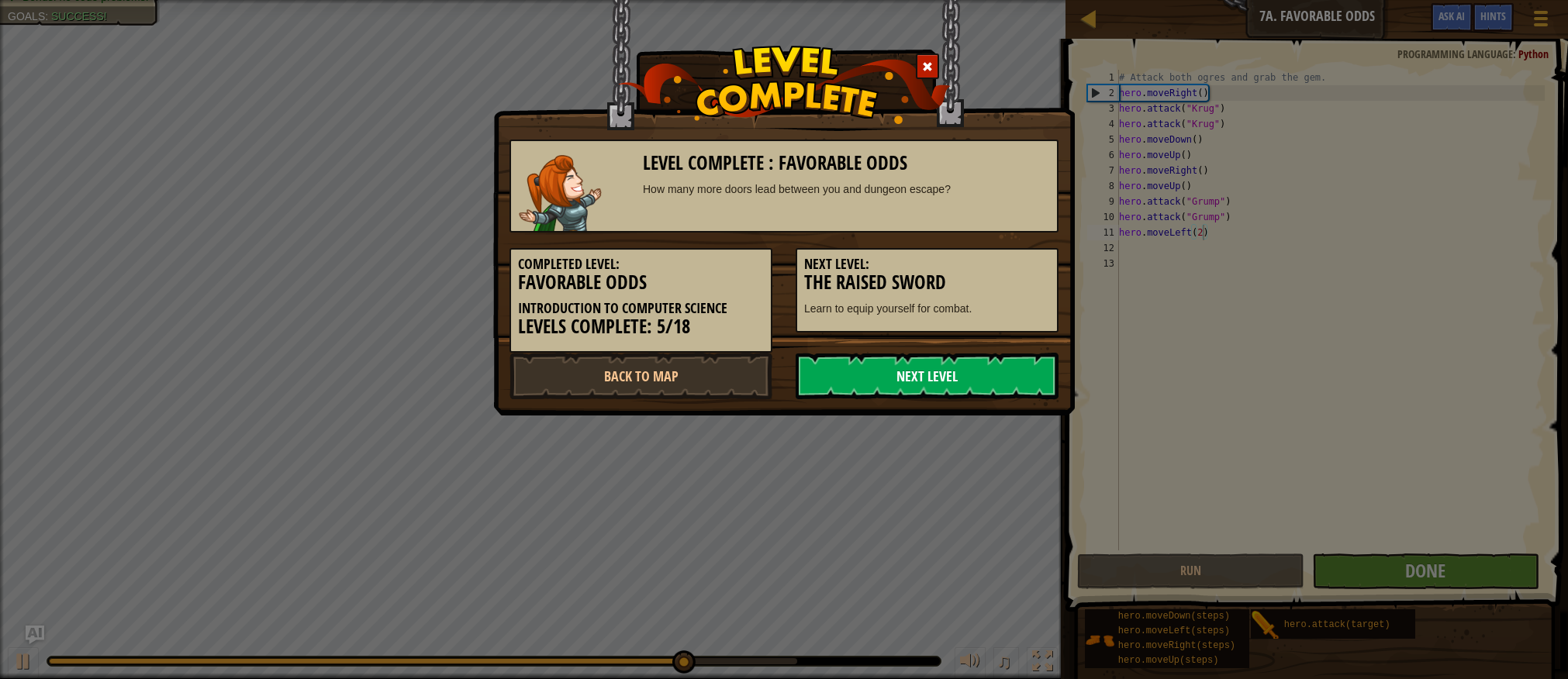
click at [1022, 369] on link "Next Level" at bounding box center [928, 375] width 263 height 46
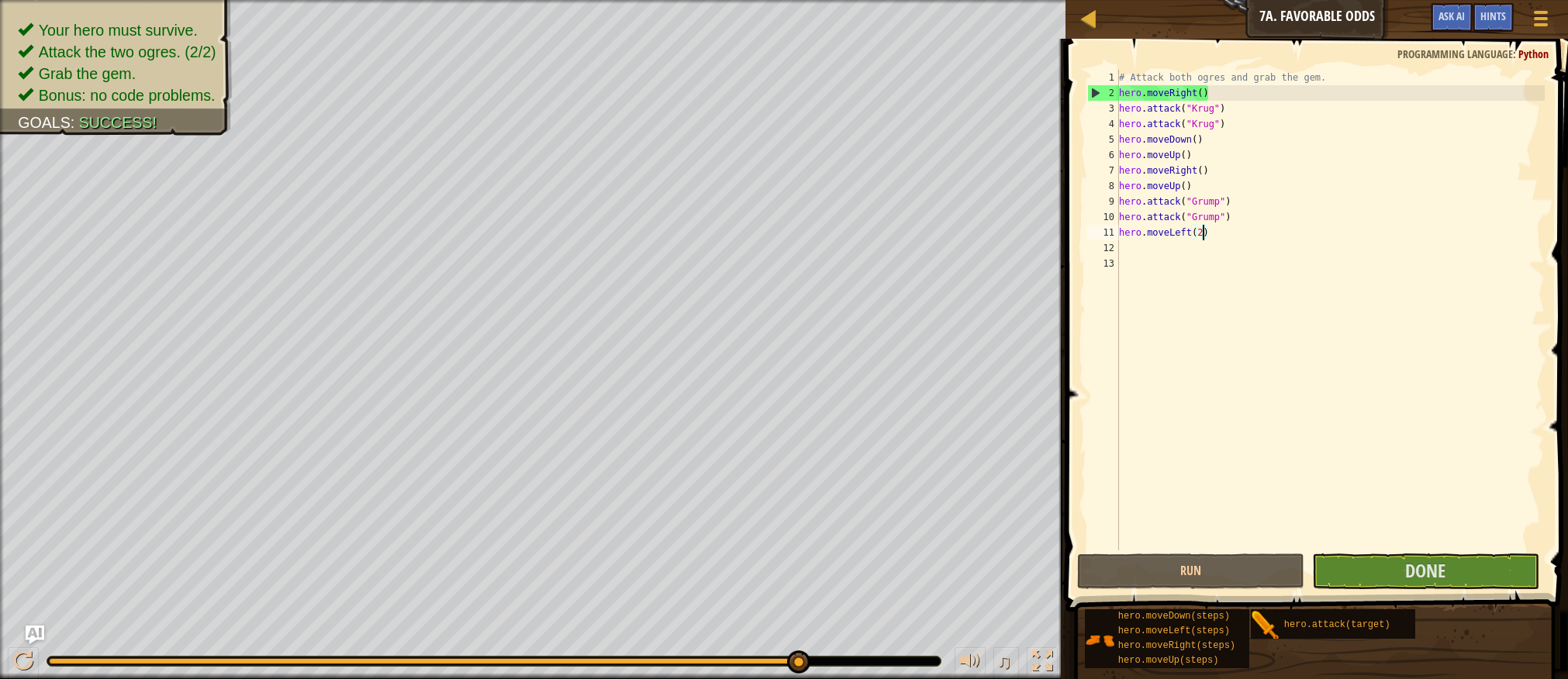
scroll to position [7, 8]
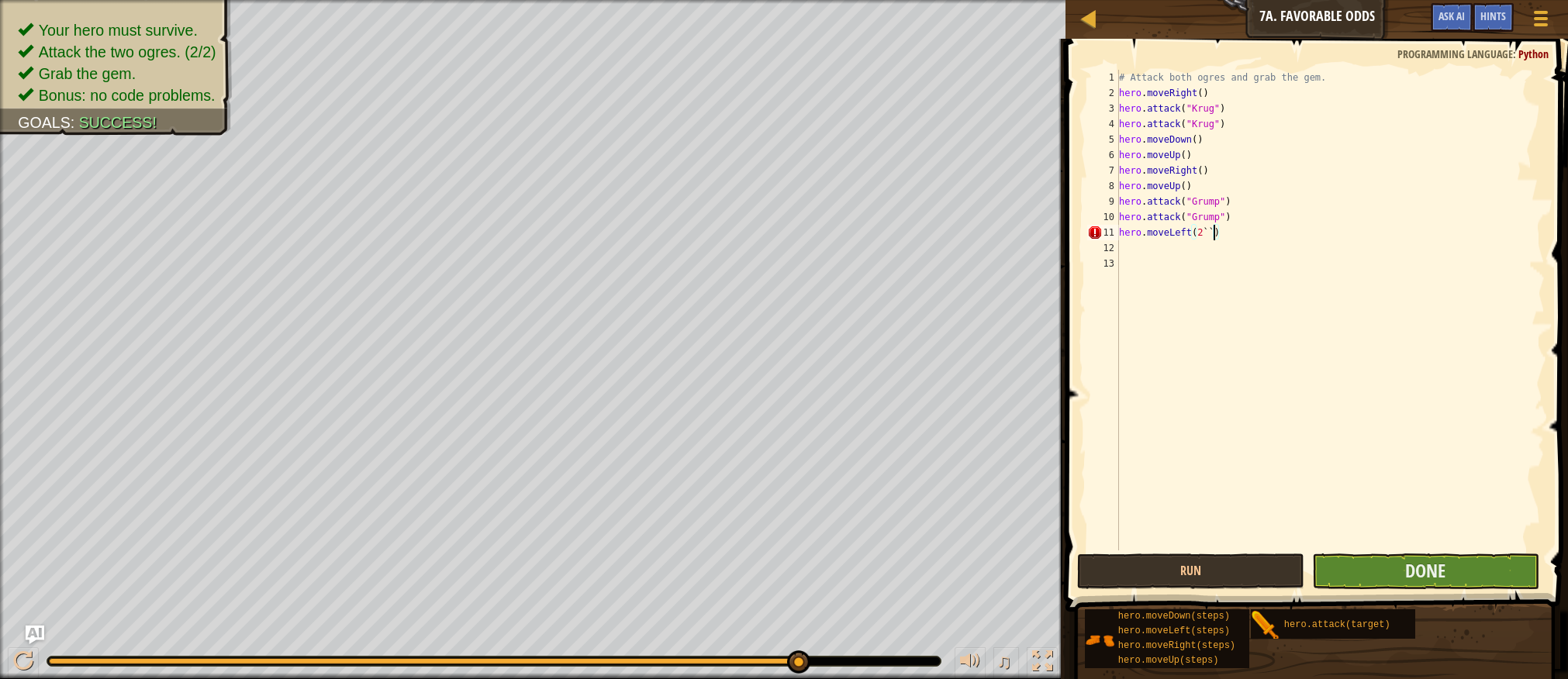
type textarea "hero.moveLeft(2``)"
click at [1492, 573] on button "Done" at bounding box center [1426, 571] width 227 height 36
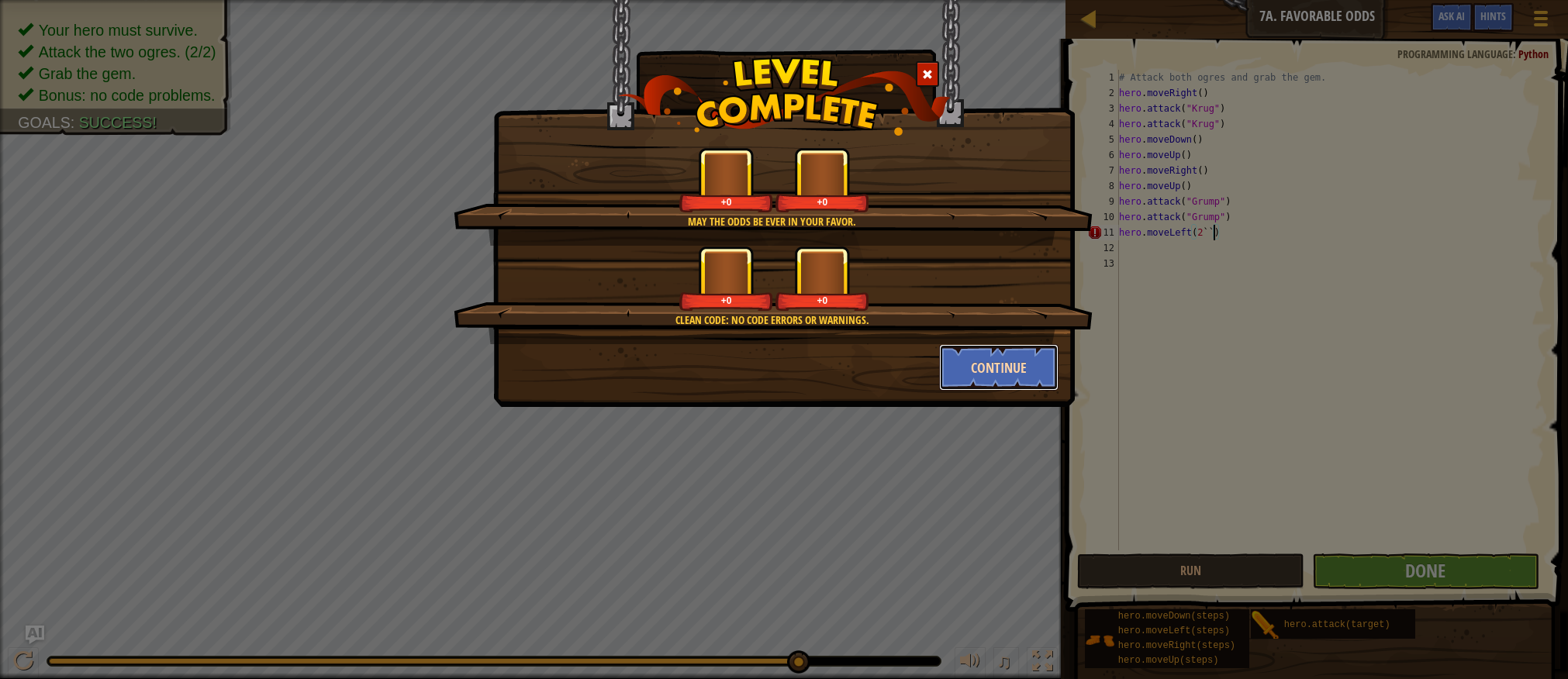
click at [1005, 371] on button "Continue" at bounding box center [1000, 367] width 121 height 46
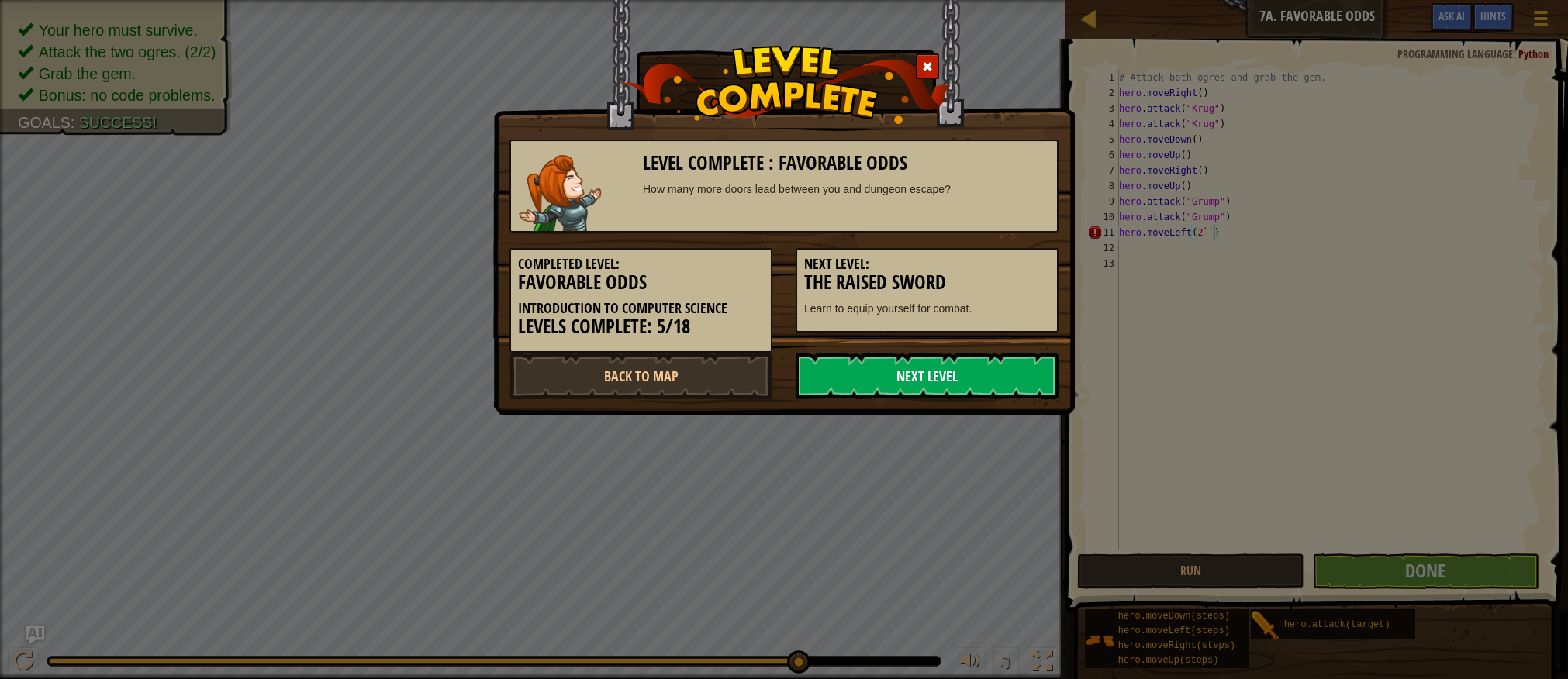
click at [962, 364] on link "Next Level" at bounding box center [928, 375] width 263 height 46
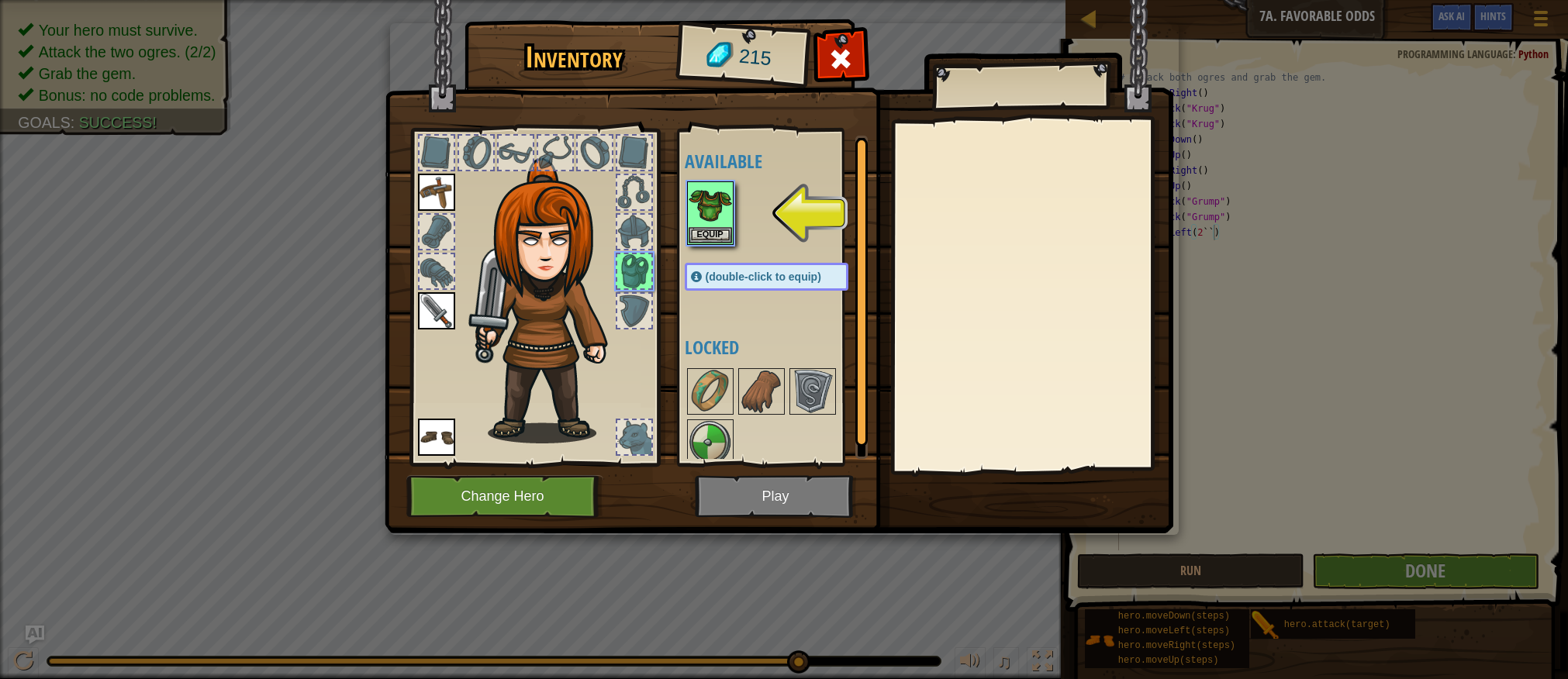
click at [773, 488] on img at bounding box center [779, 251] width 789 height 562
click at [712, 254] on div "Available Equip Equip Equip Equip (double-click to equip) Locked" at bounding box center [782, 296] width 195 height 323
click at [716, 234] on button "Equip" at bounding box center [710, 234] width 43 height 16
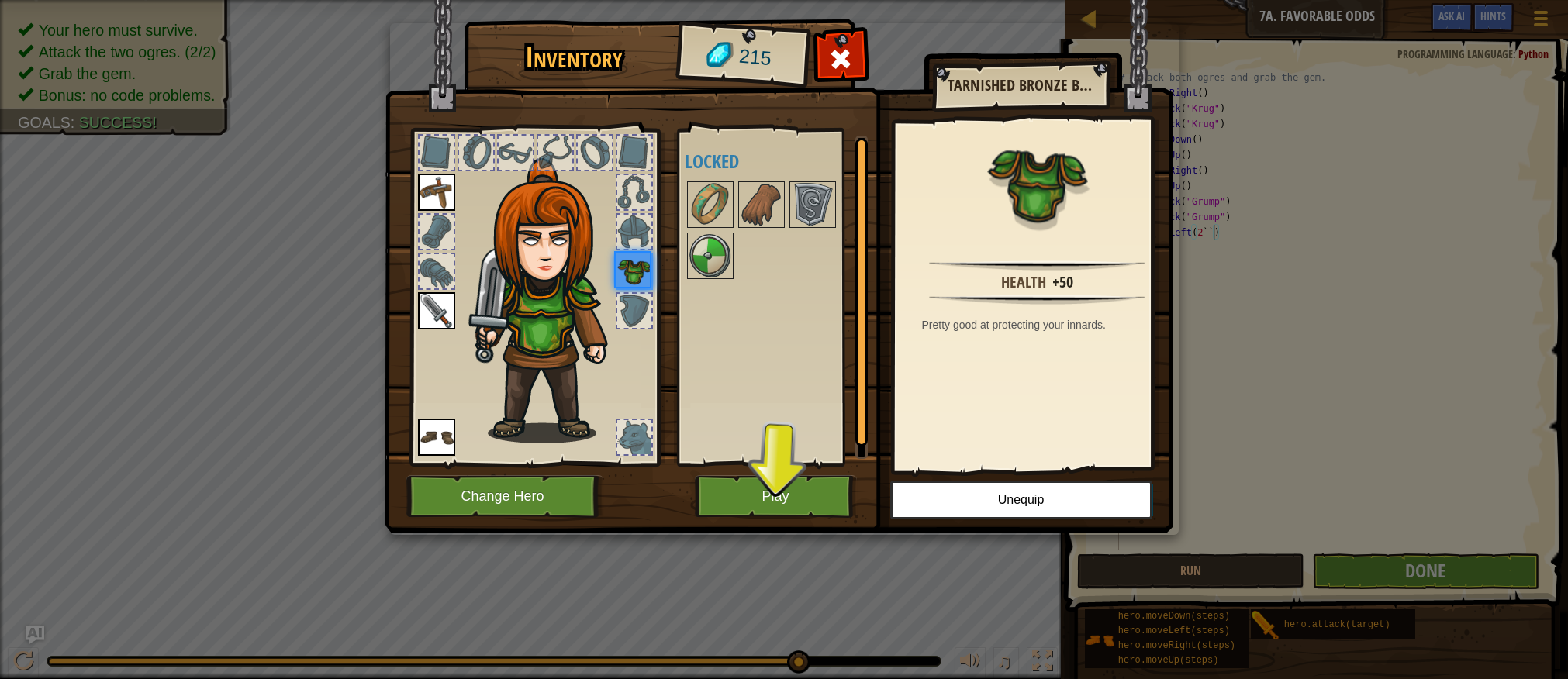
drag, startPoint x: 779, startPoint y: 470, endPoint x: 780, endPoint y: 478, distance: 8.1
click at [780, 478] on div "Inventory 215 Available Equip Equip Equip Equip (double-click to equip) Locked …" at bounding box center [784, 279] width 789 height 512
drag, startPoint x: 780, startPoint y: 478, endPoint x: 789, endPoint y: 491, distance: 15.8
click at [789, 491] on button "Play" at bounding box center [776, 496] width 162 height 42
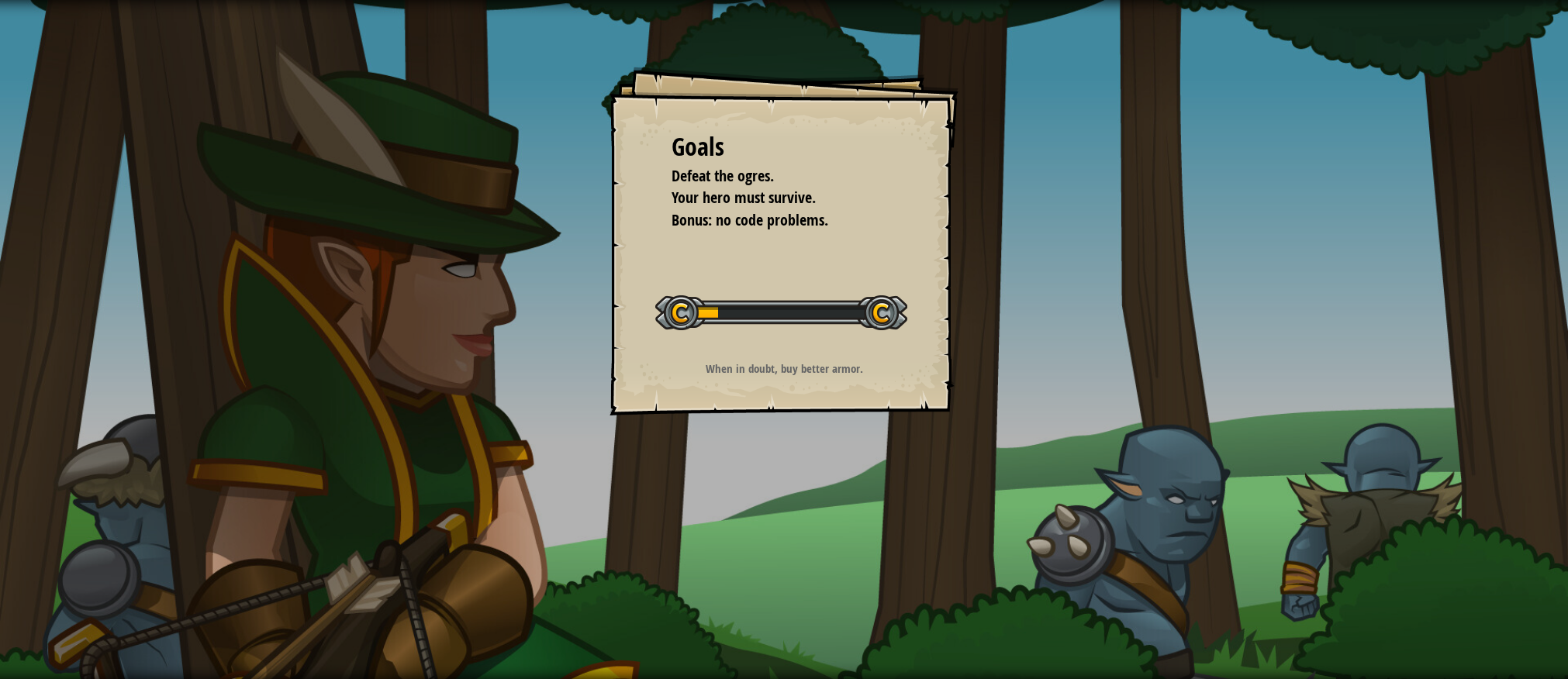
click at [643, 315] on div "Goals Defeat the ogres. Your hero must survive. Bonus: no code problems. Start …" at bounding box center [784, 241] width 349 height 349
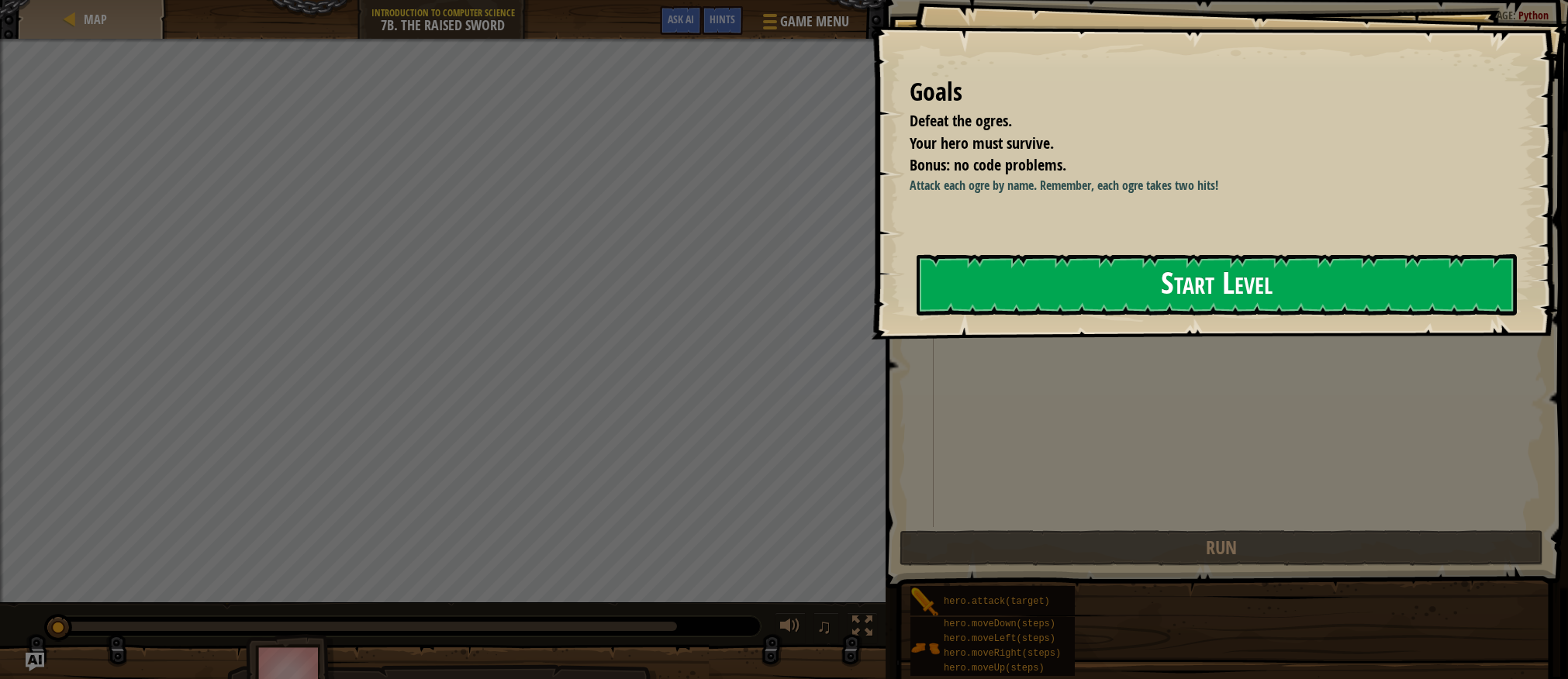
click at [1114, 312] on button "Start Level" at bounding box center [1217, 285] width 600 height 61
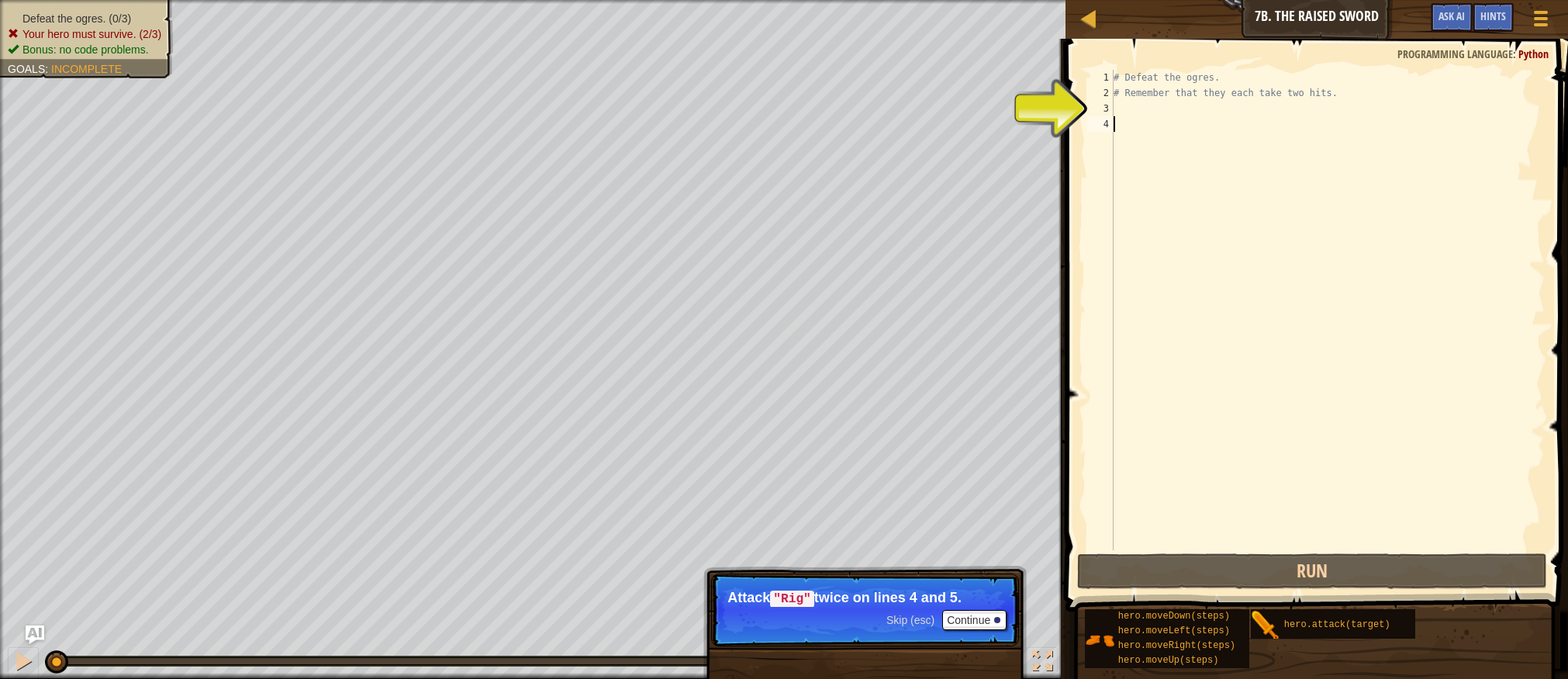
type textarea "Ω"
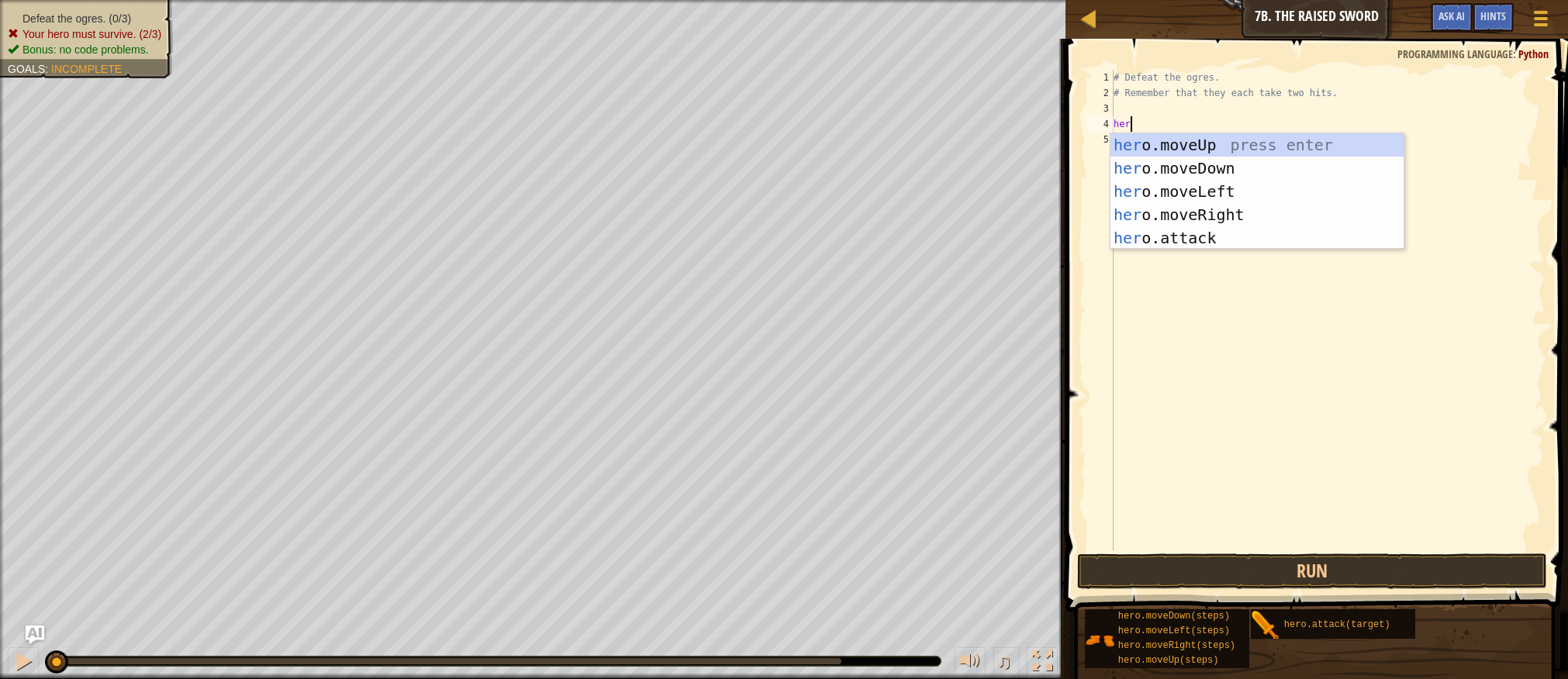
scroll to position [7, 1]
click at [1195, 235] on div "her o.moveUp press enter her o.moveDown press enter her o.moveLeft press enter …" at bounding box center [1257, 214] width 294 height 163
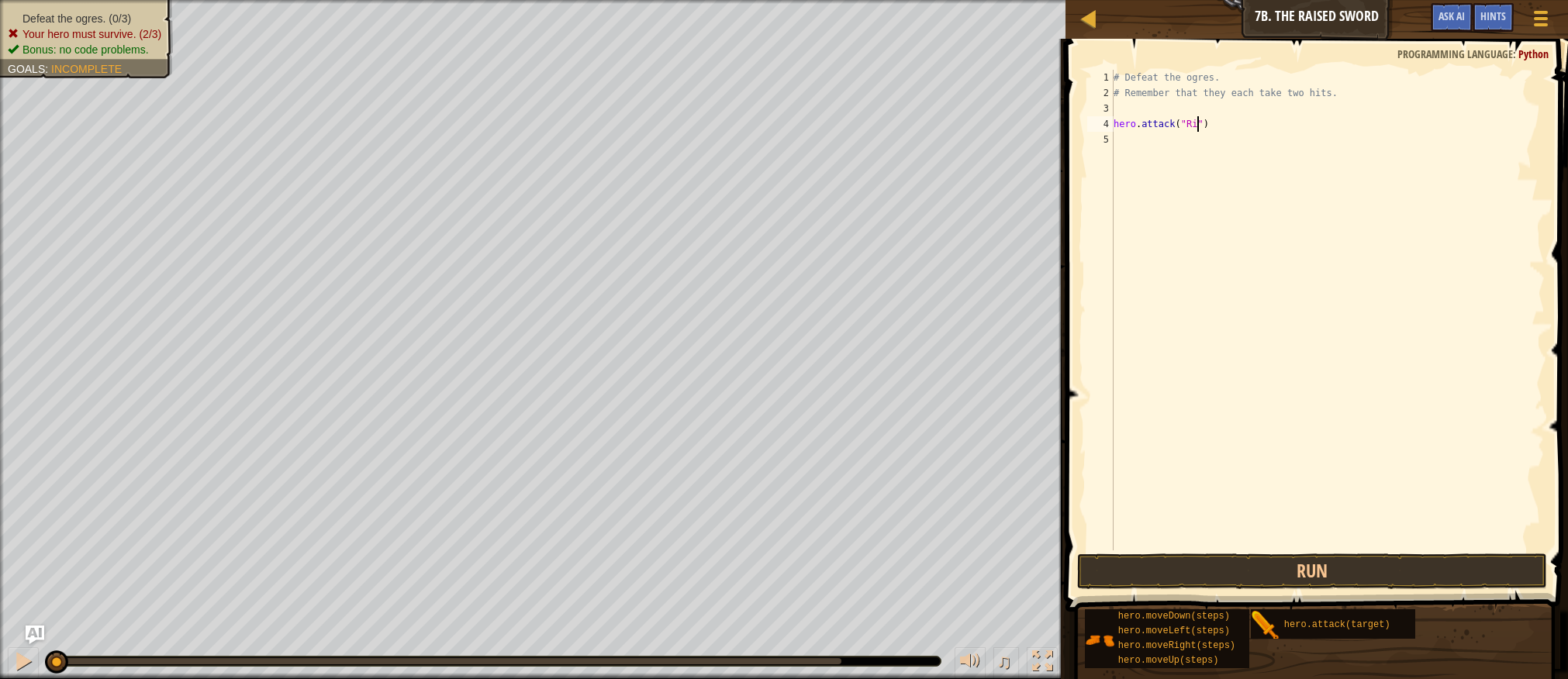
scroll to position [7, 7]
drag, startPoint x: 1113, startPoint y: 124, endPoint x: 1241, endPoint y: 127, distance: 128.0
click at [1241, 127] on div "hero.attack("Rig") 1 2 3 4 5 # Defeat the ogres. # Remember that they each take…" at bounding box center [1314, 310] width 461 height 480
type textarea "hero.attack("Rig")"
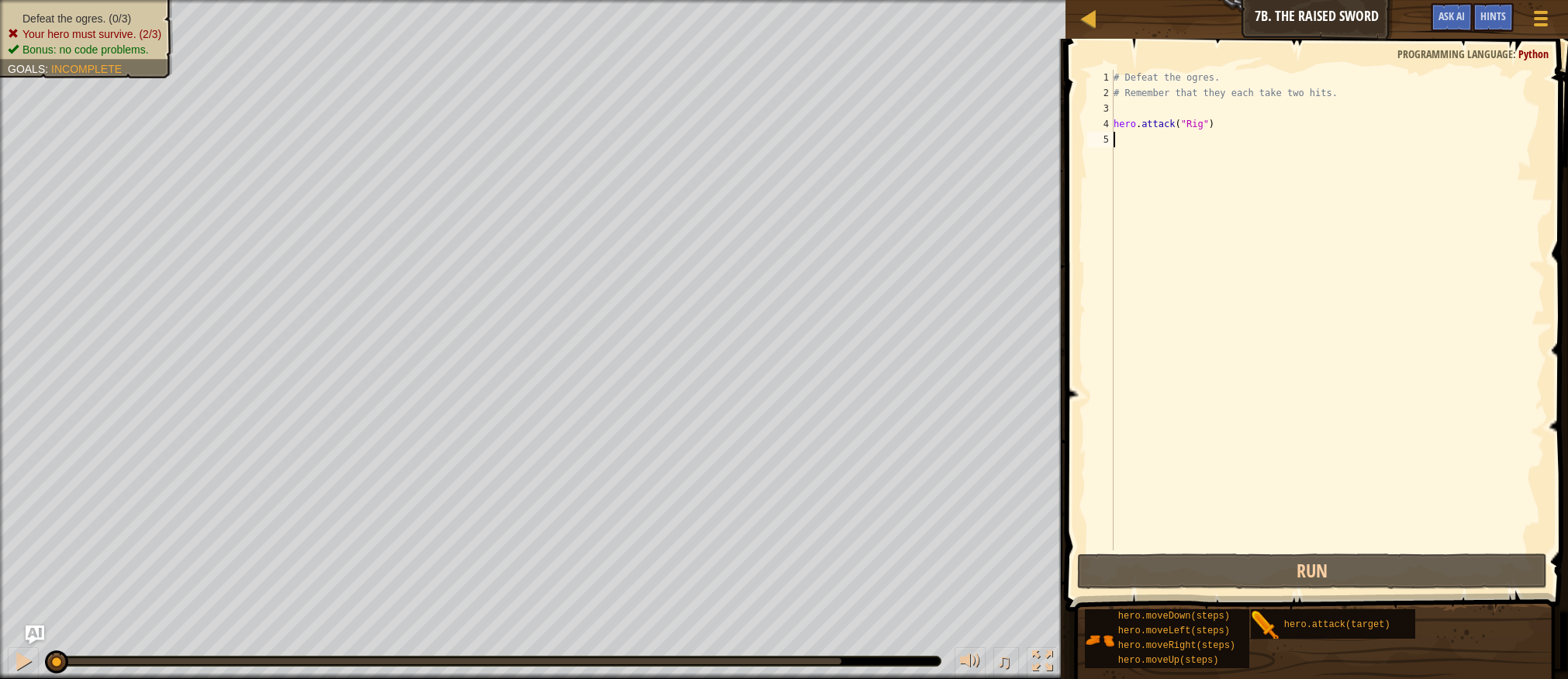
scroll to position [7, 0]
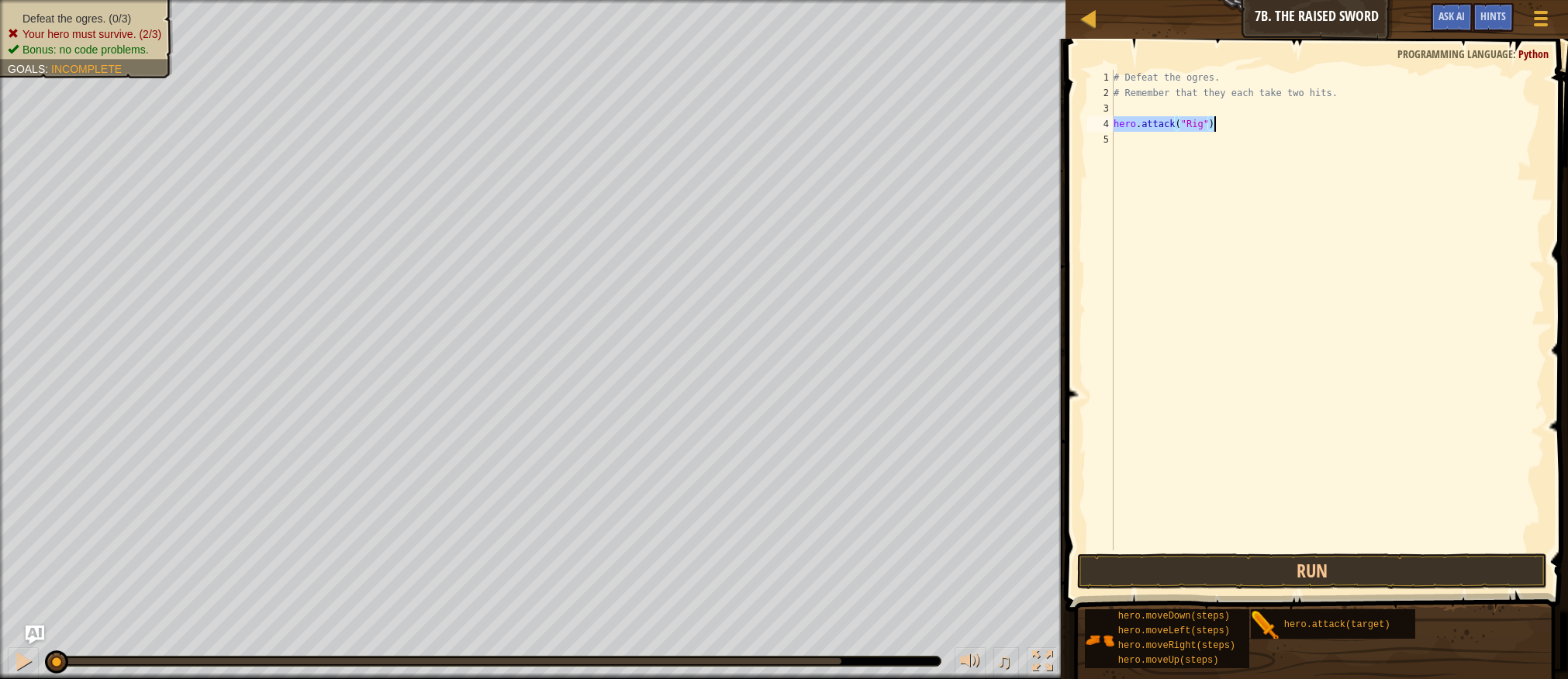
drag, startPoint x: 1114, startPoint y: 127, endPoint x: 1224, endPoint y: 128, distance: 110.0
click at [1224, 128] on div "# Defeat the ogres. # Remember that they each take two hits. hero . attack ( "R…" at bounding box center [1328, 325] width 434 height 512
type textarea "hero.attack("Rig")"
click at [1114, 141] on div "# Defeat the ogres. # Remember that they each take two hits. hero . attack ( "R…" at bounding box center [1328, 325] width 434 height 512
type textarea "hero.attack("Rig")"
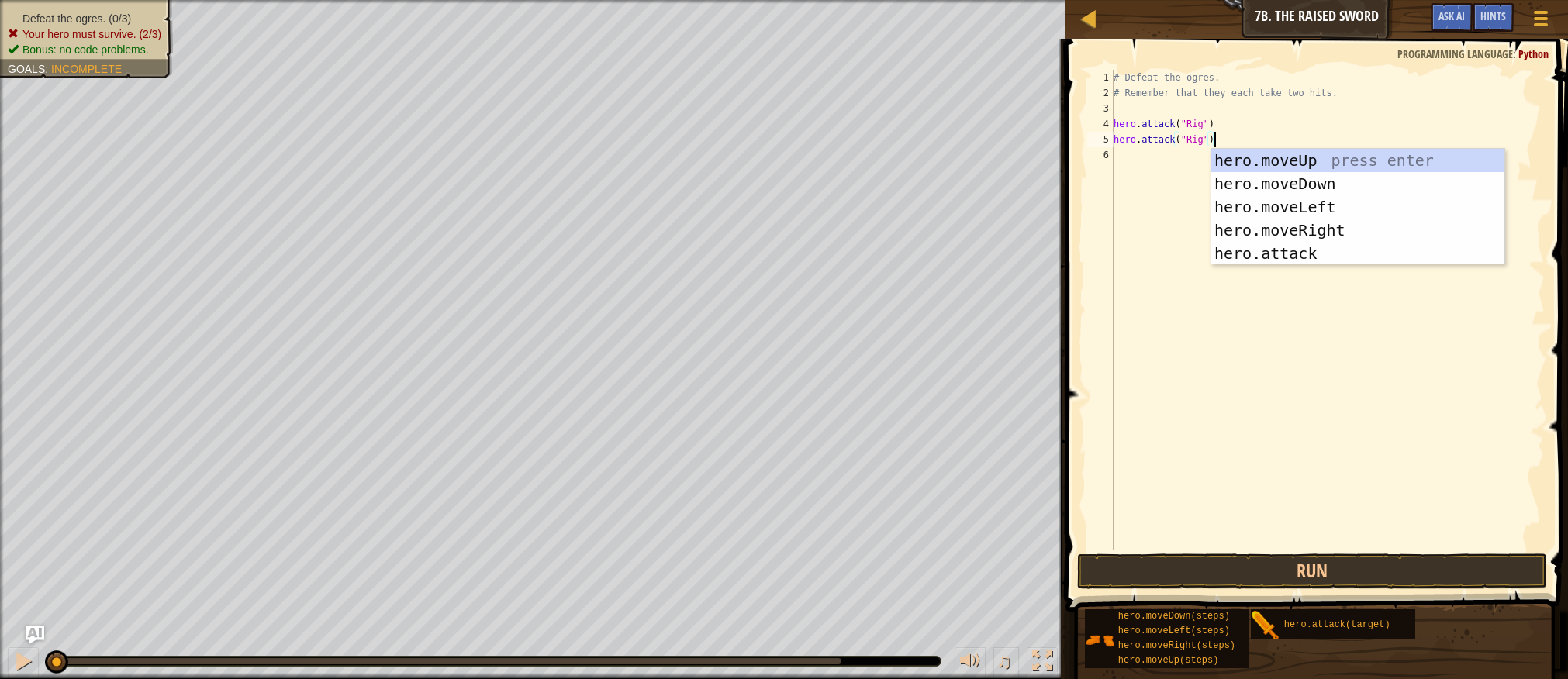
click at [1175, 369] on div "# Defeat the ogres. # Remember that they each take two hits. hero . attack ( "R…" at bounding box center [1328, 325] width 434 height 512
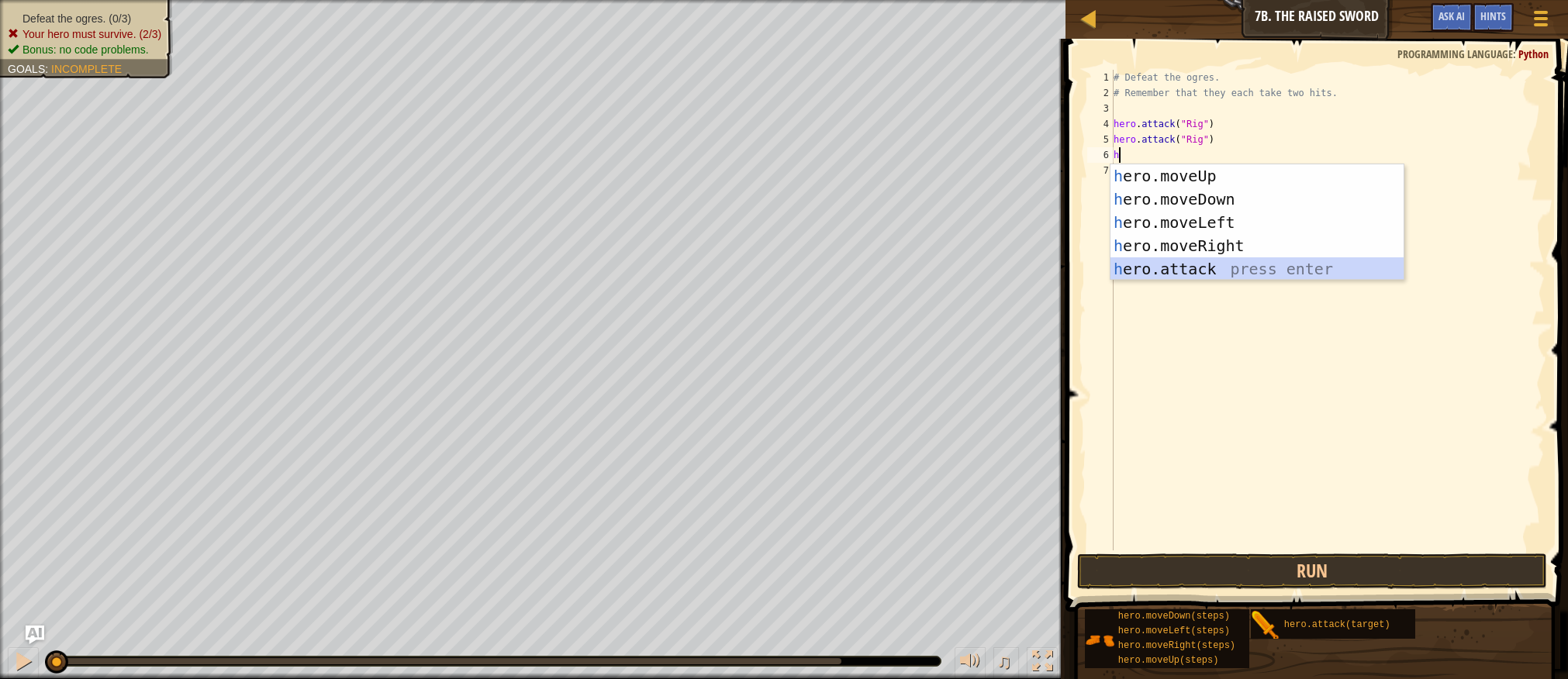
click at [1196, 270] on div "h ero.moveUp press enter h ero.moveDown press enter h ero.moveLeft press enter …" at bounding box center [1257, 246] width 294 height 163
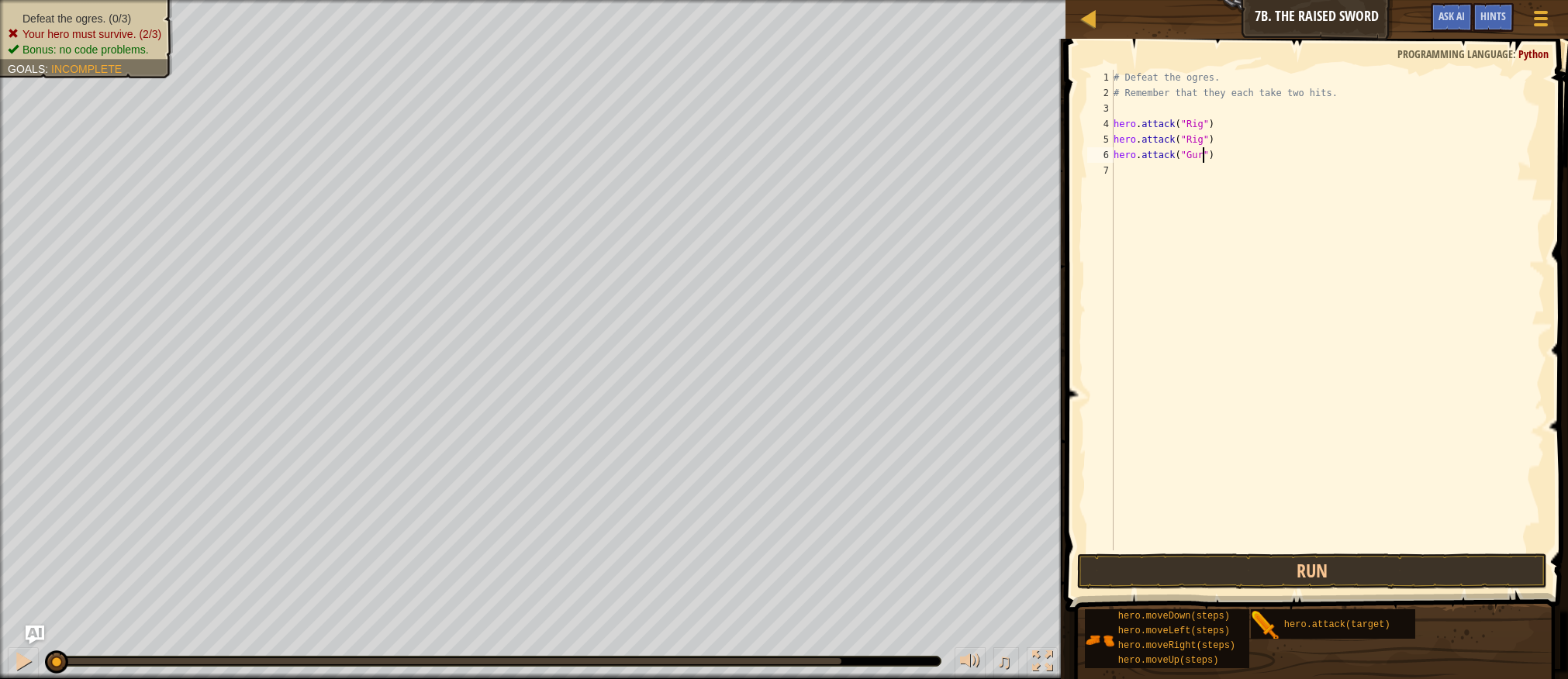
scroll to position [7, 8]
drag, startPoint x: 1116, startPoint y: 155, endPoint x: 1224, endPoint y: 163, distance: 108.3
click at [1224, 163] on div "# Defeat the ogres. # Remember that they each take two hits. hero . attack ( "R…" at bounding box center [1328, 325] width 434 height 512
type textarea "hero.attack("Gurt")"
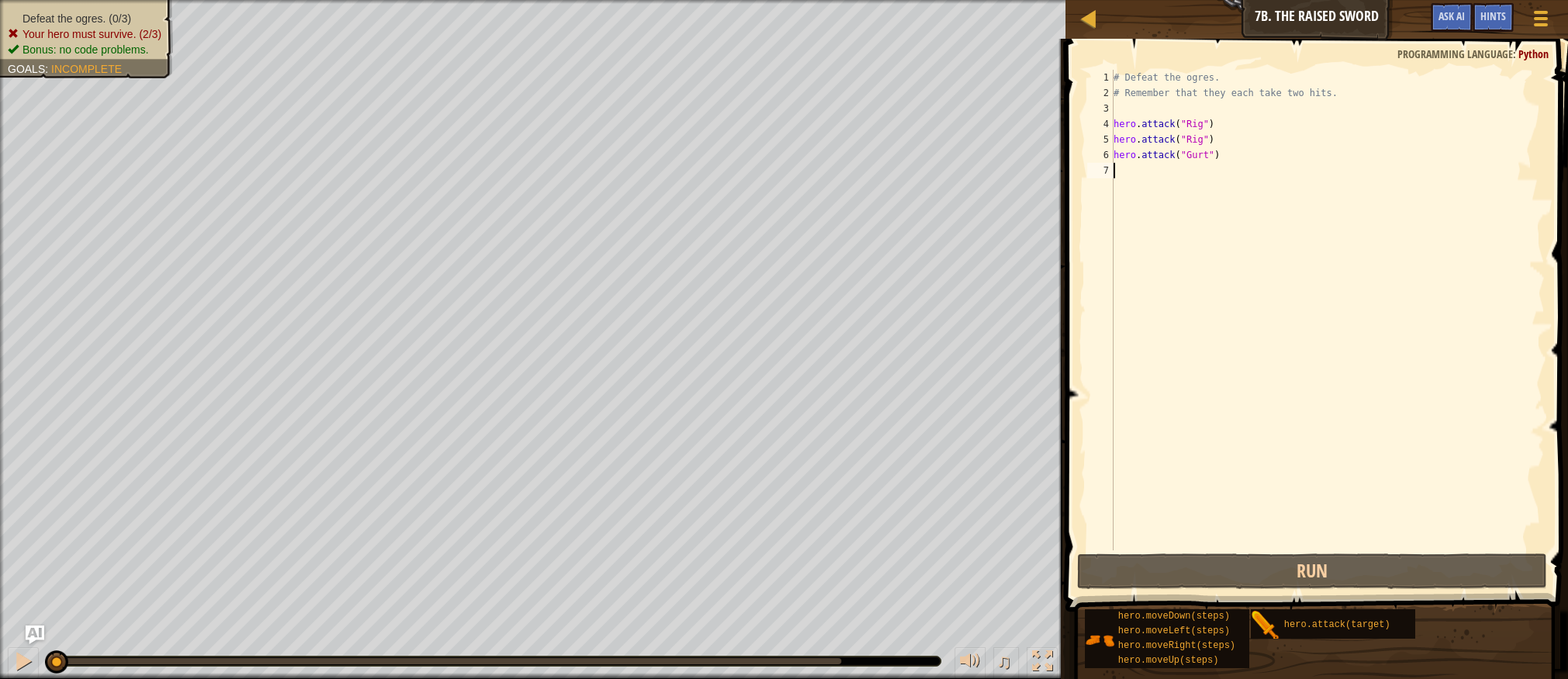
scroll to position [7, 0]
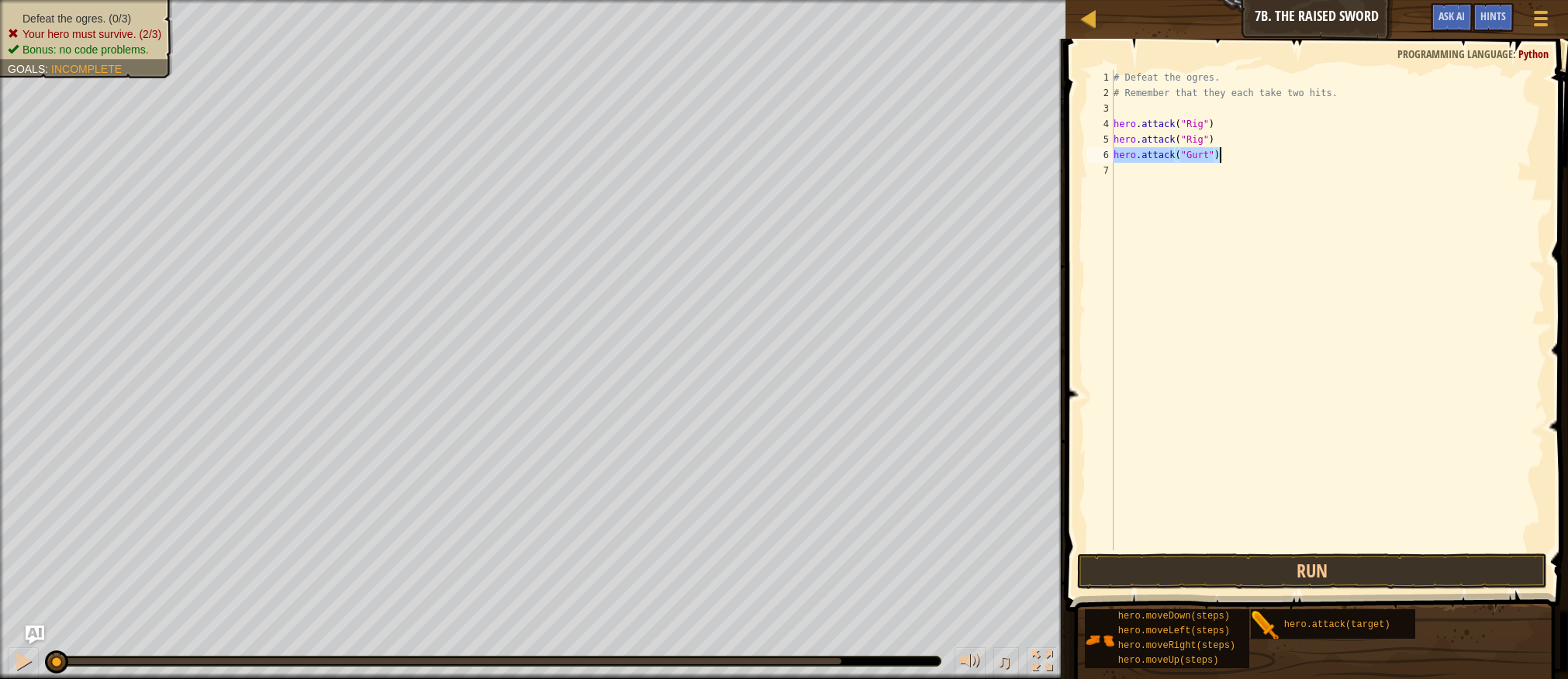
drag, startPoint x: 1114, startPoint y: 154, endPoint x: 1224, endPoint y: 162, distance: 110.3
click at [1224, 162] on div "# Defeat the ogres. # Remember that they each take two hits. hero . attack ( "R…" at bounding box center [1328, 325] width 434 height 512
type textarea "hero.attack("Gurt")"
click at [1127, 176] on div "# Defeat the ogres. # Remember that they each take two hits. hero . attack ( "R…" at bounding box center [1328, 325] width 434 height 512
type textarea "hero.attack("Gurt")"
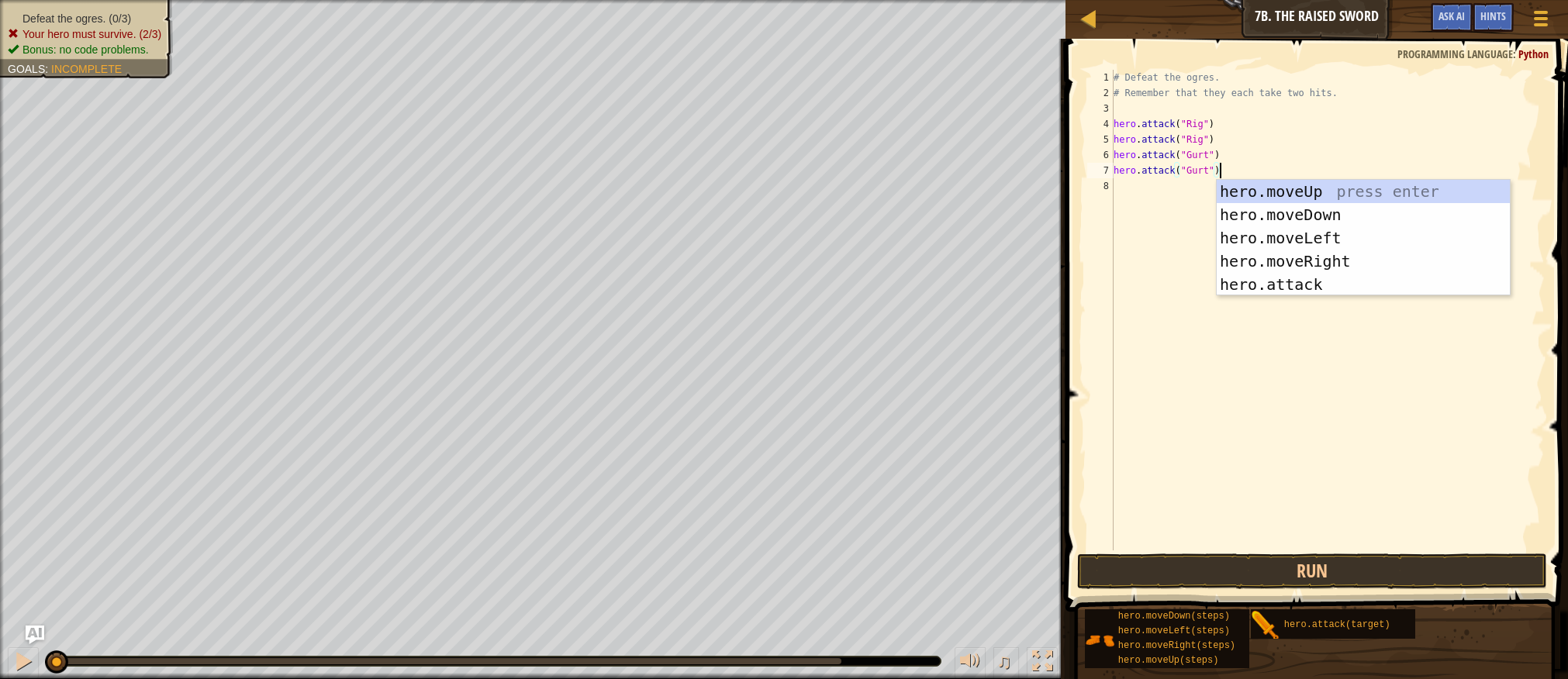
click at [1162, 313] on div "# Defeat the ogres. # Remember that they each take two hits. hero . attack ( "R…" at bounding box center [1328, 325] width 434 height 512
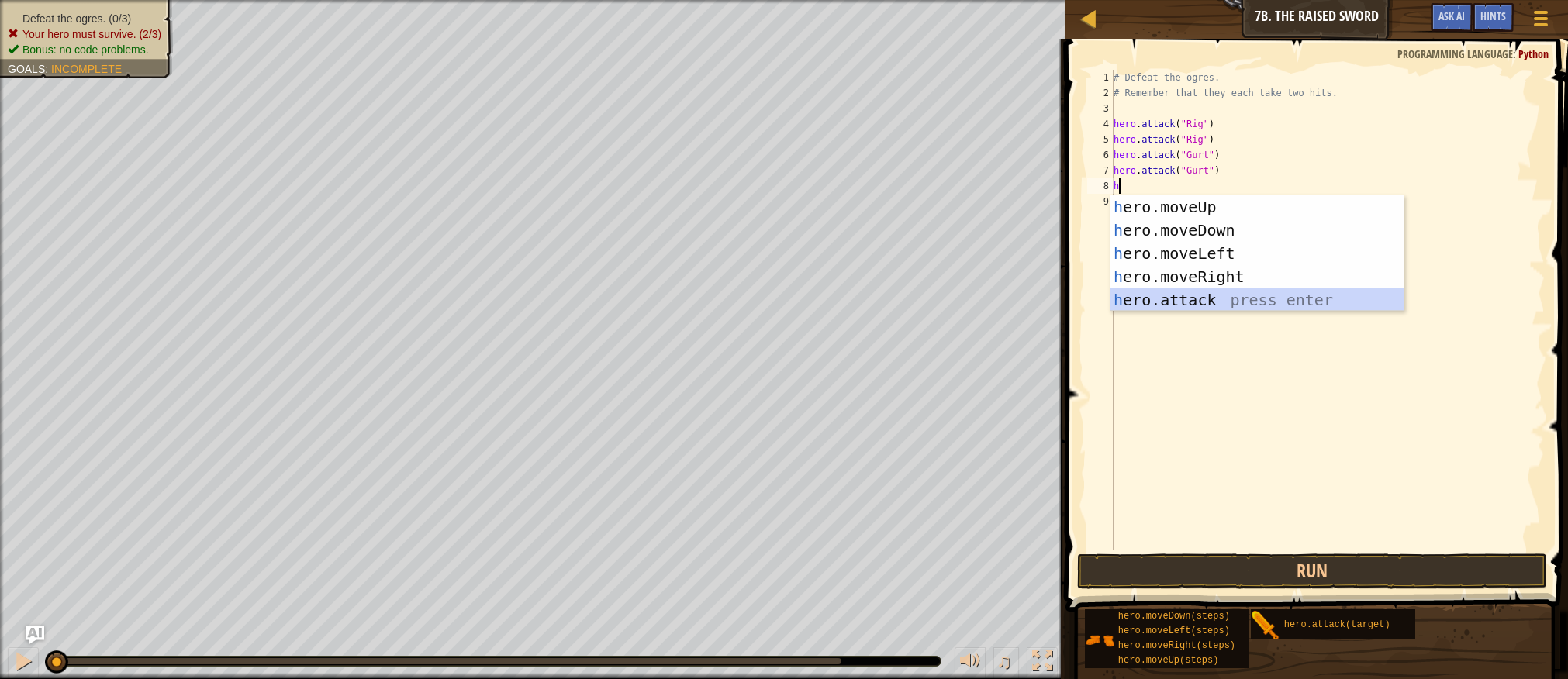
click at [1188, 304] on div "h ero.moveUp press enter h ero.moveDown press enter h ero.moveLeft press enter …" at bounding box center [1257, 277] width 294 height 163
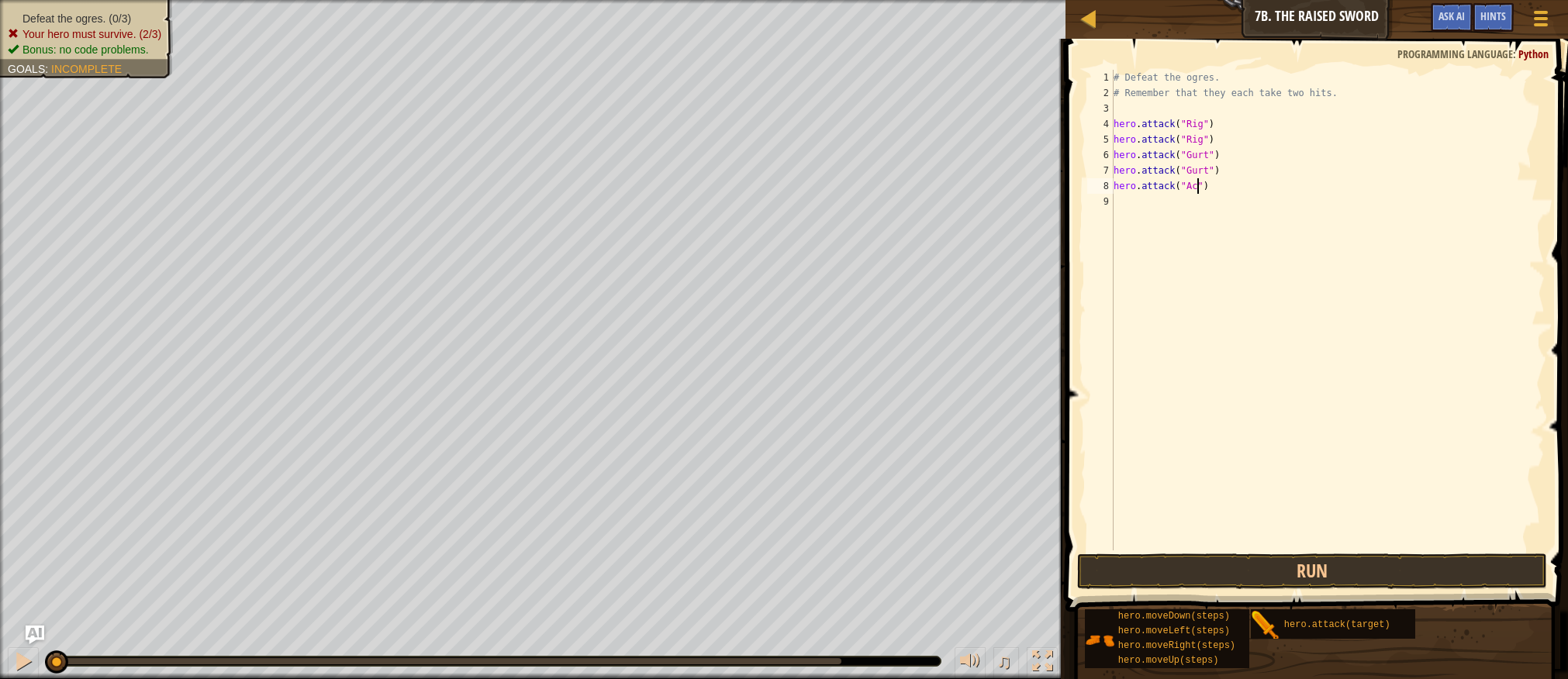
type textarea "hero.attack("Ack")"
drag, startPoint x: 1114, startPoint y: 185, endPoint x: 1213, endPoint y: 184, distance: 99.0
click at [1213, 184] on div "# Defeat the ogres. # Remember that they each take two hits. hero . attack ( "R…" at bounding box center [1328, 325] width 434 height 512
click at [1124, 204] on div "# Defeat the ogres. # Remember that they each take two hits. hero . attack ( "R…" at bounding box center [1328, 325] width 434 height 512
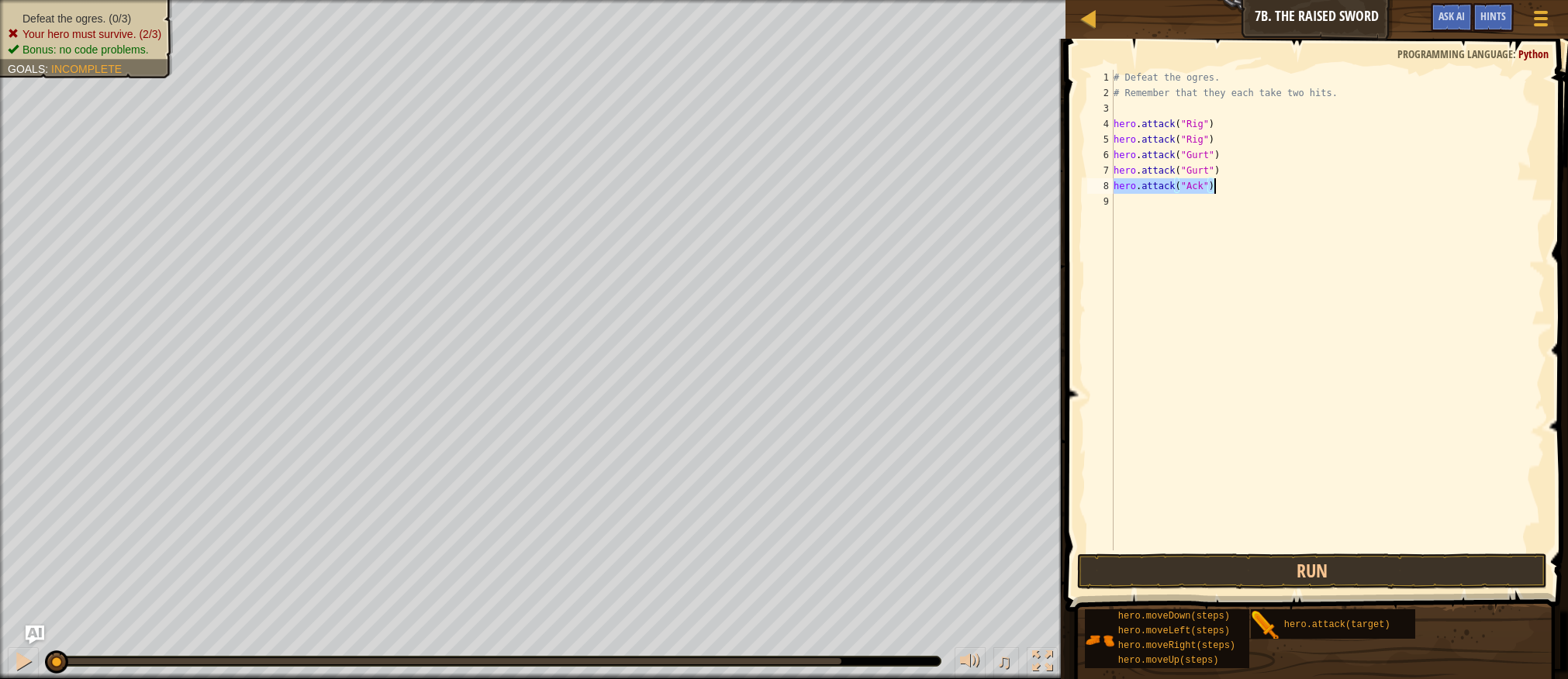
scroll to position [7, 0]
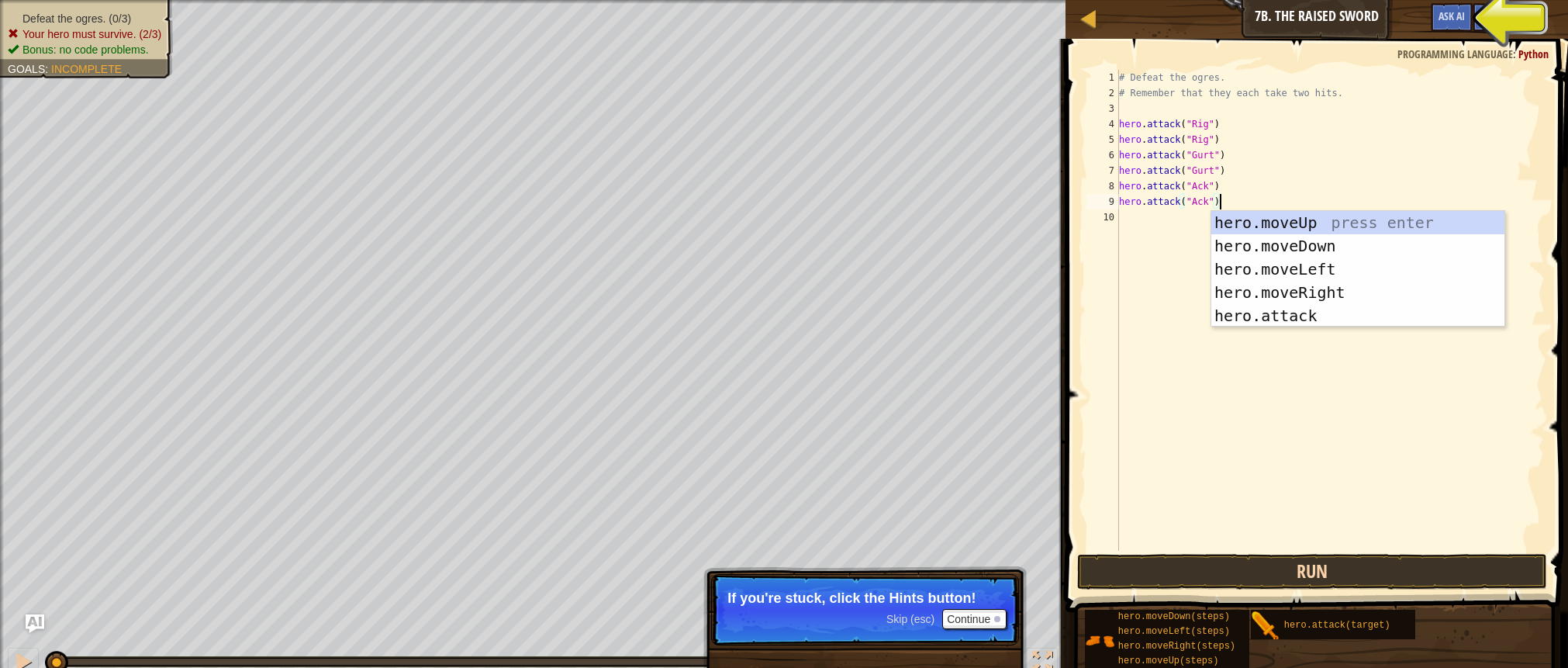
type textarea "hero.attack("Ack")"
click at [1218, 574] on button "Run" at bounding box center [1311, 572] width 469 height 36
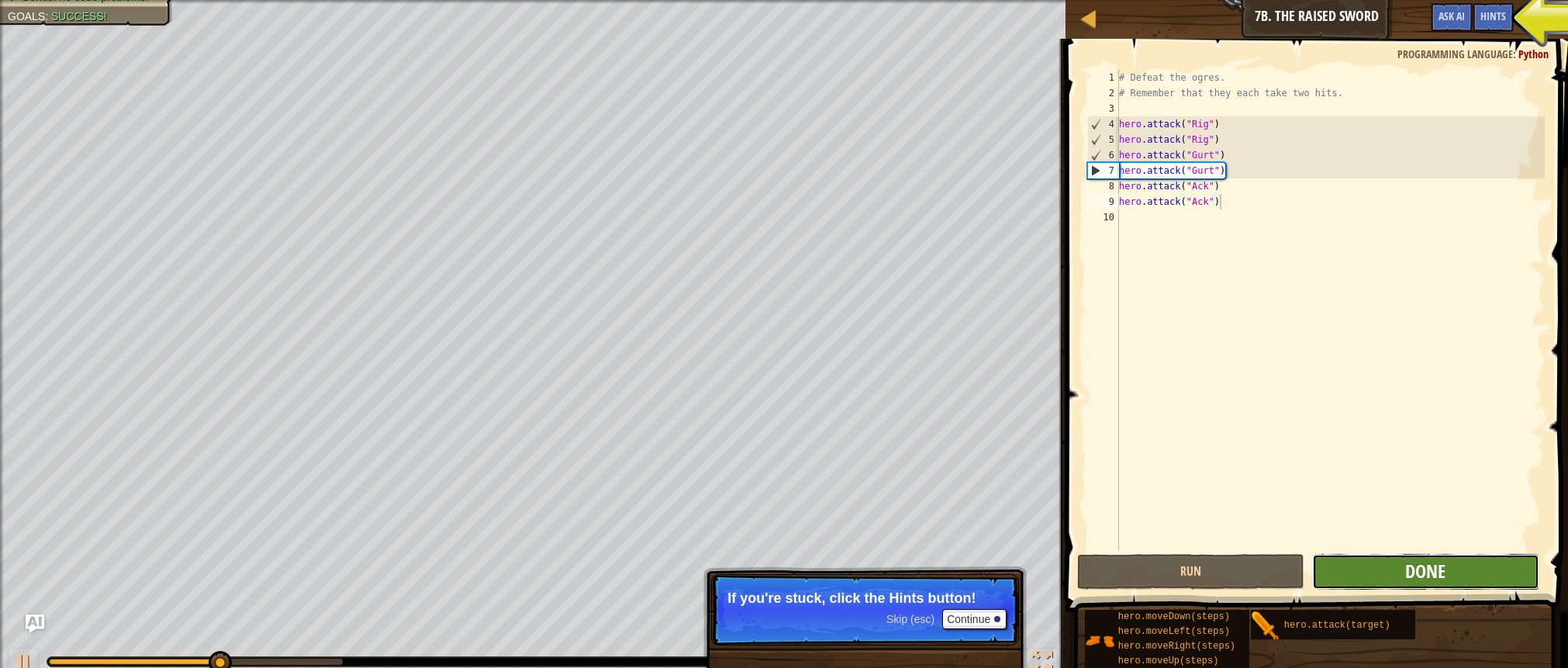
click at [1426, 568] on span "Done" at bounding box center [1426, 571] width 41 height 25
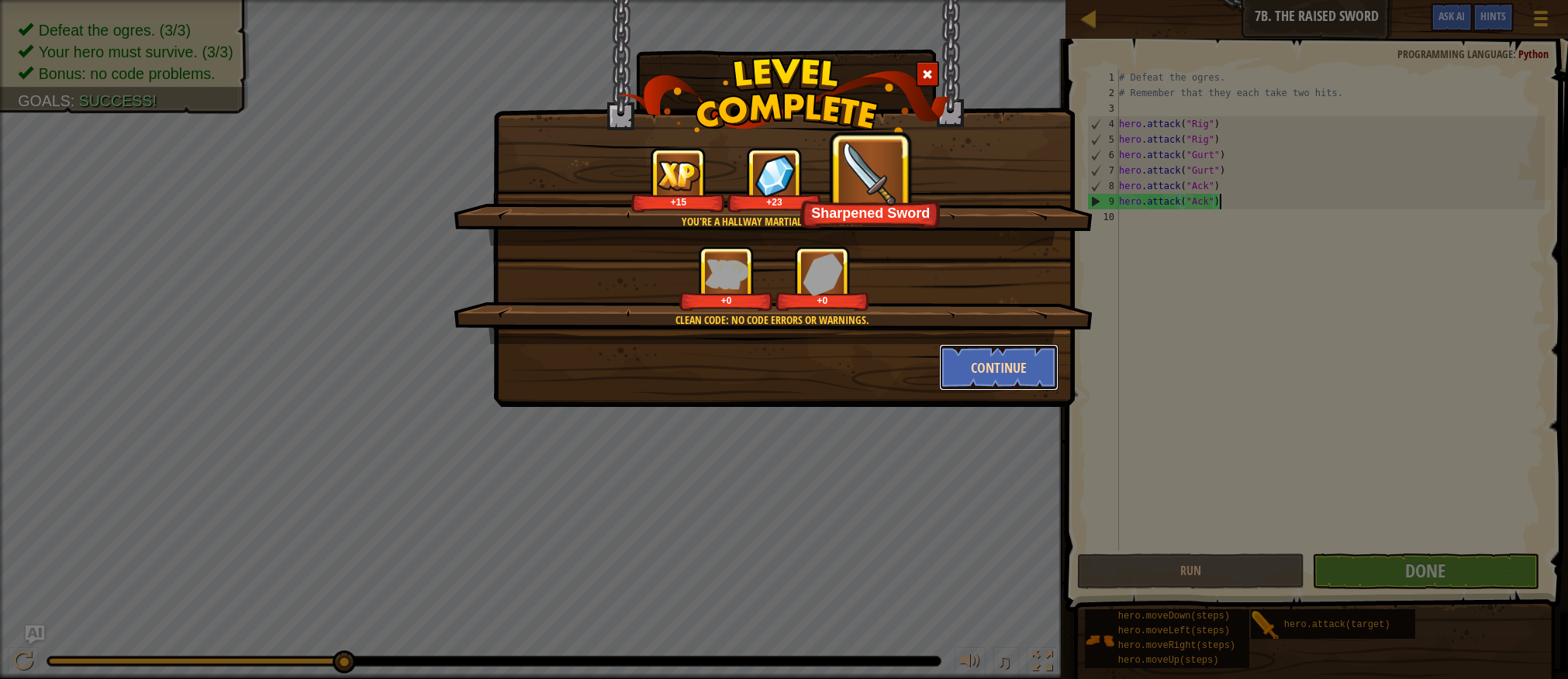
click at [1008, 380] on button "Continue" at bounding box center [1000, 367] width 121 height 46
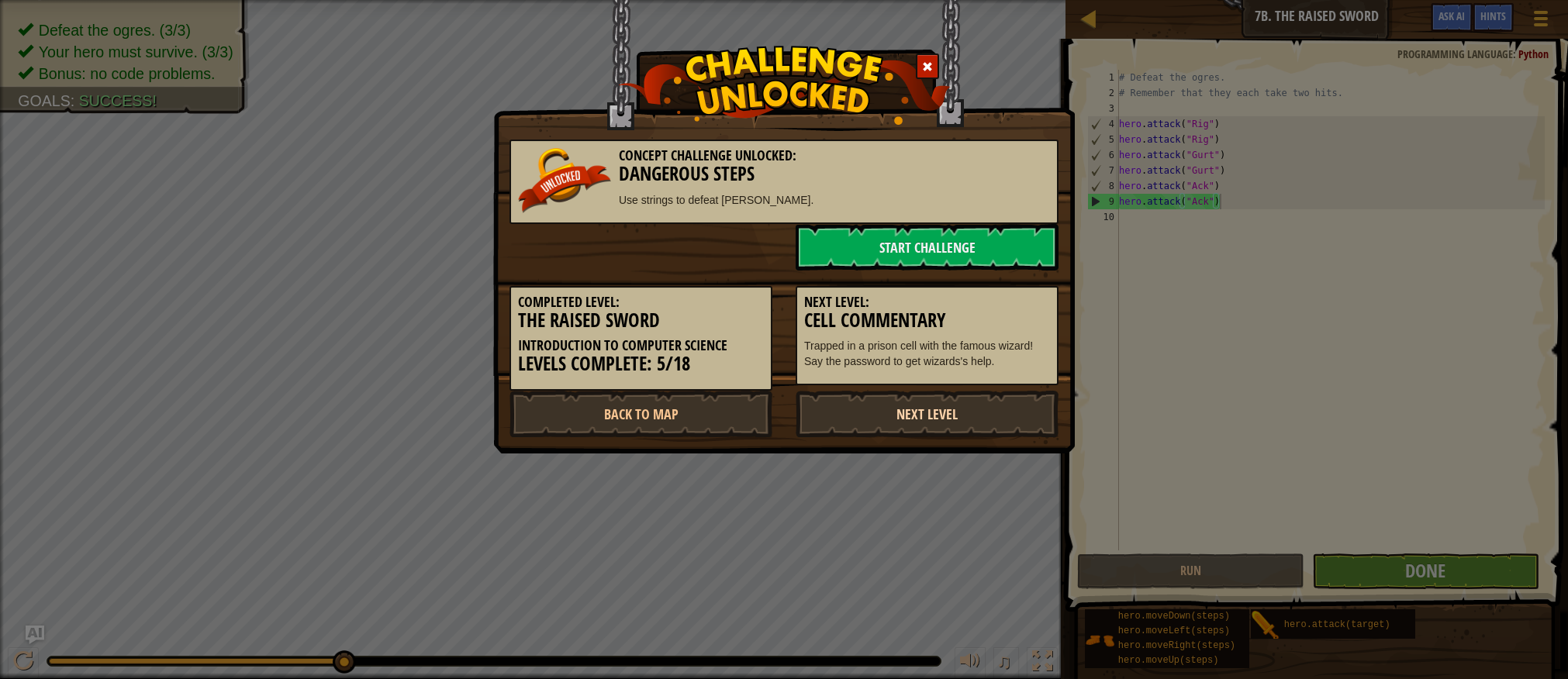
click at [981, 421] on link "Next Level" at bounding box center [928, 413] width 263 height 46
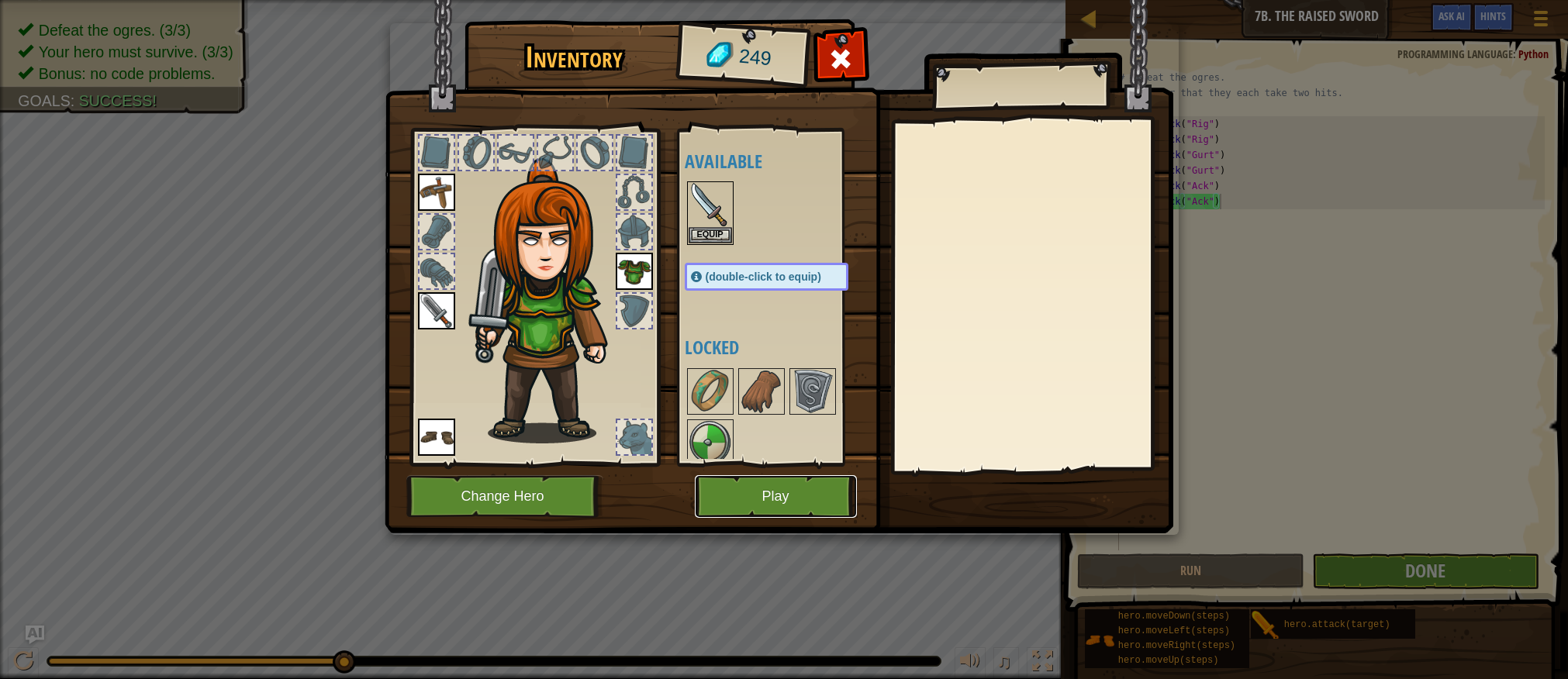
click at [799, 503] on button "Play" at bounding box center [776, 496] width 162 height 42
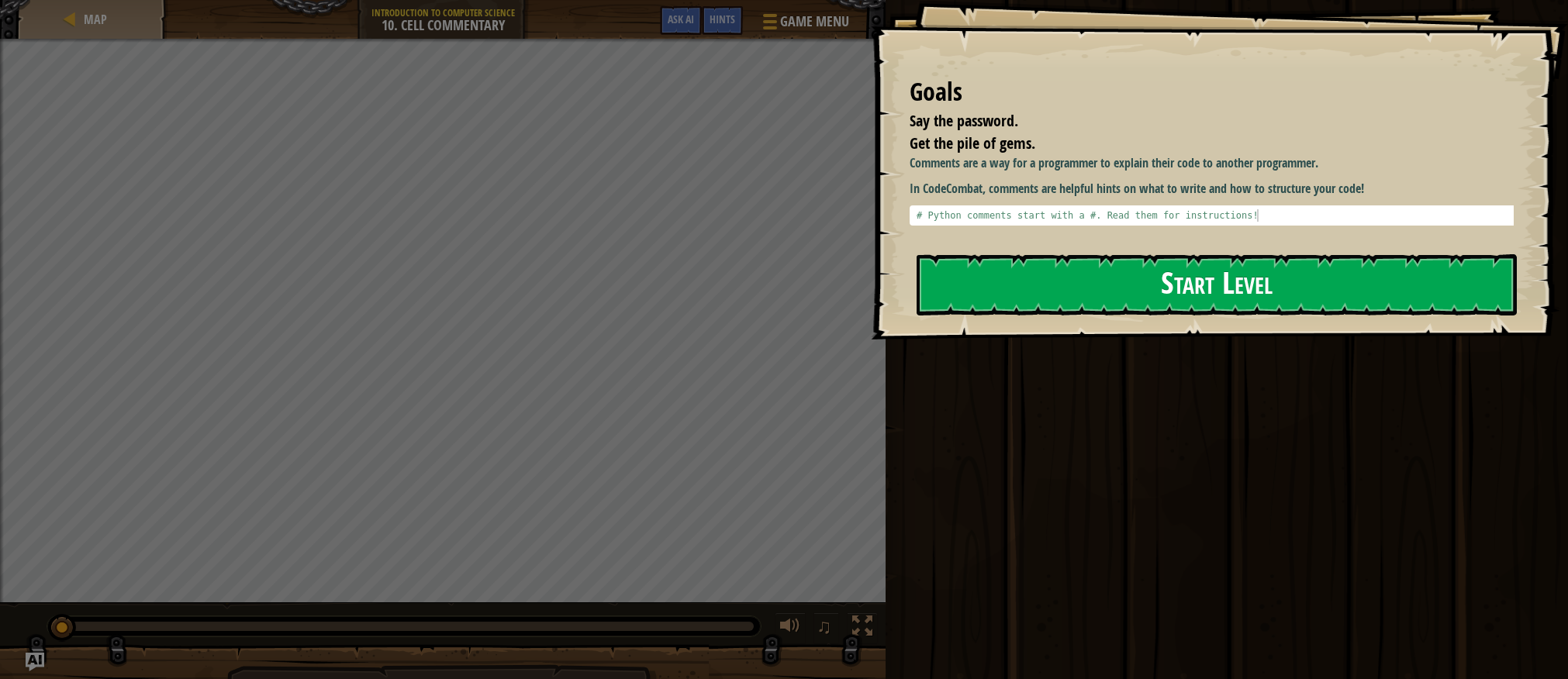
drag, startPoint x: 968, startPoint y: 252, endPoint x: 971, endPoint y: 275, distance: 23.2
click at [968, 255] on div "Goals Say the password. Get the pile of gems. Comments are a way for a programm…" at bounding box center [1220, 170] width 697 height 340
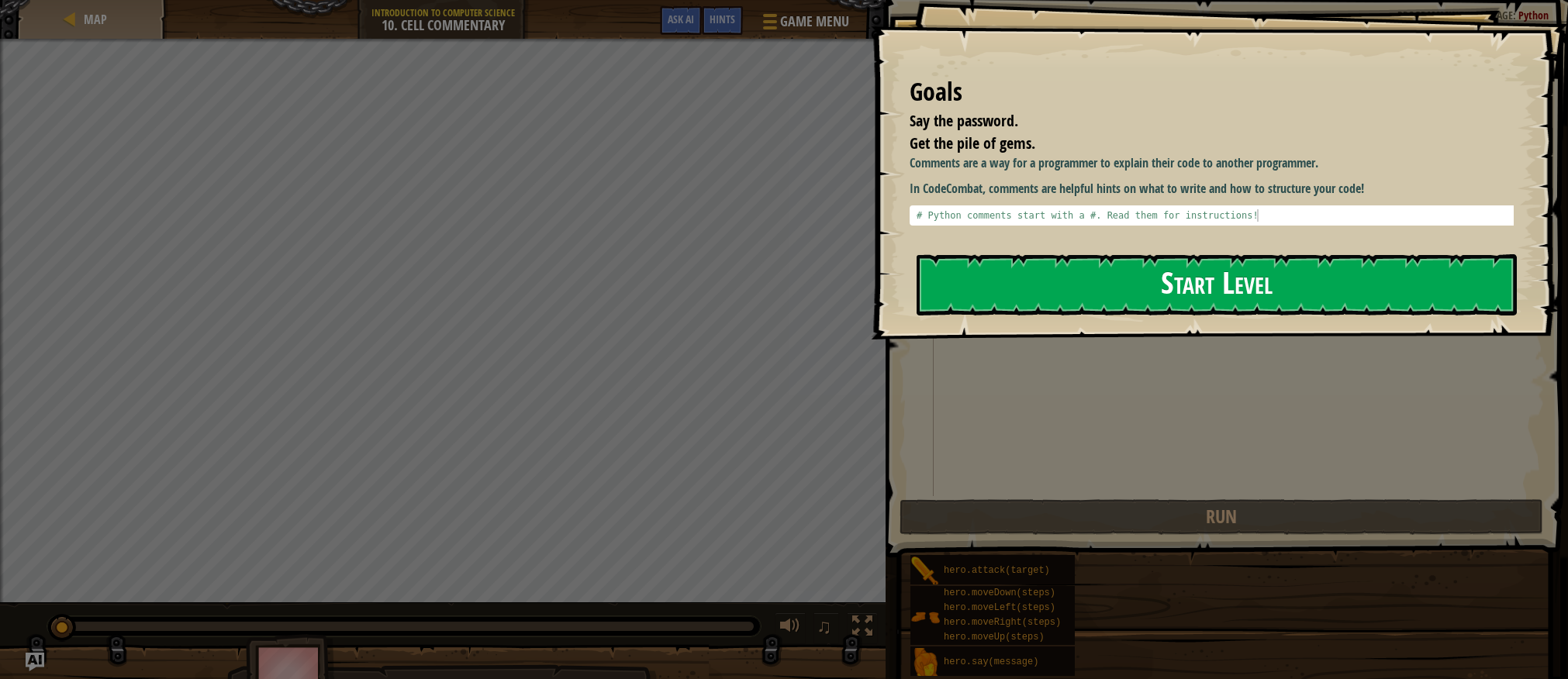
click at [970, 281] on button "Start Level" at bounding box center [1217, 285] width 600 height 61
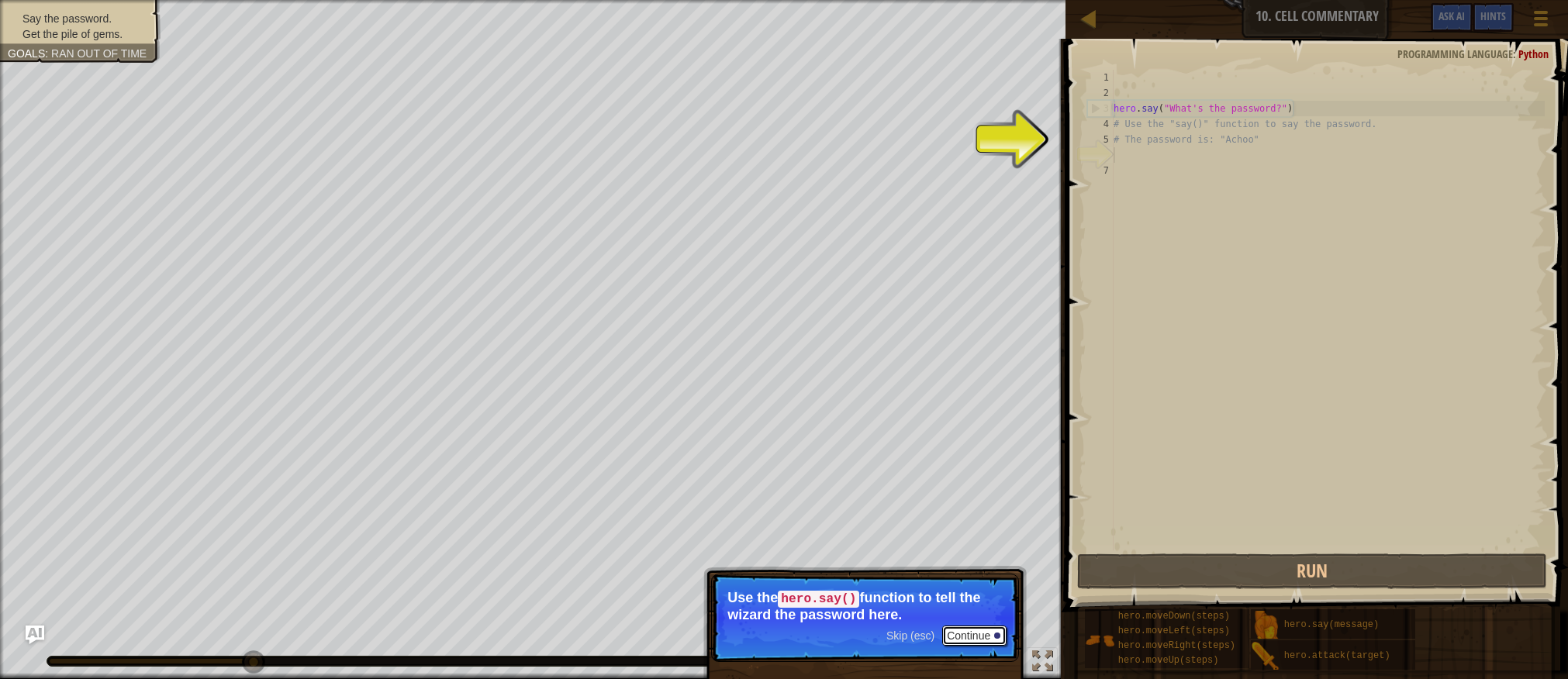
click at [985, 630] on button "Continue" at bounding box center [975, 636] width 64 height 20
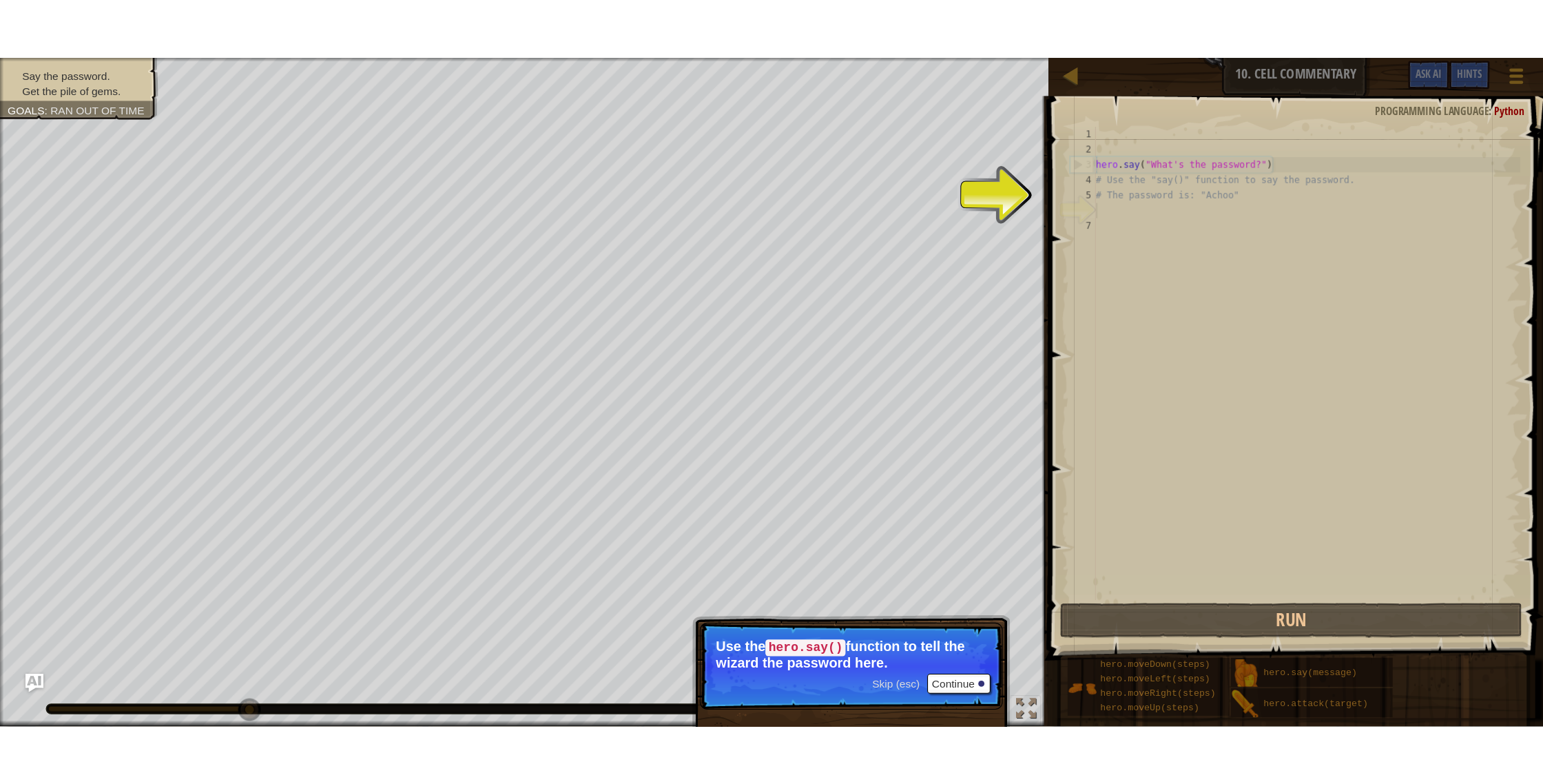
scroll to position [6, 0]
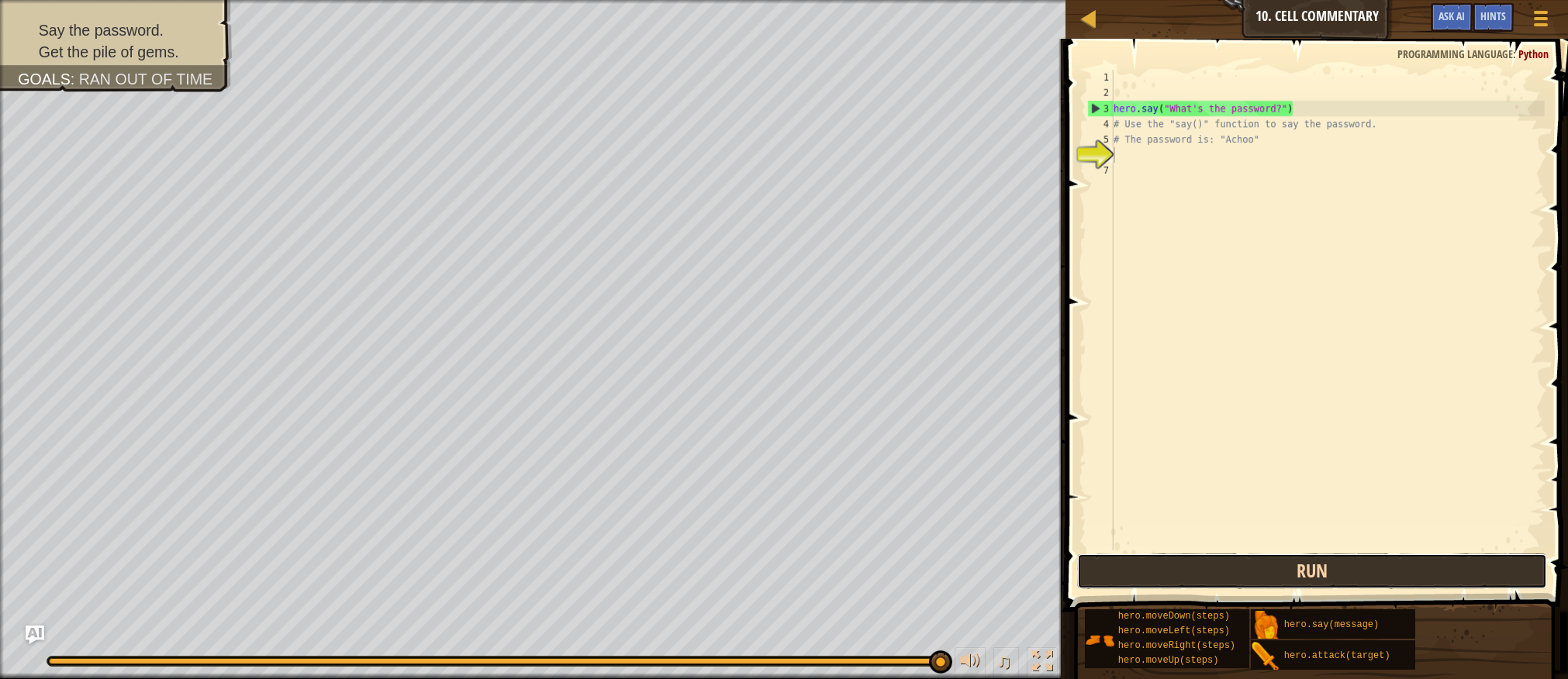
click at [1343, 568] on button "Run" at bounding box center [1311, 571] width 469 height 36
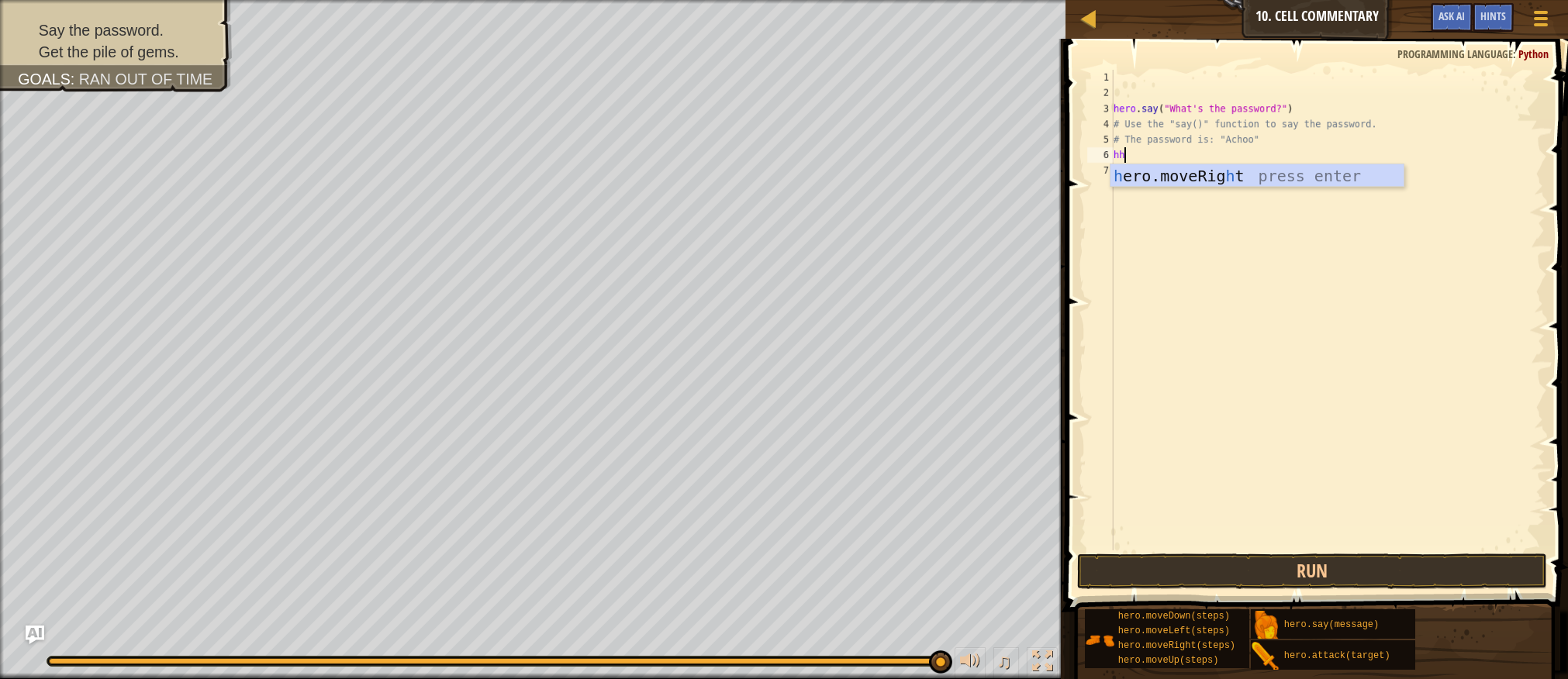
type textarea "h"
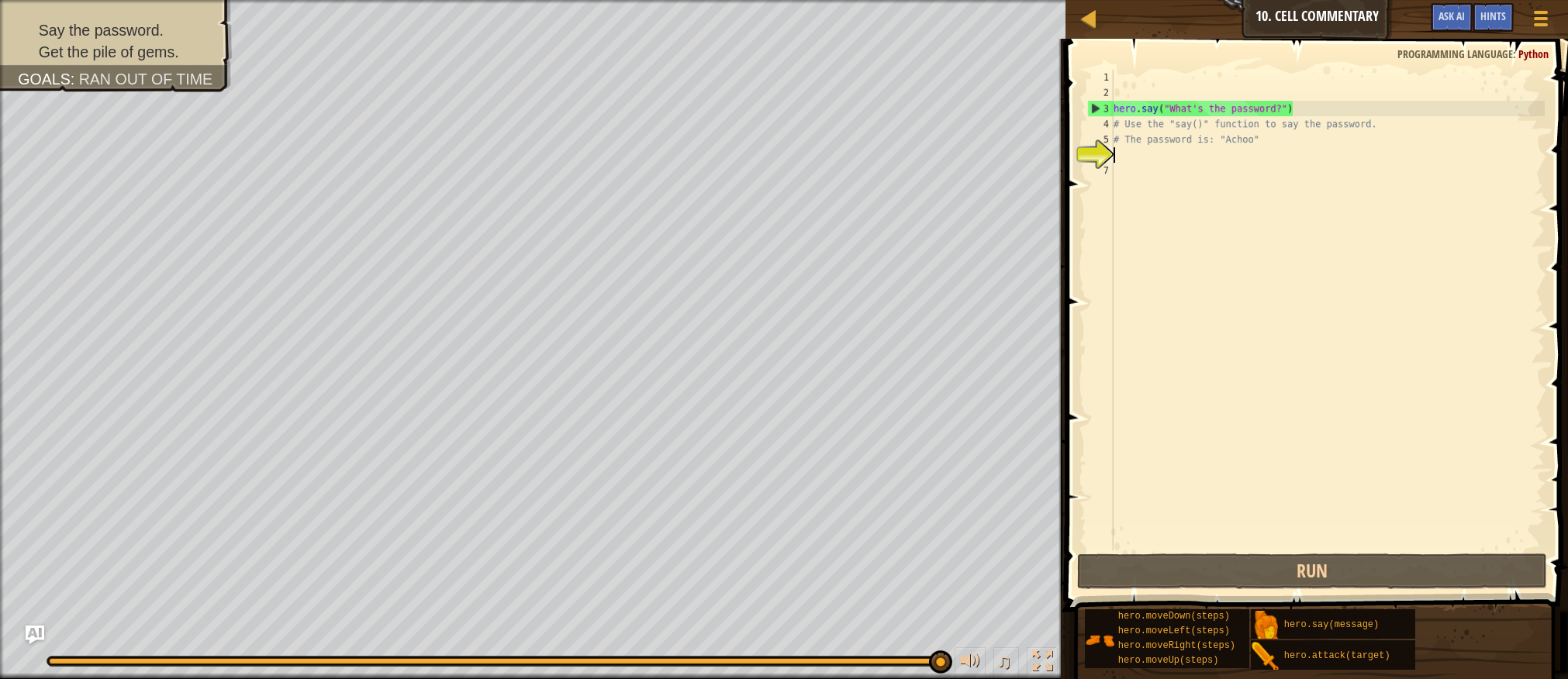
type textarea "h"
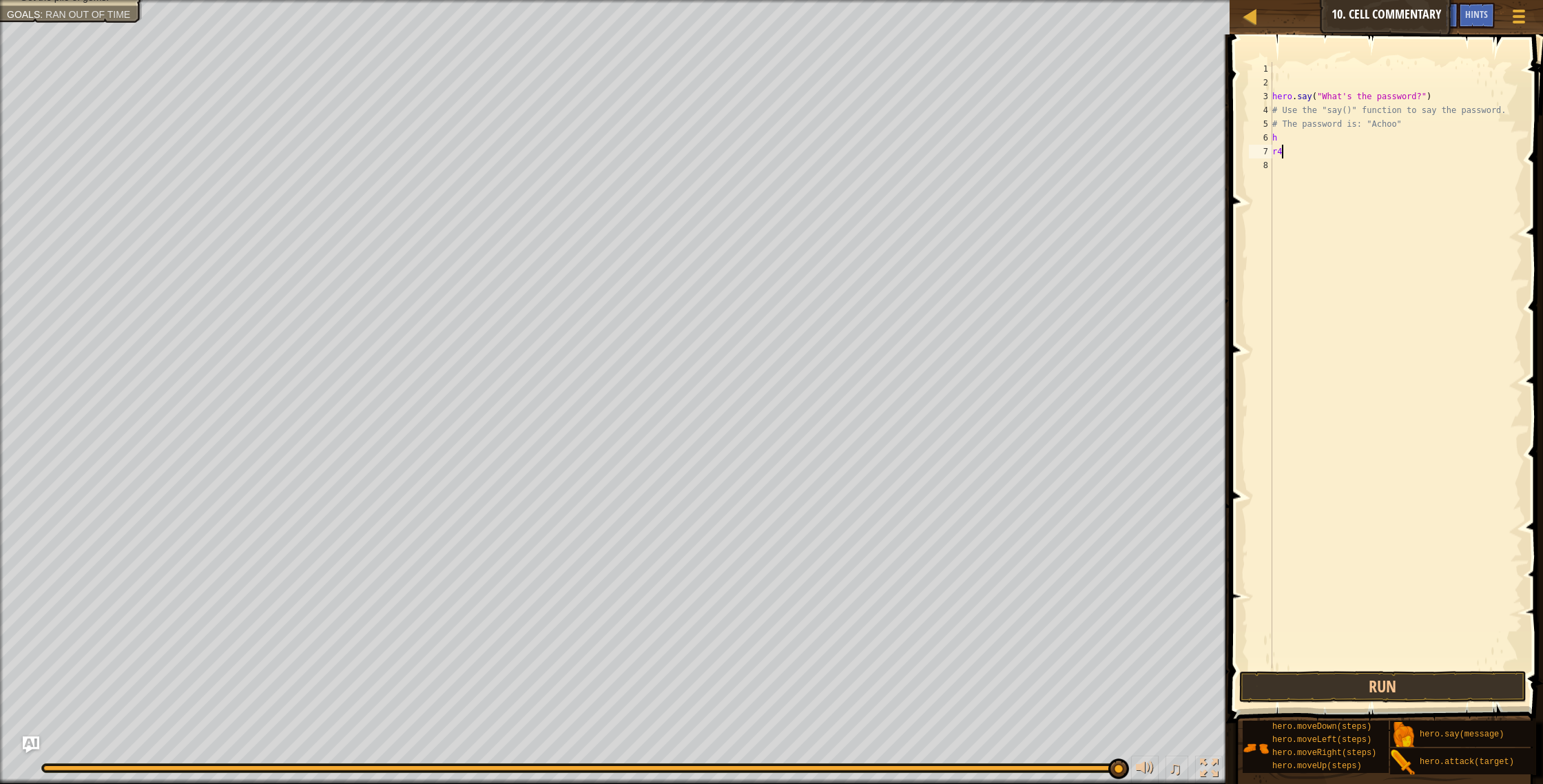
type textarea "r"
type textarea "f"
type textarea "n"
type textarea "g"
type textarea "n"
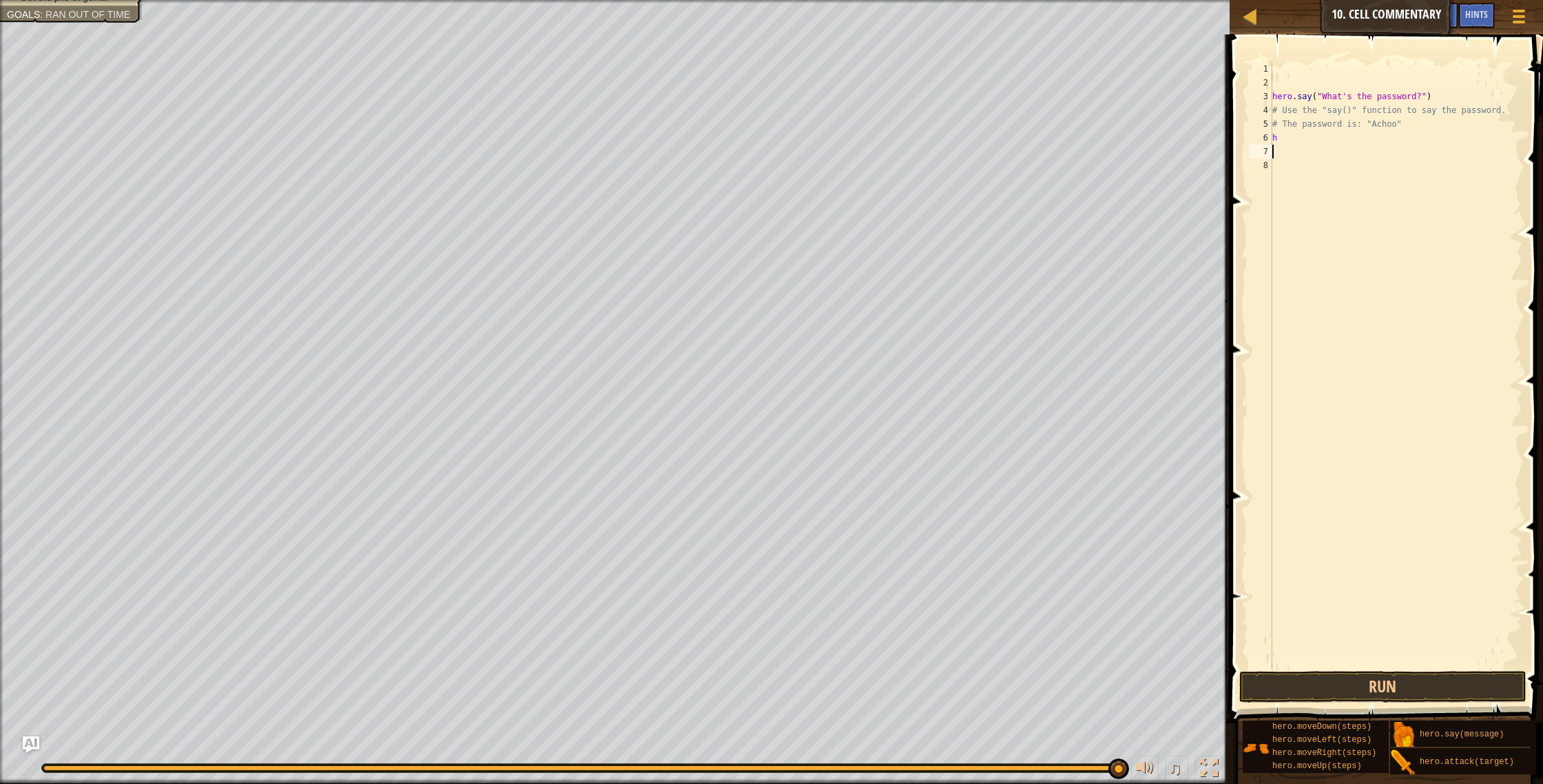
type textarea "h"
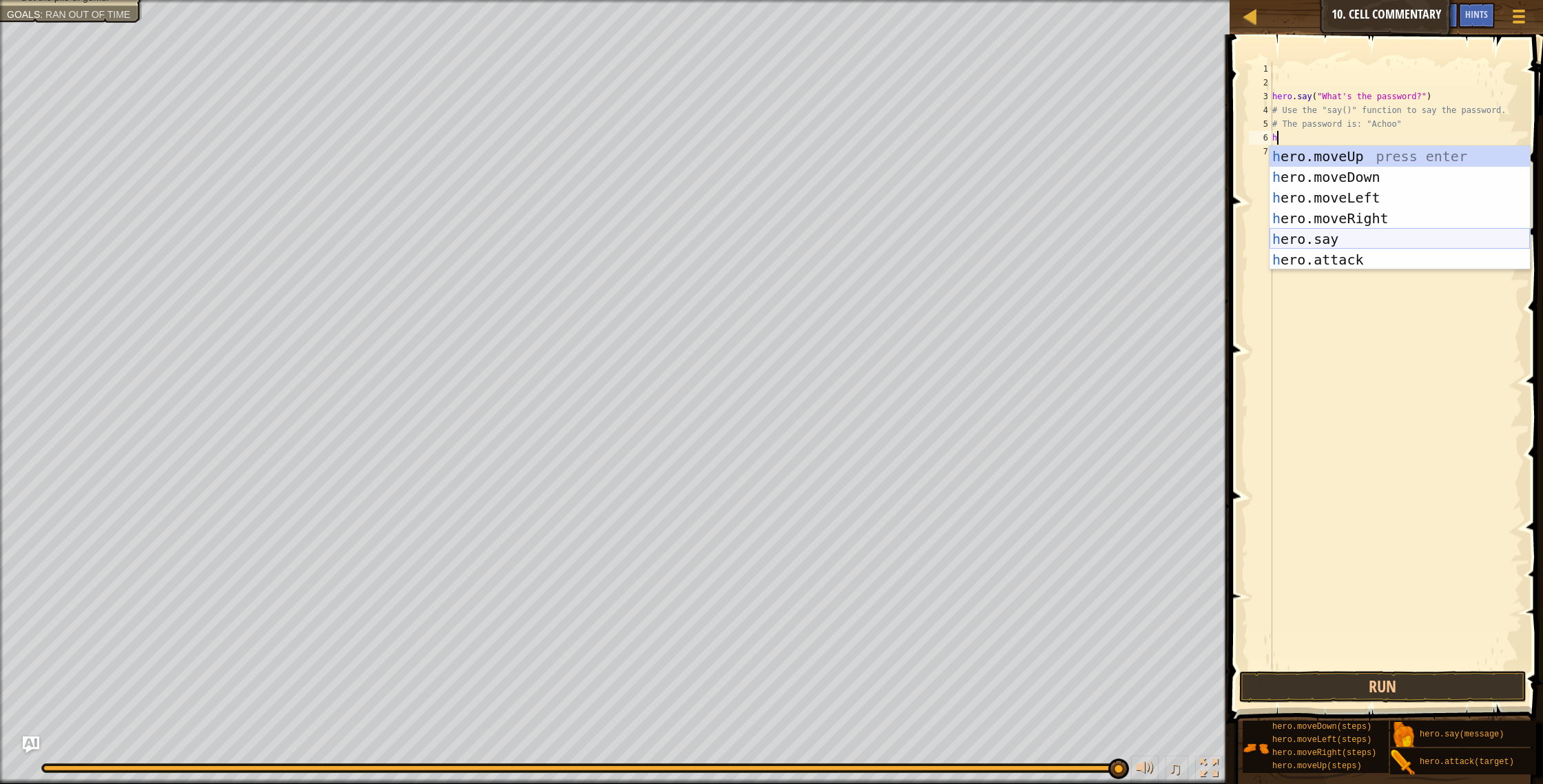
click at [1307, 246] on div "h ero.moveUp press enter h ero.moveDown press enter h ero.moveLeft press enter …" at bounding box center [1400, 229] width 261 height 165
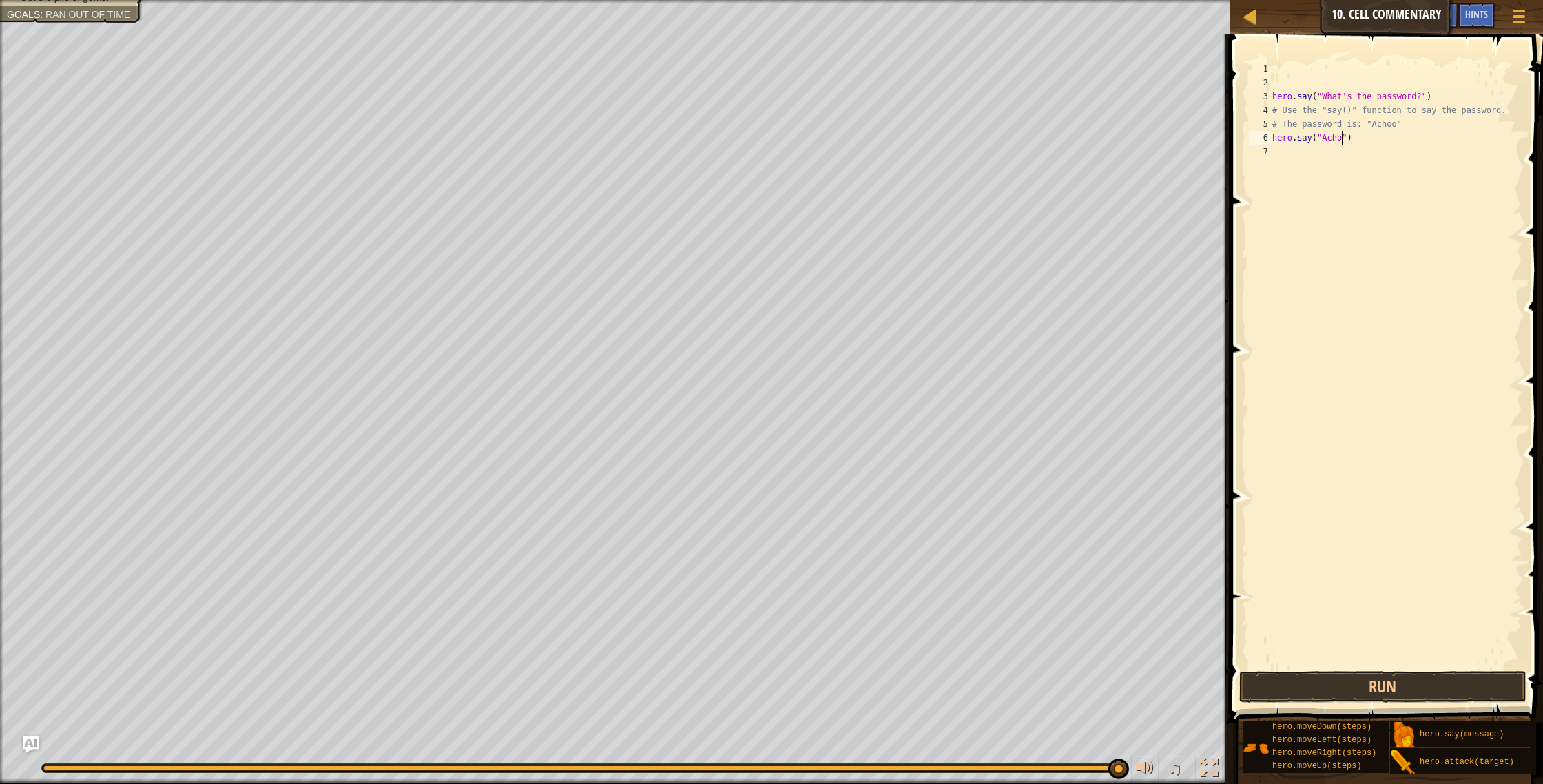
type textarea "hero.say("Achoo")"
click at [1277, 152] on div "hero . say ( "What's the password?" ) # Use the "say()" function to say the pas…" at bounding box center [1396, 379] width 253 height 634
type textarea "h"
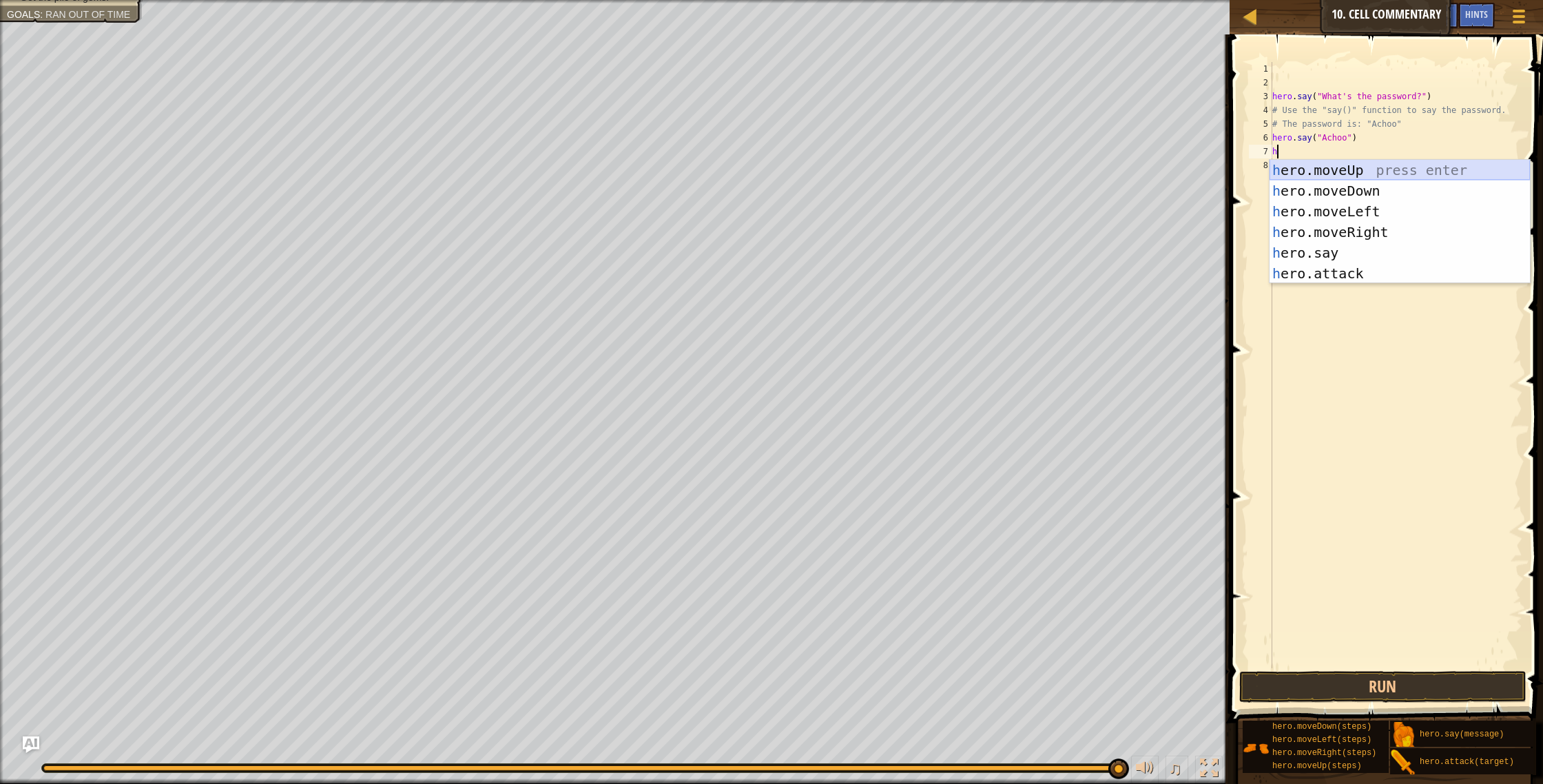
click at [1357, 169] on div "h ero.moveUp press enter h ero.moveDown press enter h ero.moveLeft press enter …" at bounding box center [1400, 243] width 261 height 165
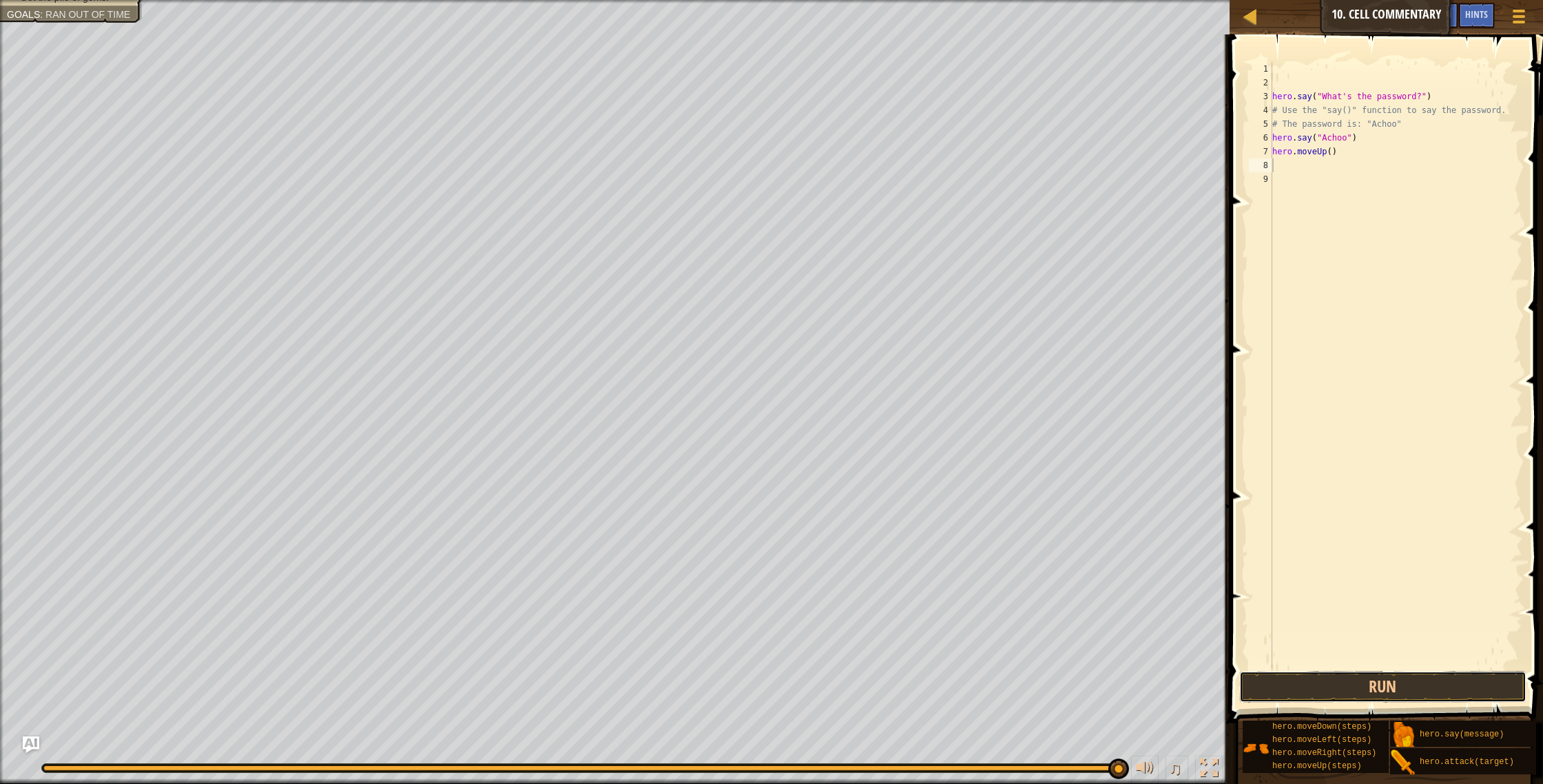
drag, startPoint x: 1328, startPoint y: 678, endPoint x: 1302, endPoint y: 656, distance: 34.1
click at [1327, 603] on button "Run" at bounding box center [1383, 687] width 288 height 32
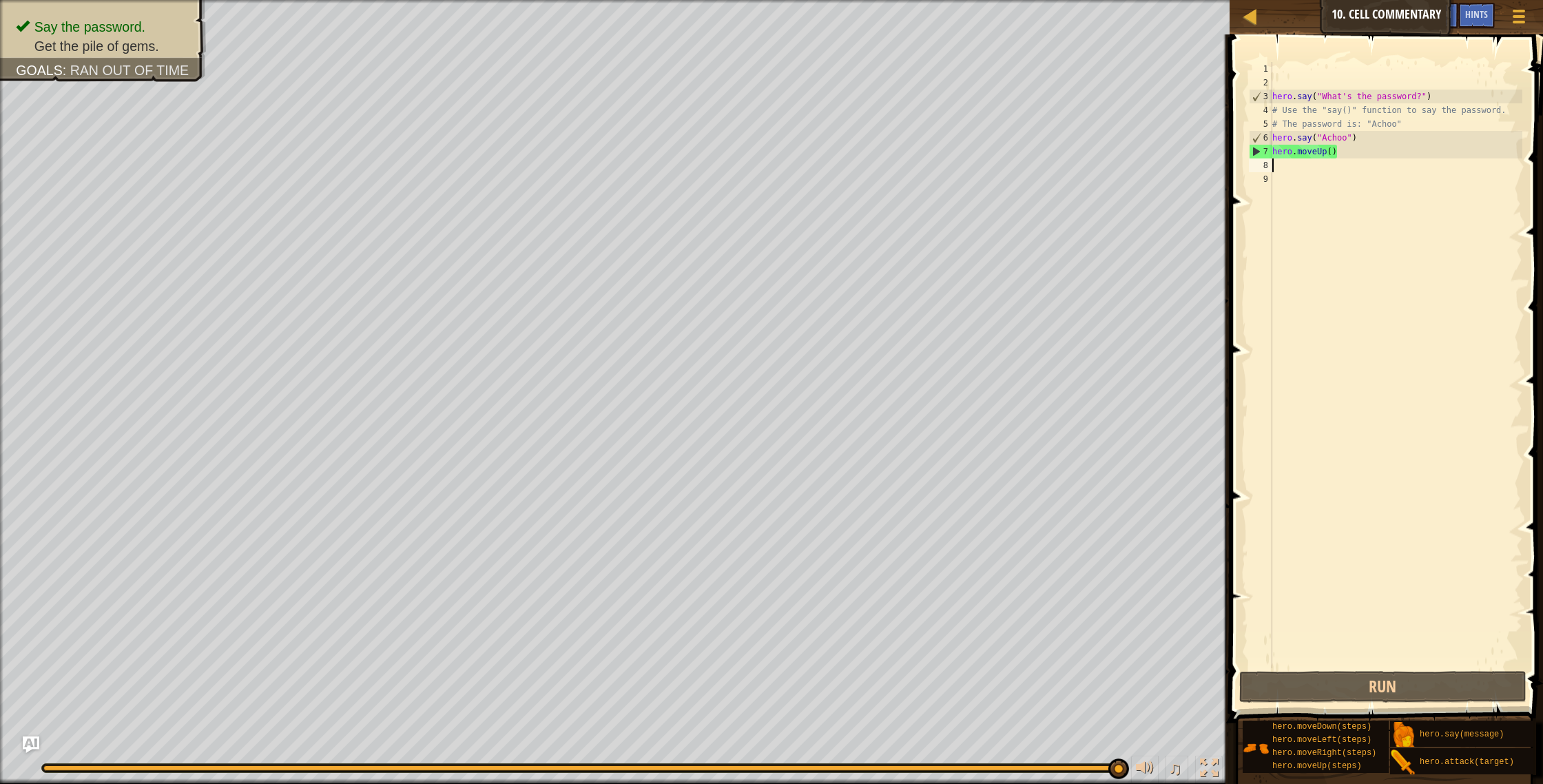
click at [1332, 154] on div "hero . say ( "What's the password?" ) # Use the "say()" function to say the pas…" at bounding box center [1396, 379] width 253 height 634
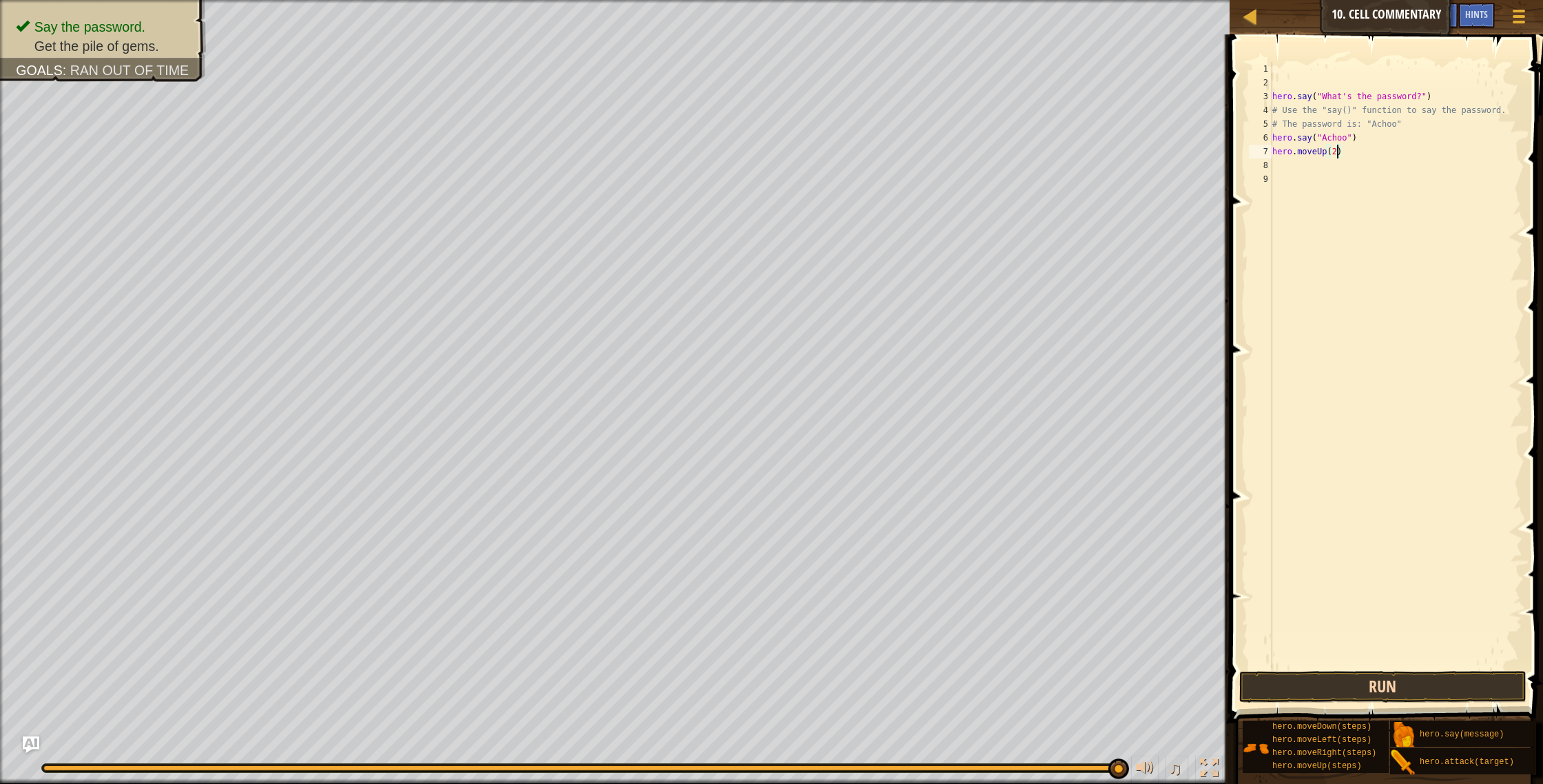
type textarea "hero.moveUp(2)"
click at [1330, 603] on button "Run" at bounding box center [1383, 687] width 288 height 32
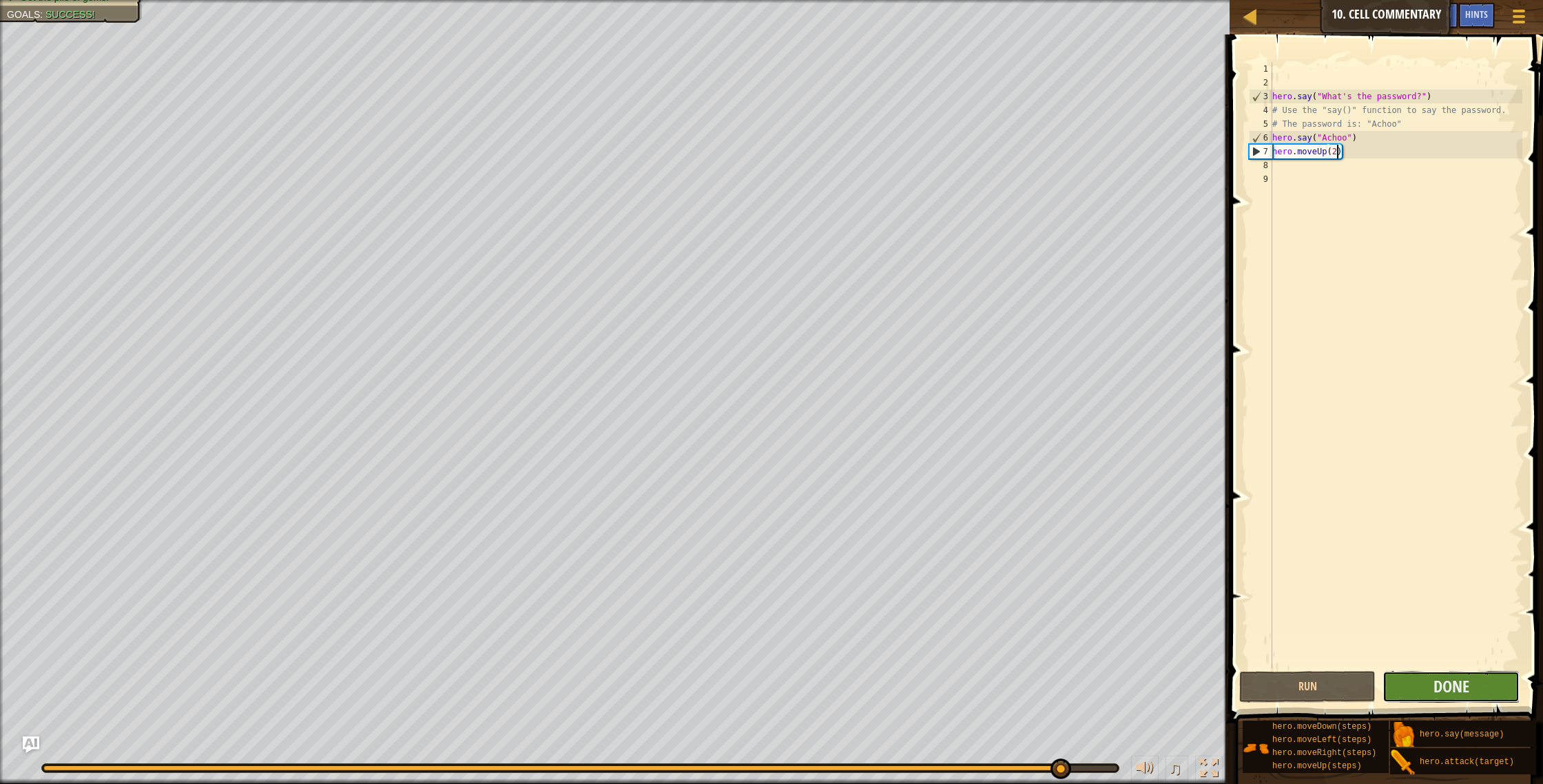
click at [1382, 603] on button "Done" at bounding box center [1451, 687] width 137 height 32
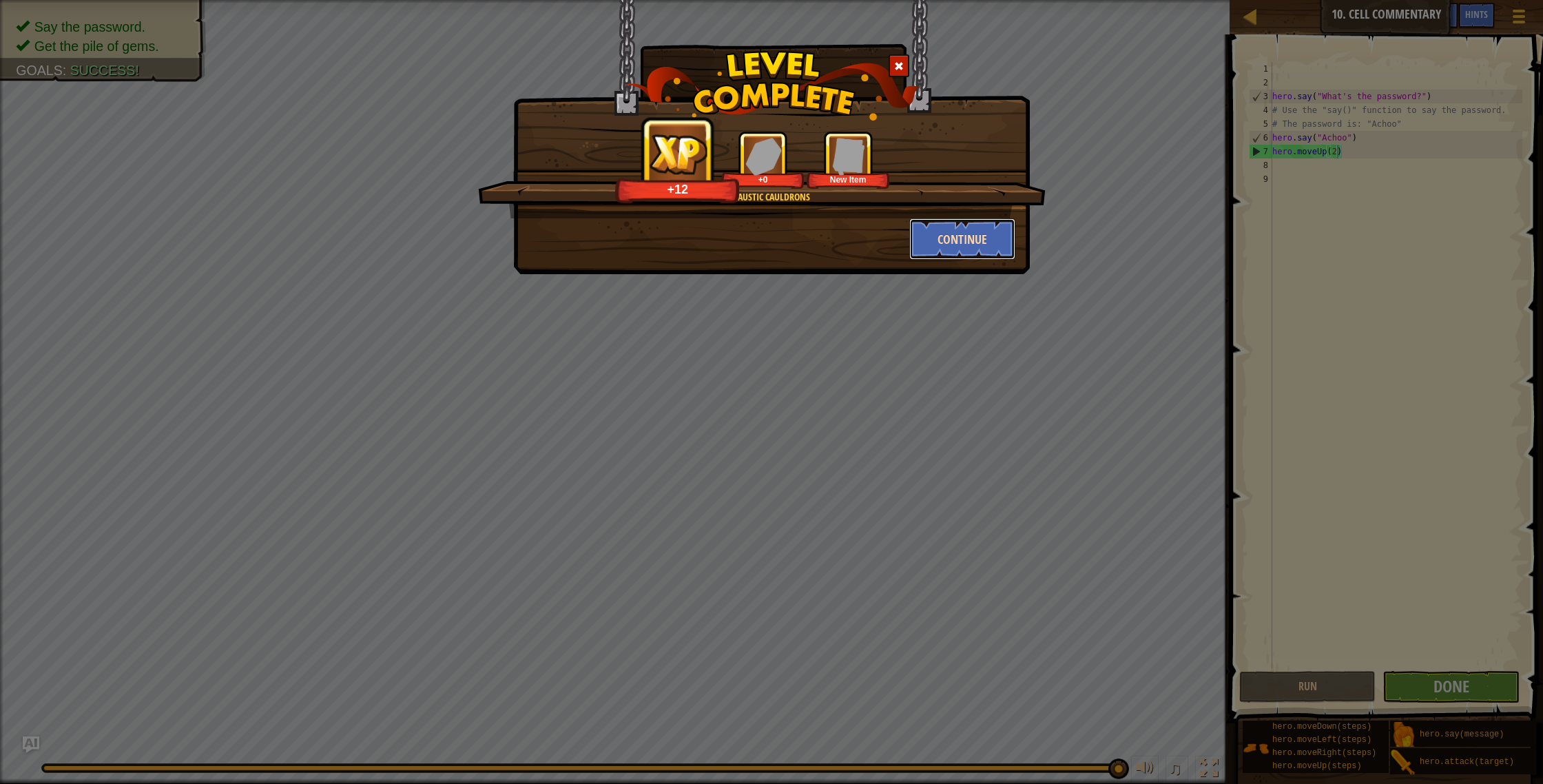
click at [969, 236] on button "Continue" at bounding box center [963, 238] width 107 height 41
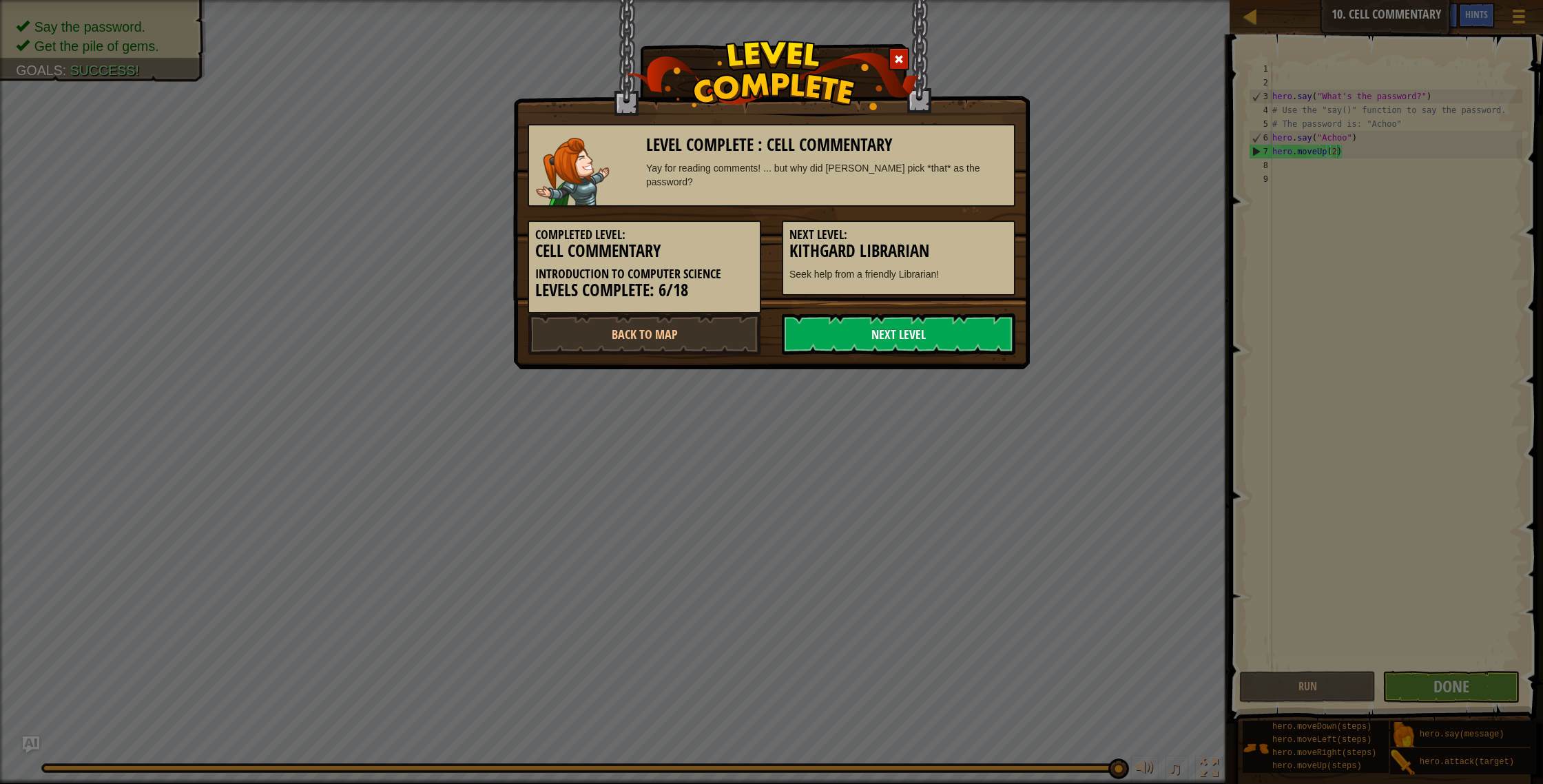
click at [994, 340] on link "Next Level" at bounding box center [899, 334] width 234 height 41
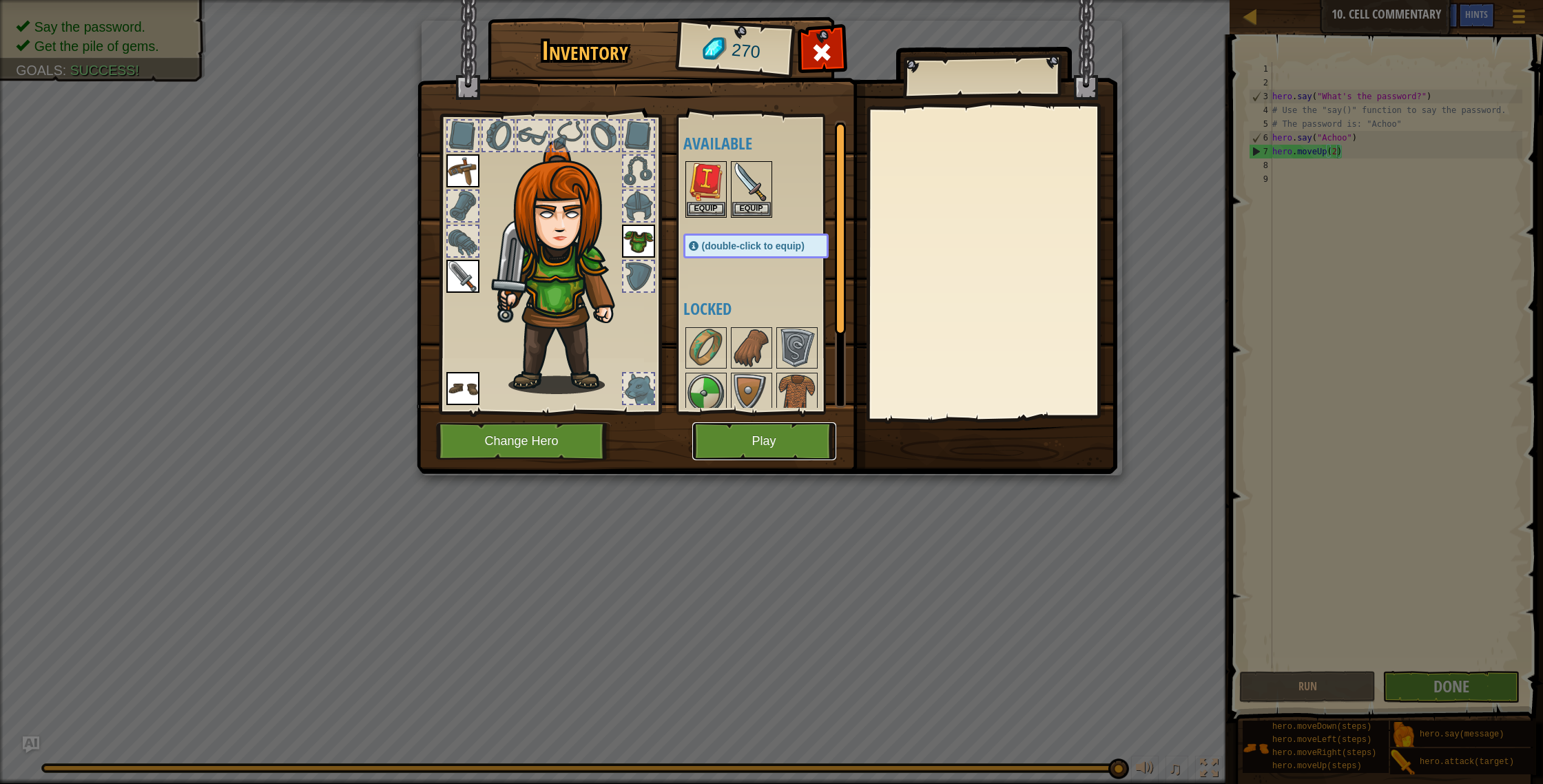
click at [814, 451] on button "Play" at bounding box center [764, 441] width 144 height 38
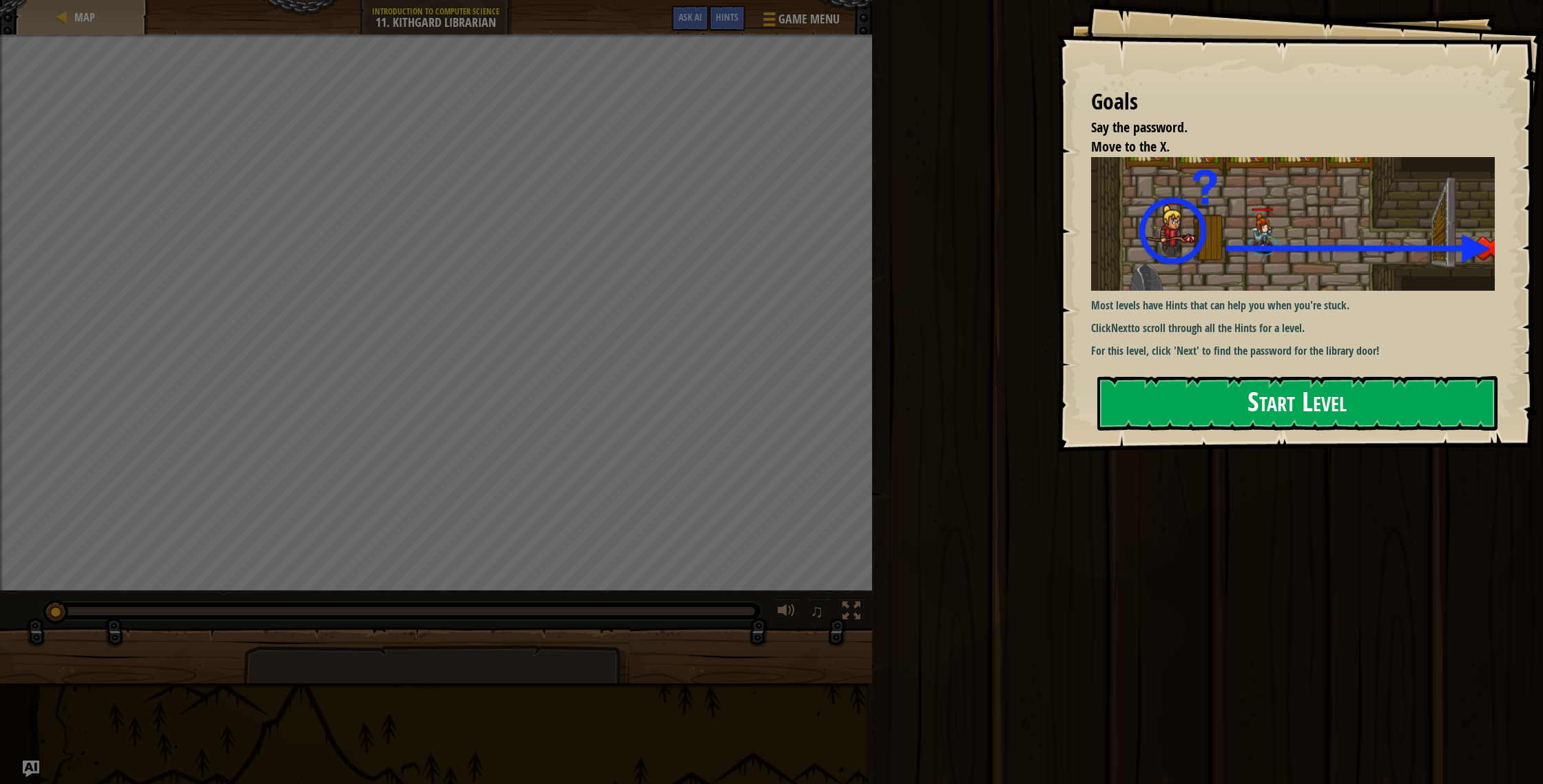
click at [1265, 395] on button "Start Level" at bounding box center [1298, 403] width 401 height 54
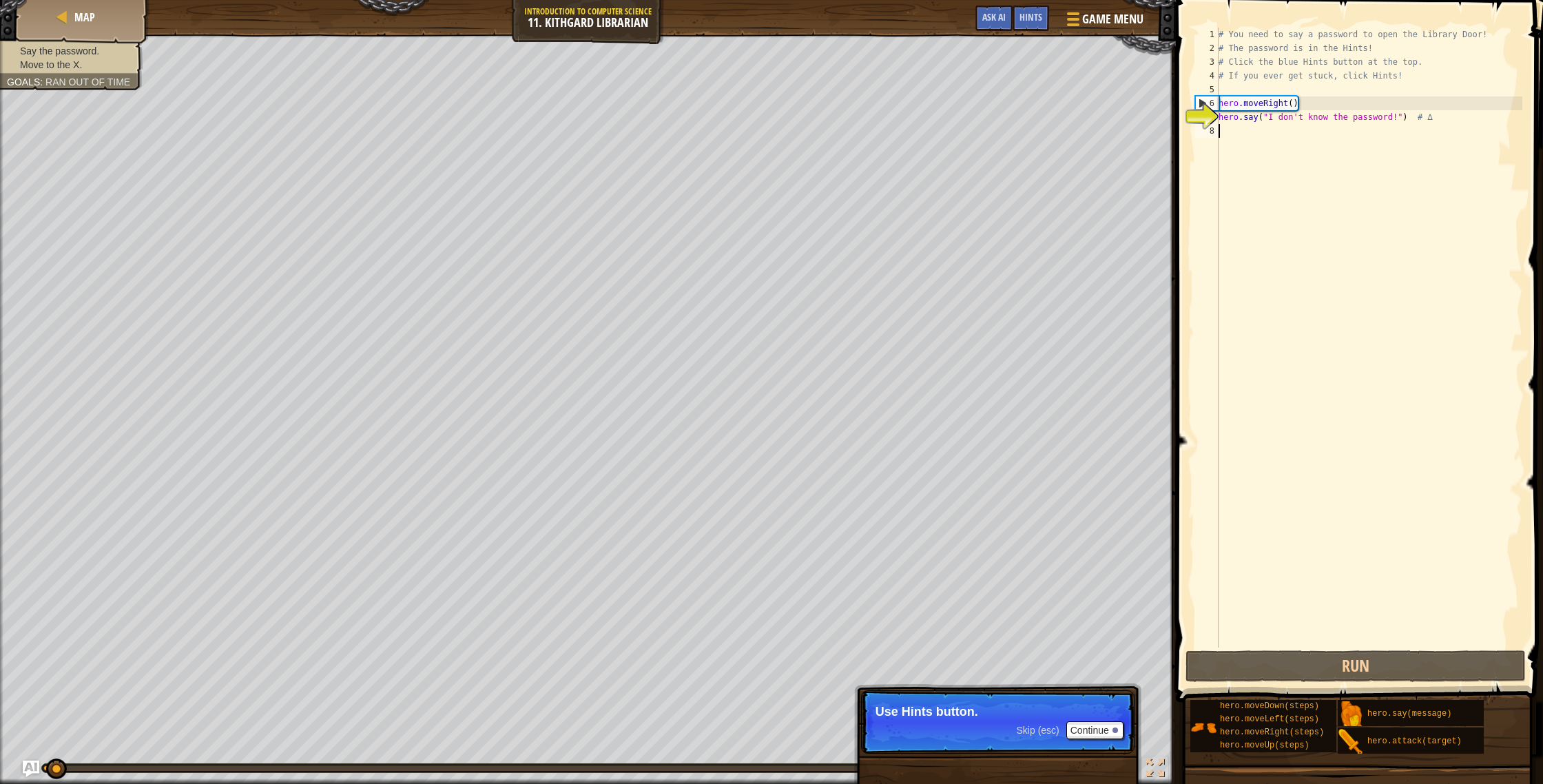
click at [1215, 131] on div "8" at bounding box center [1207, 131] width 24 height 14
click at [1214, 120] on div "7" at bounding box center [1207, 117] width 24 height 14
type textarea "hero.say("I don't know the password!") # ∆"
click at [1382, 603] on button "Run" at bounding box center [1355, 666] width 340 height 32
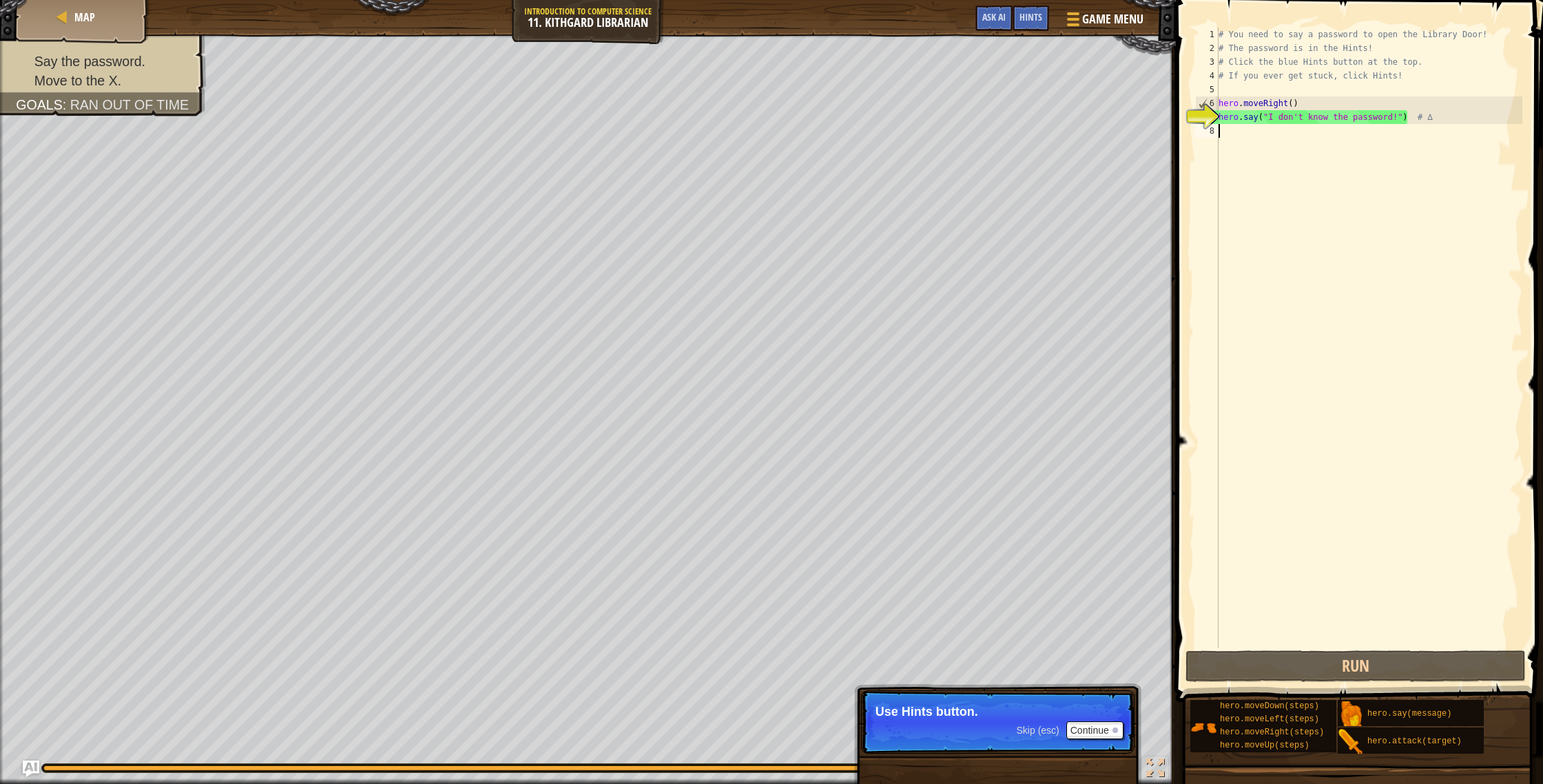
click at [1220, 139] on div "# You need to say a password to open the Library Door! # The password is in the…" at bounding box center [1369, 351] width 307 height 647
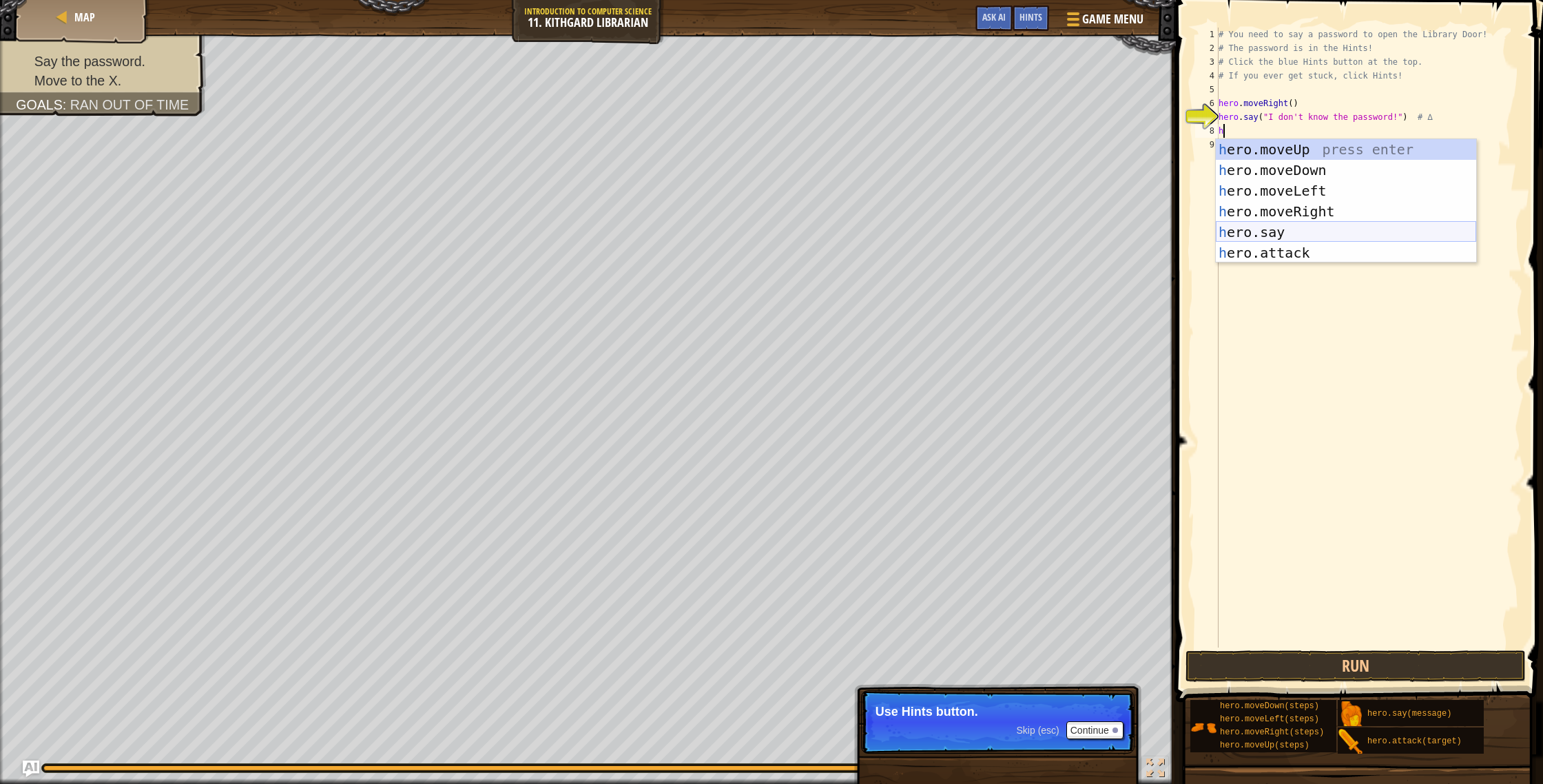
drag, startPoint x: 1270, startPoint y: 230, endPoint x: 1252, endPoint y: 201, distance: 34.1
click at [1261, 214] on div "h ero.moveUp press enter h ero.moveDown press enter h ero.moveLeft press enter …" at bounding box center [1346, 222] width 261 height 165
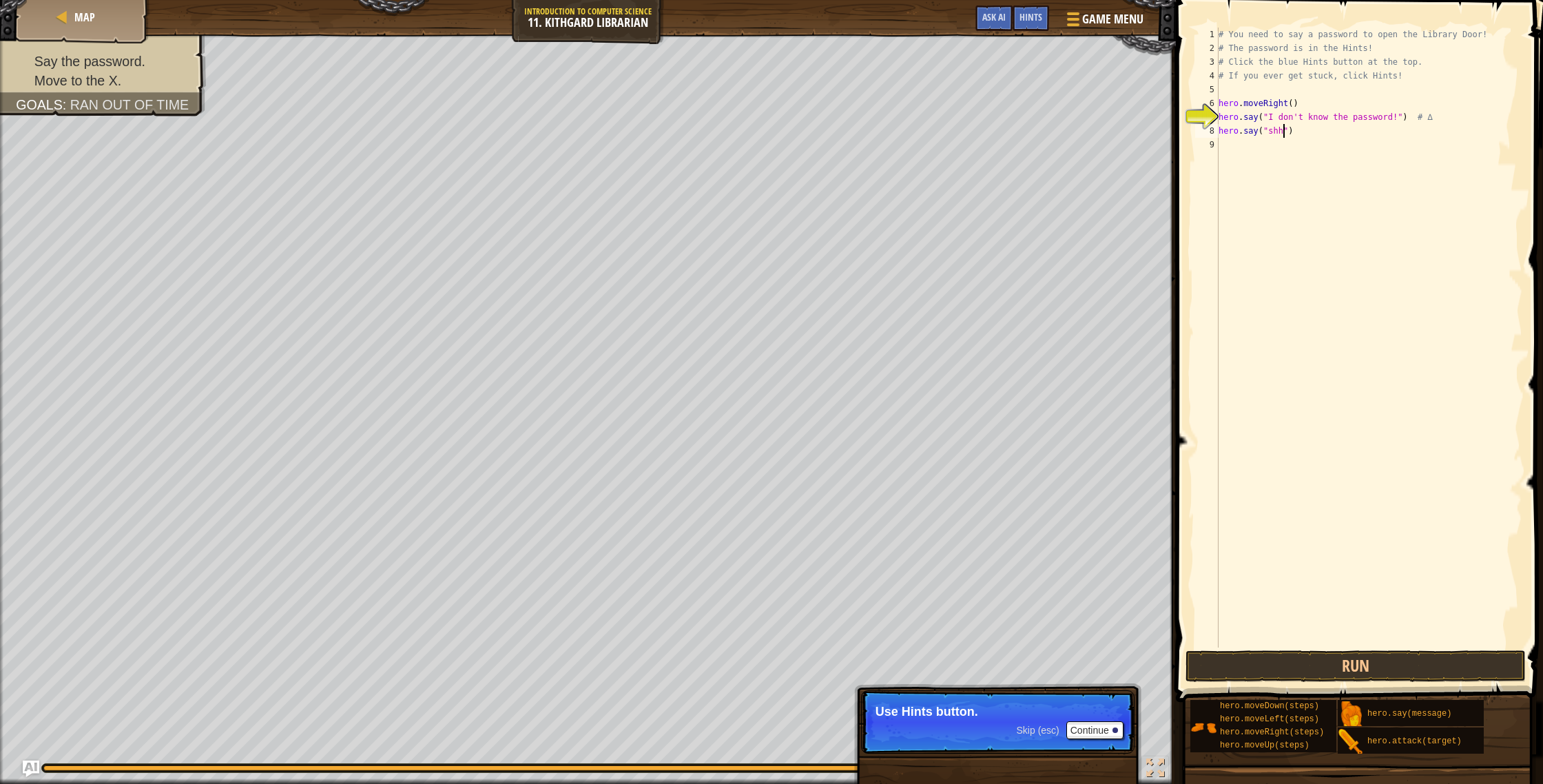
scroll to position [6, 6]
type textarea "hero.say("shhh")"
click at [1382, 603] on button "Run" at bounding box center [1355, 666] width 340 height 32
